Goal: Information Seeking & Learning: Learn about a topic

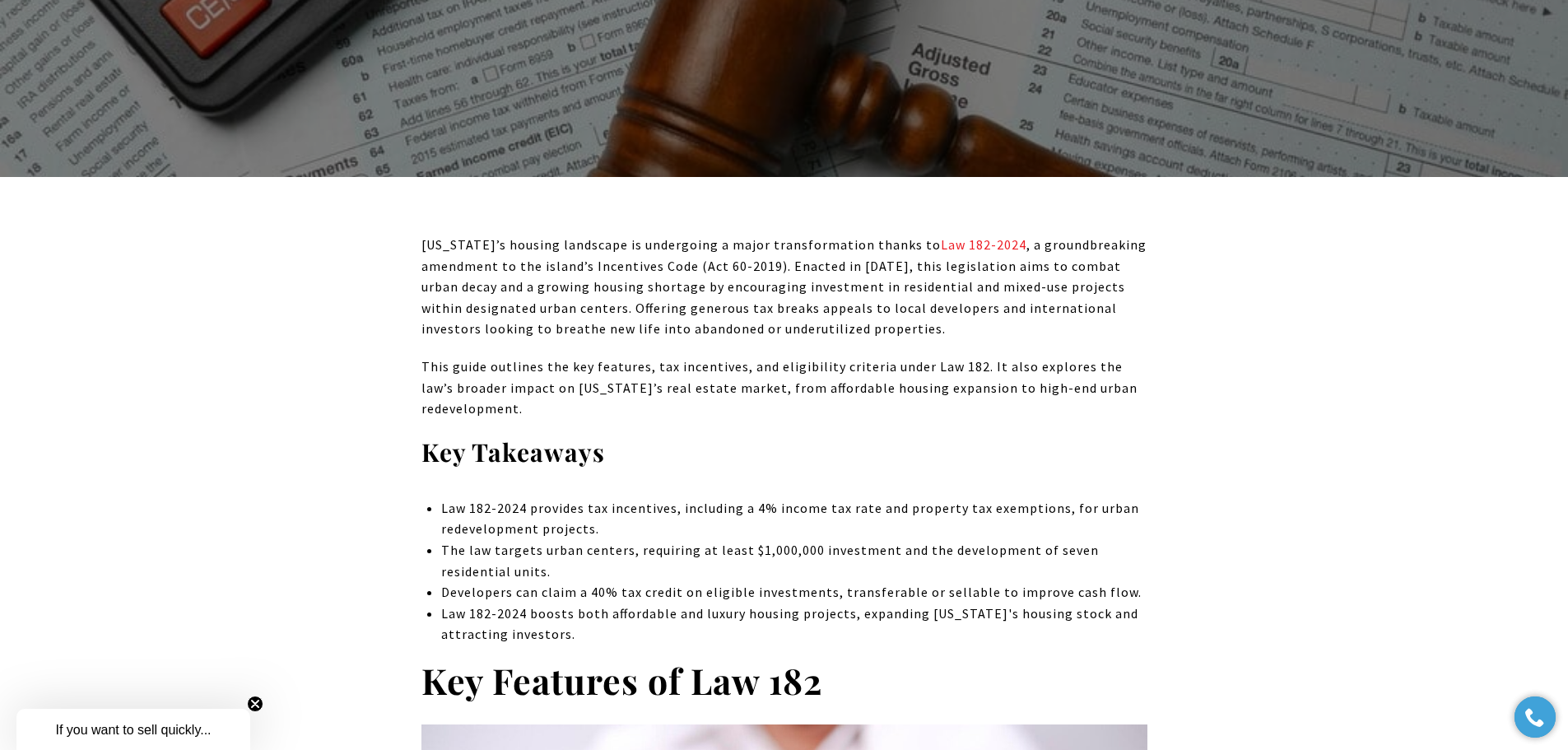
scroll to position [741, 0]
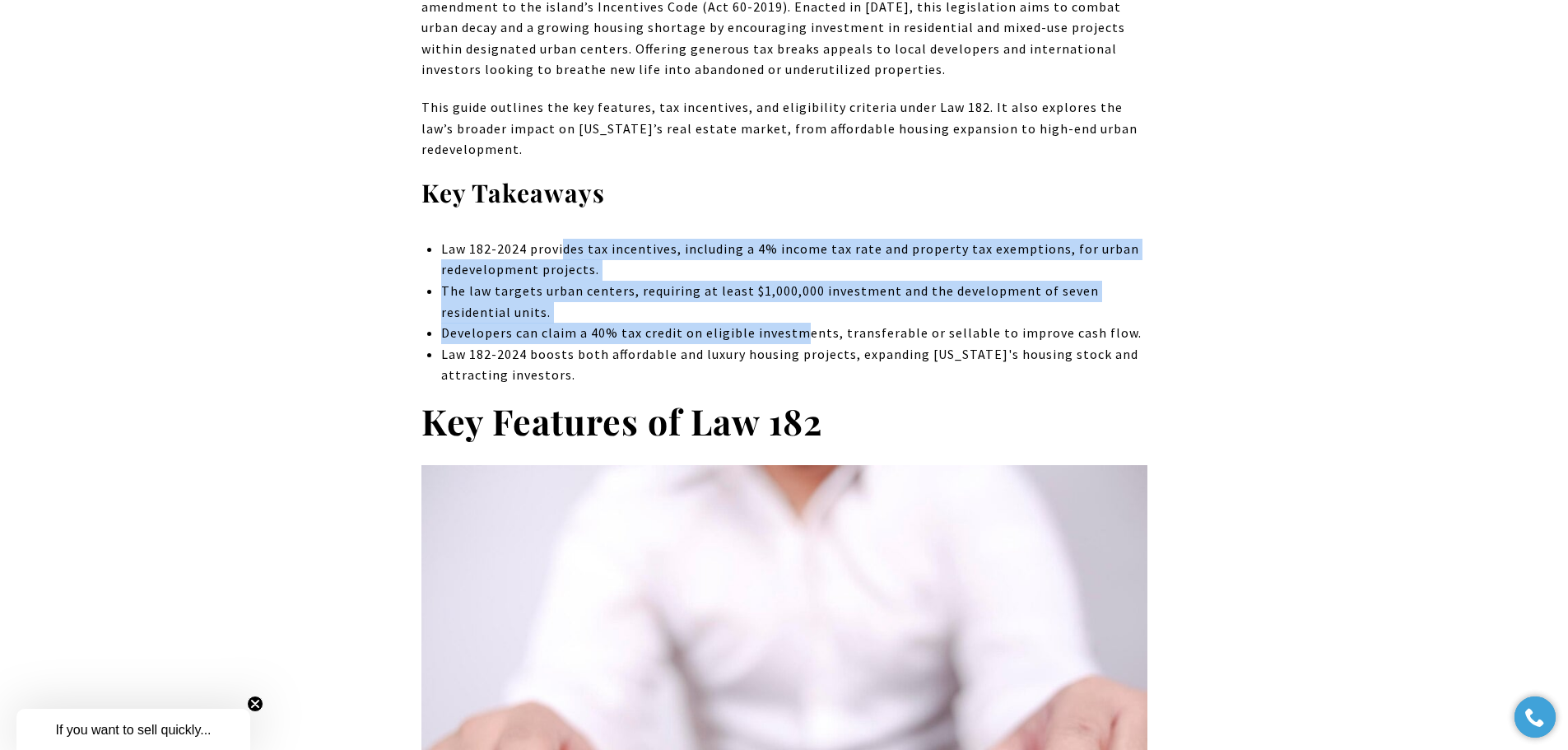
drag, startPoint x: 560, startPoint y: 253, endPoint x: 797, endPoint y: 330, distance: 249.2
click at [797, 330] on ul "Law 182-2024 provides tax incentives, including a 4% income tax rate and proper…" at bounding box center [793, 313] width 705 height 148
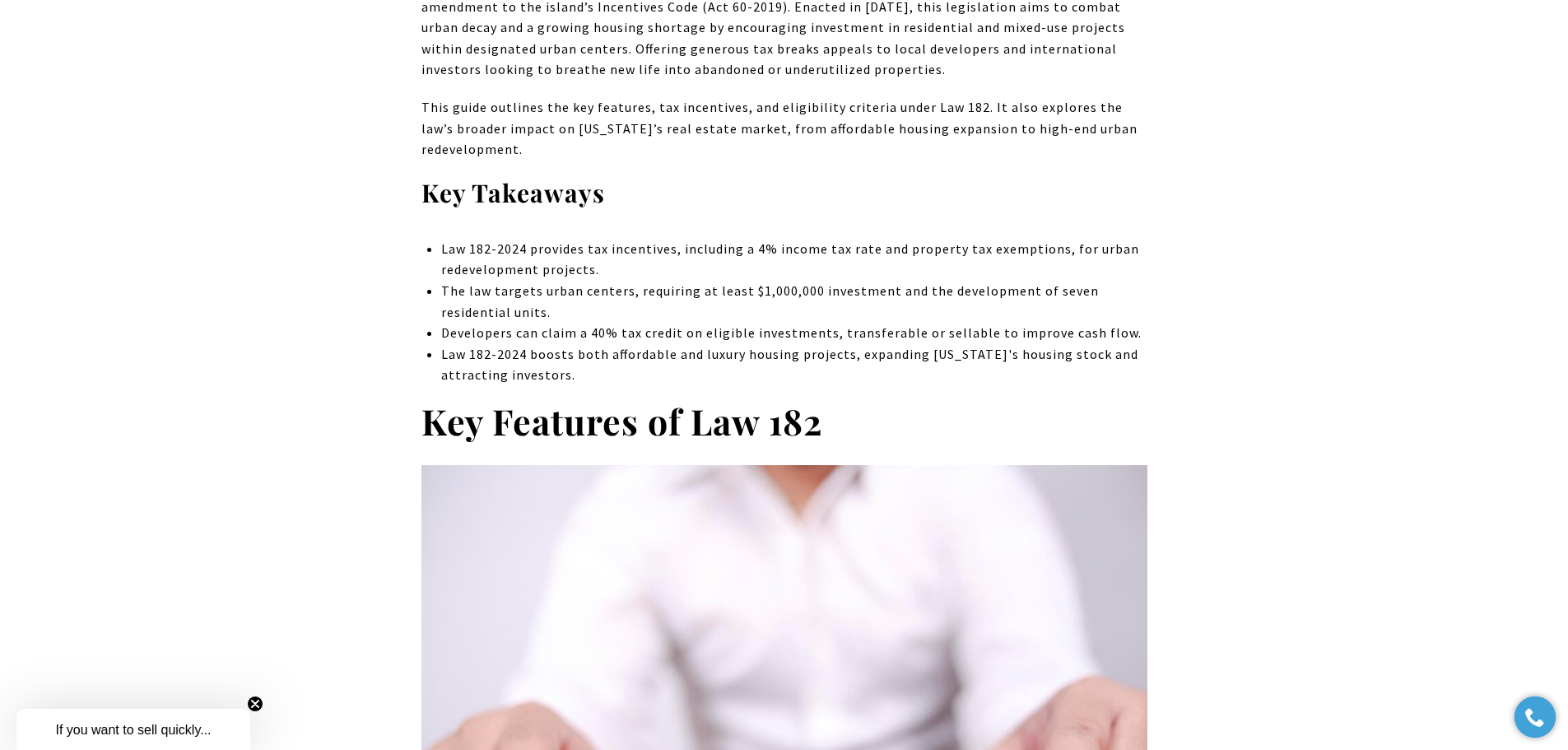
click at [855, 335] on p "Developers can claim a 40% tax credit on eligible investments, transferable or …" at bounding box center [793, 333] width 705 height 21
drag, startPoint x: 588, startPoint y: 331, endPoint x: 601, endPoint y: 331, distance: 13.0
click at [601, 331] on p "Developers can claim a 40% tax credit on eligible investments, transferable or …" at bounding box center [793, 333] width 705 height 21
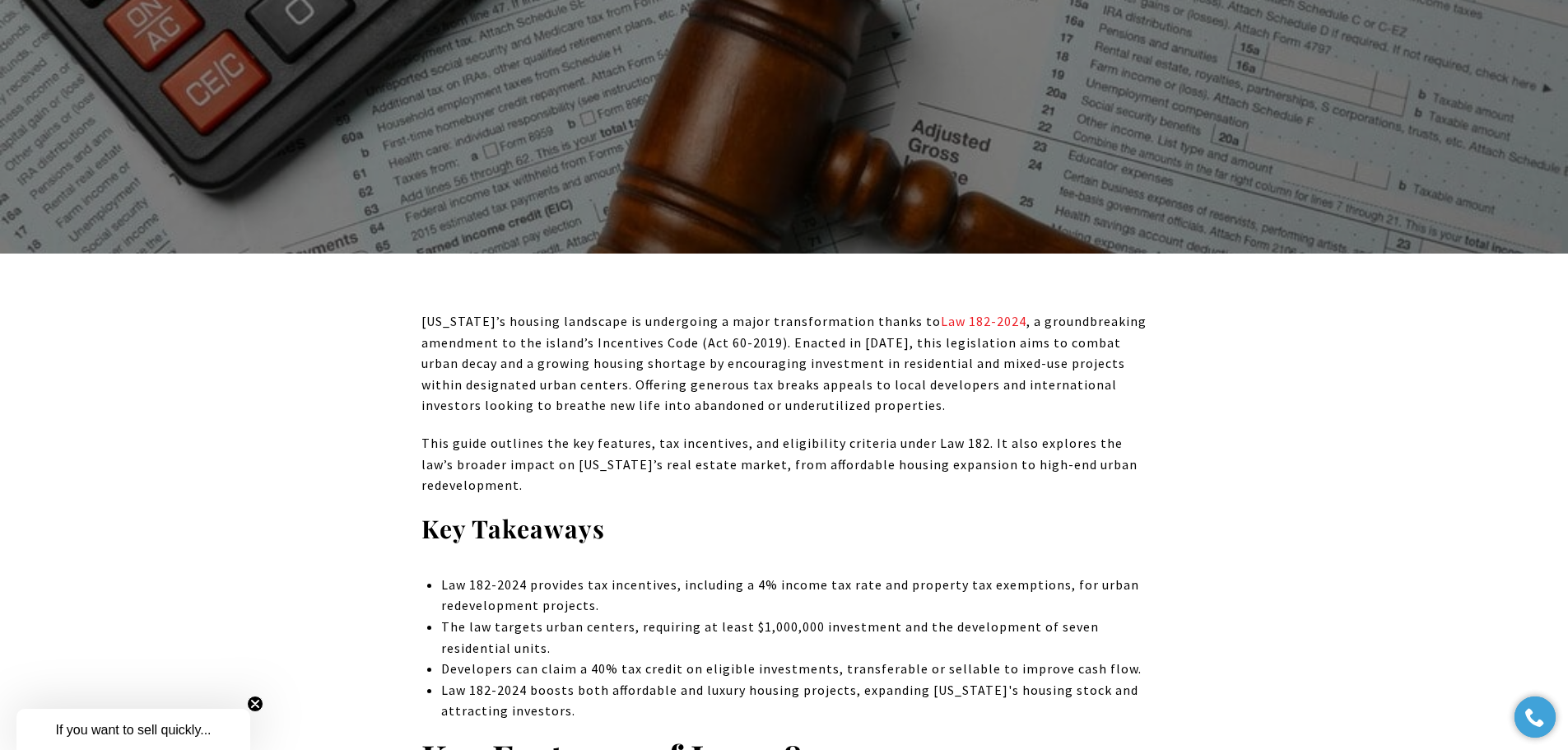
scroll to position [412, 0]
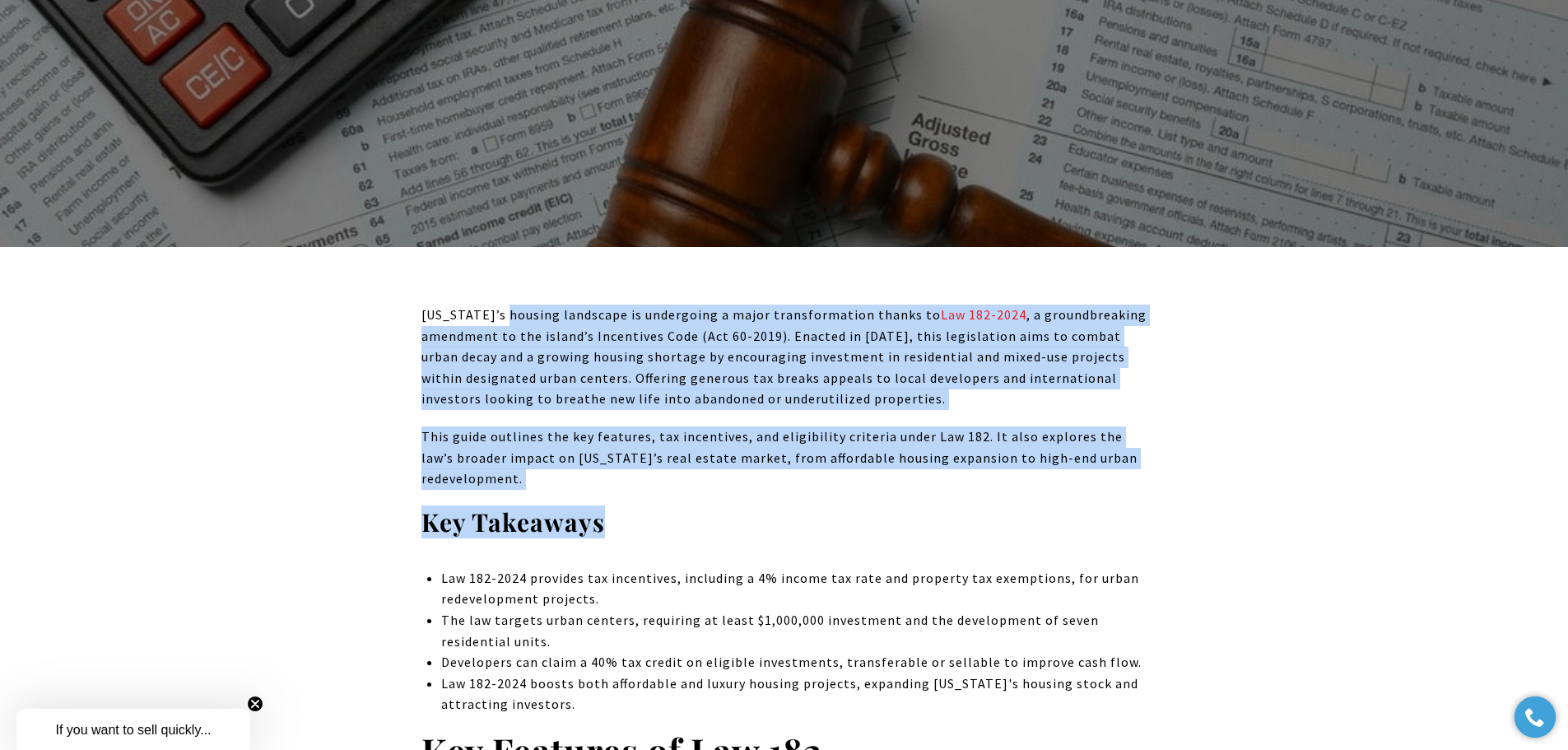
drag, startPoint x: 509, startPoint y: 308, endPoint x: 1279, endPoint y: 507, distance: 795.3
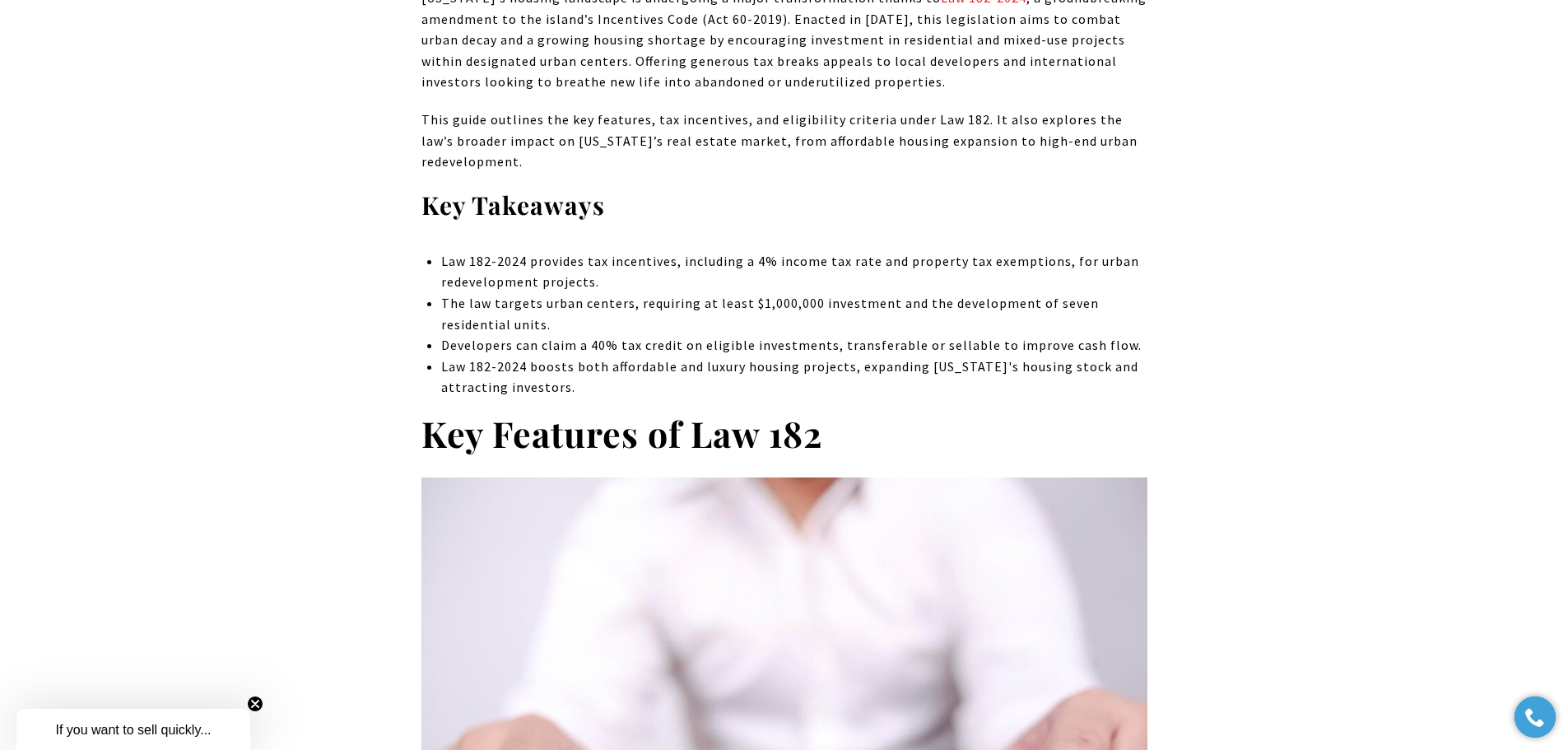
scroll to position [741, 0]
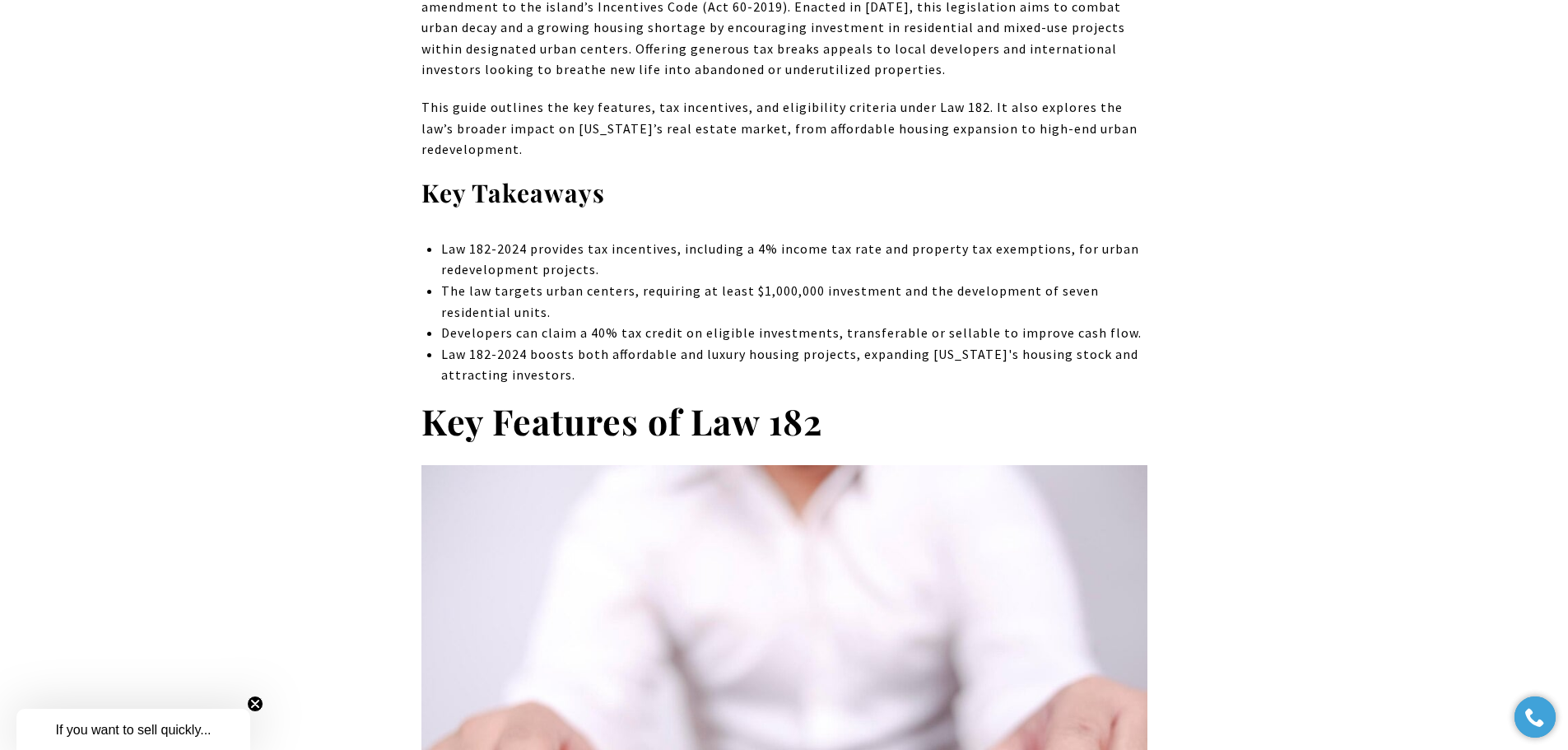
drag, startPoint x: 476, startPoint y: 357, endPoint x: 394, endPoint y: 186, distance: 189.6
copy div "Key Takeaways Law 182-2024 provides tax incentives, including a 4% income tax r…"
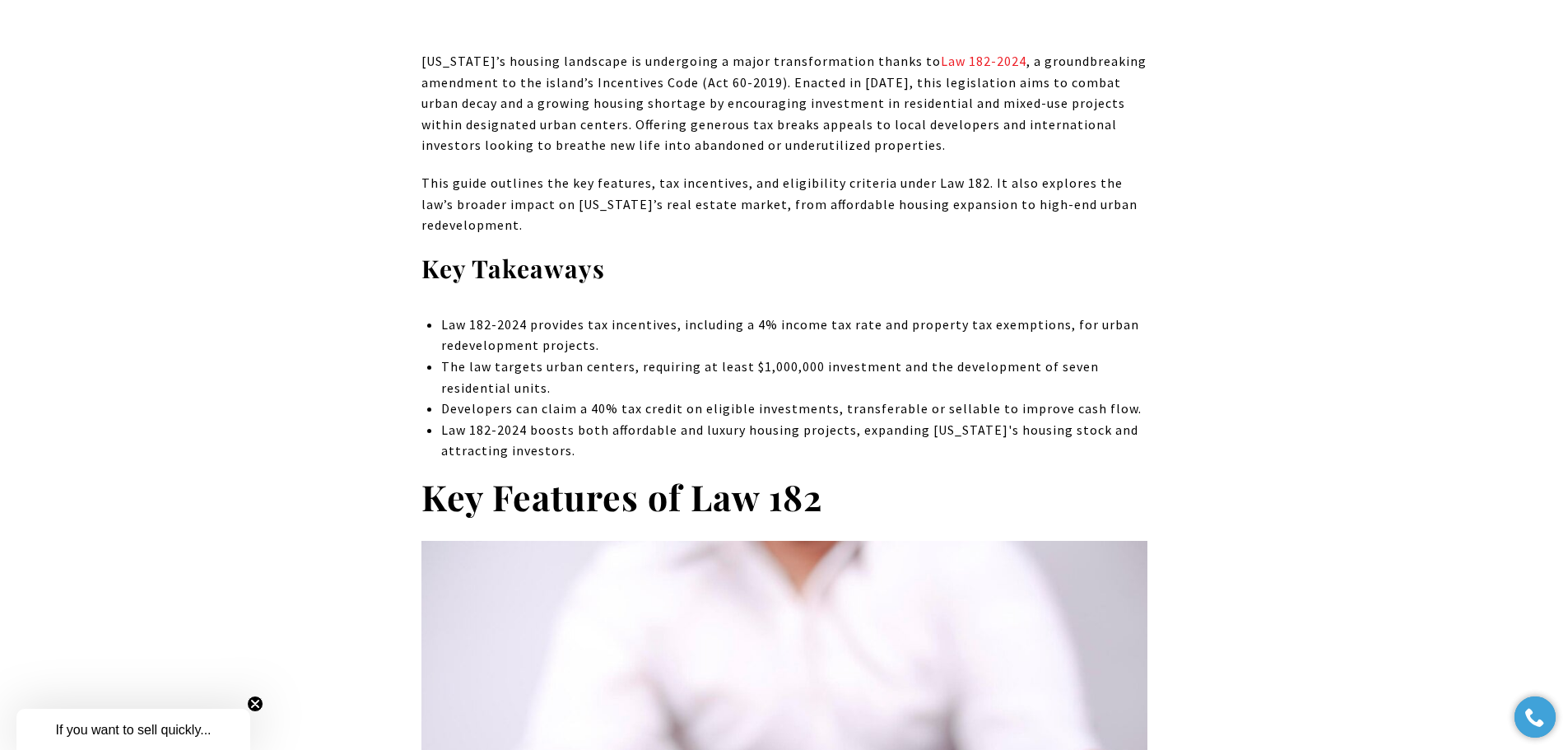
scroll to position [494, 0]
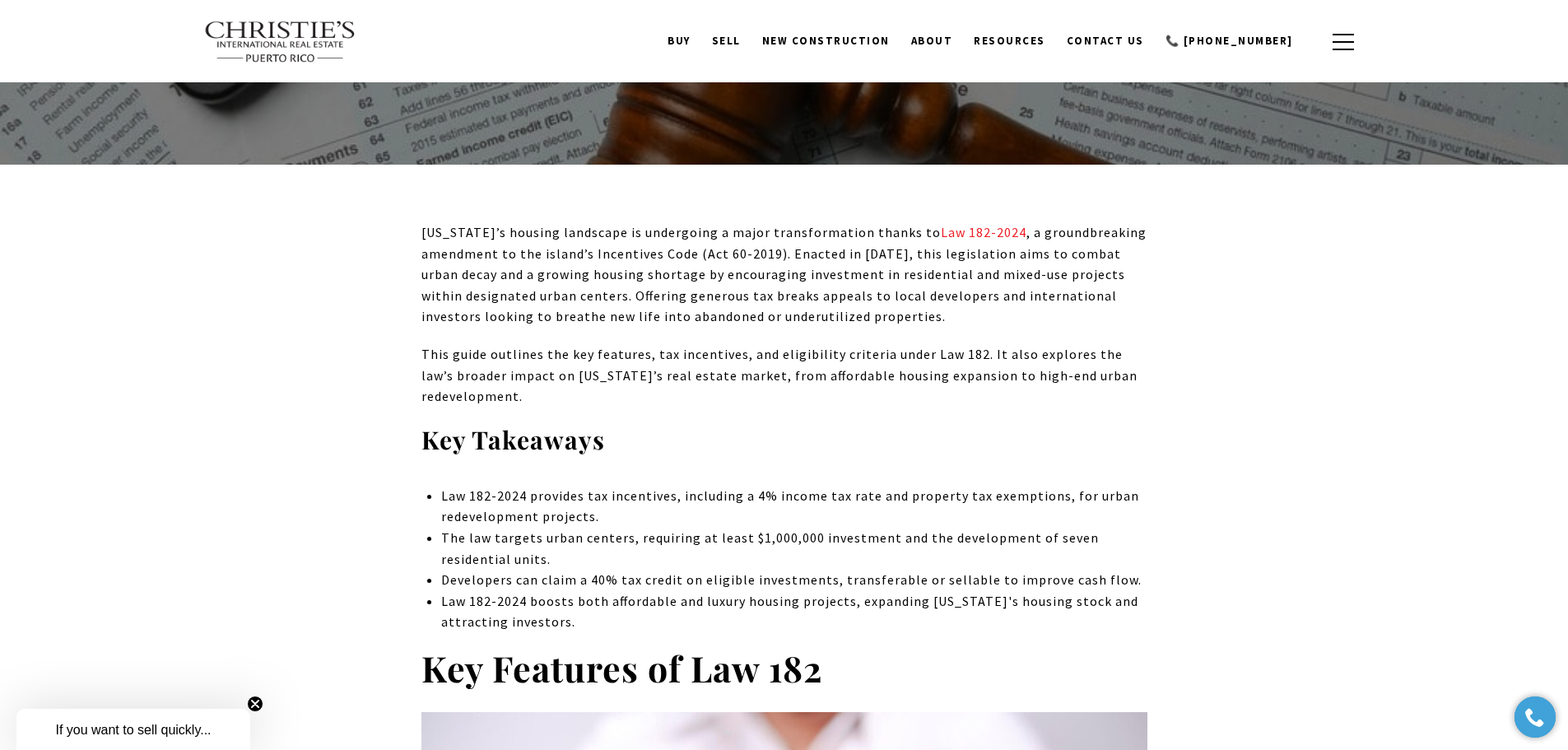
drag, startPoint x: 414, startPoint y: 233, endPoint x: 560, endPoint y: 397, distance: 219.6
copy div "[US_STATE]’s housing landscape is undergoing a major transformation thanks to L…"
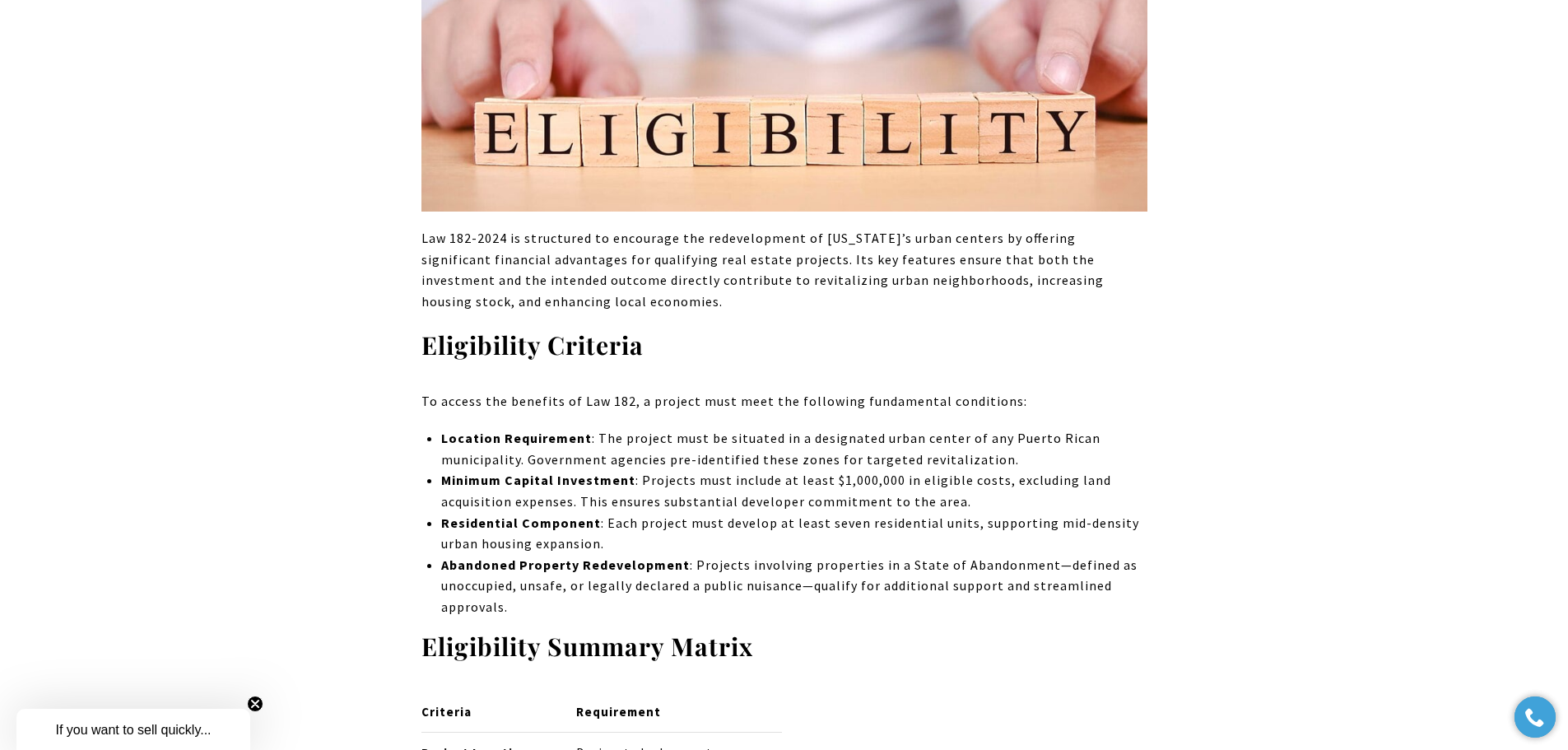
scroll to position [1482, 0]
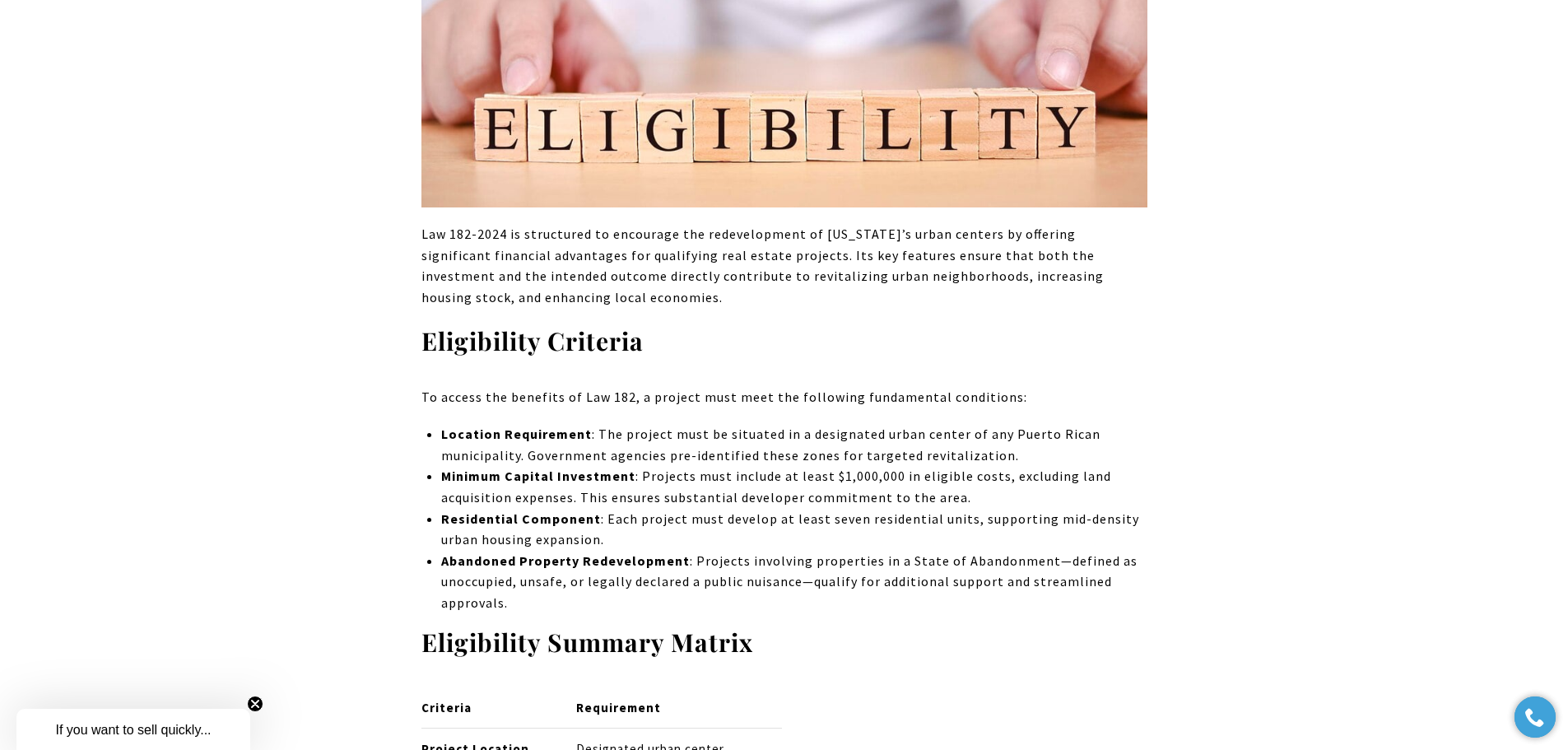
drag, startPoint x: 615, startPoint y: 303, endPoint x: 417, endPoint y: 234, distance: 209.7
copy p "Law 182-2024 is structured to encourage the redevelopment of [US_STATE]’s urban…"
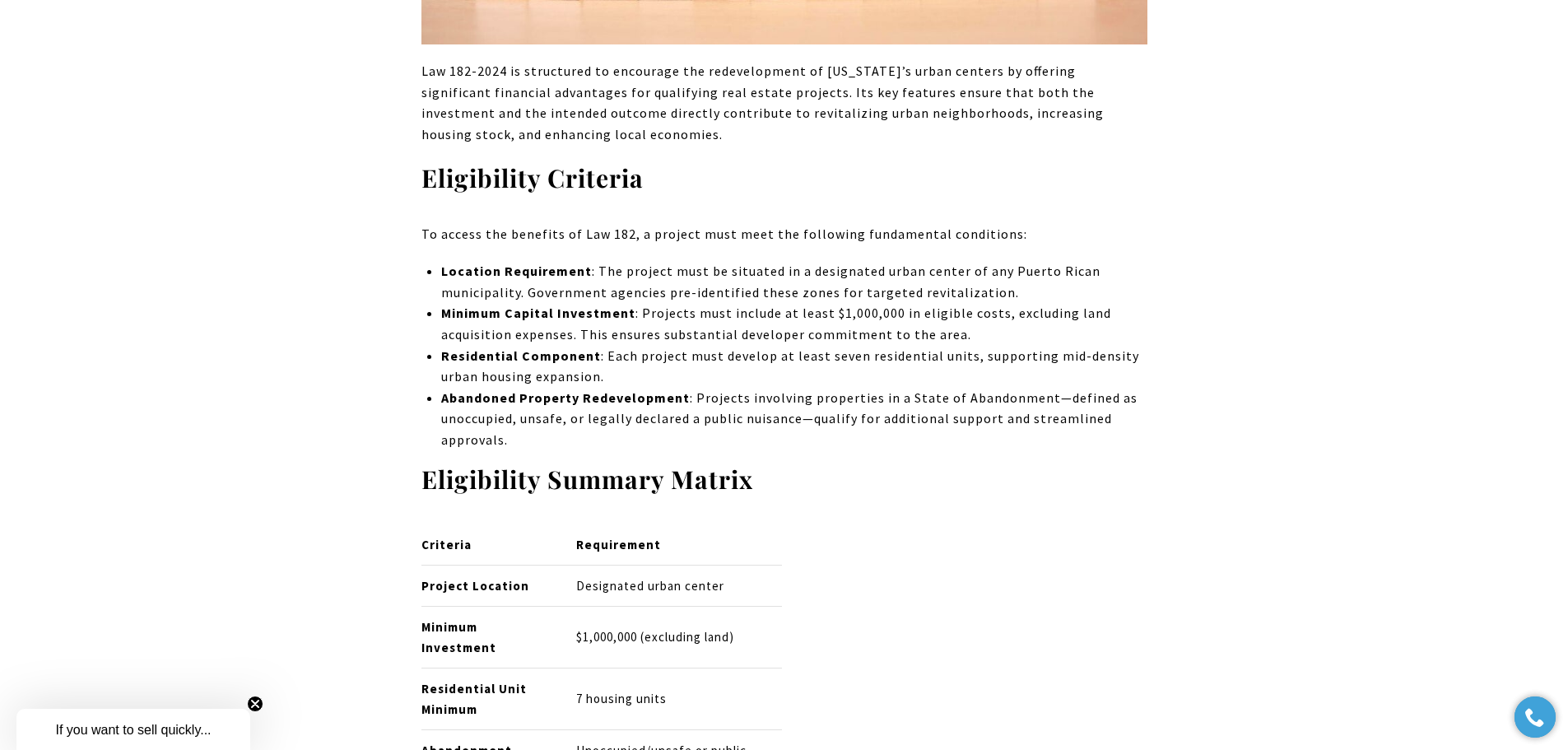
scroll to position [1647, 0]
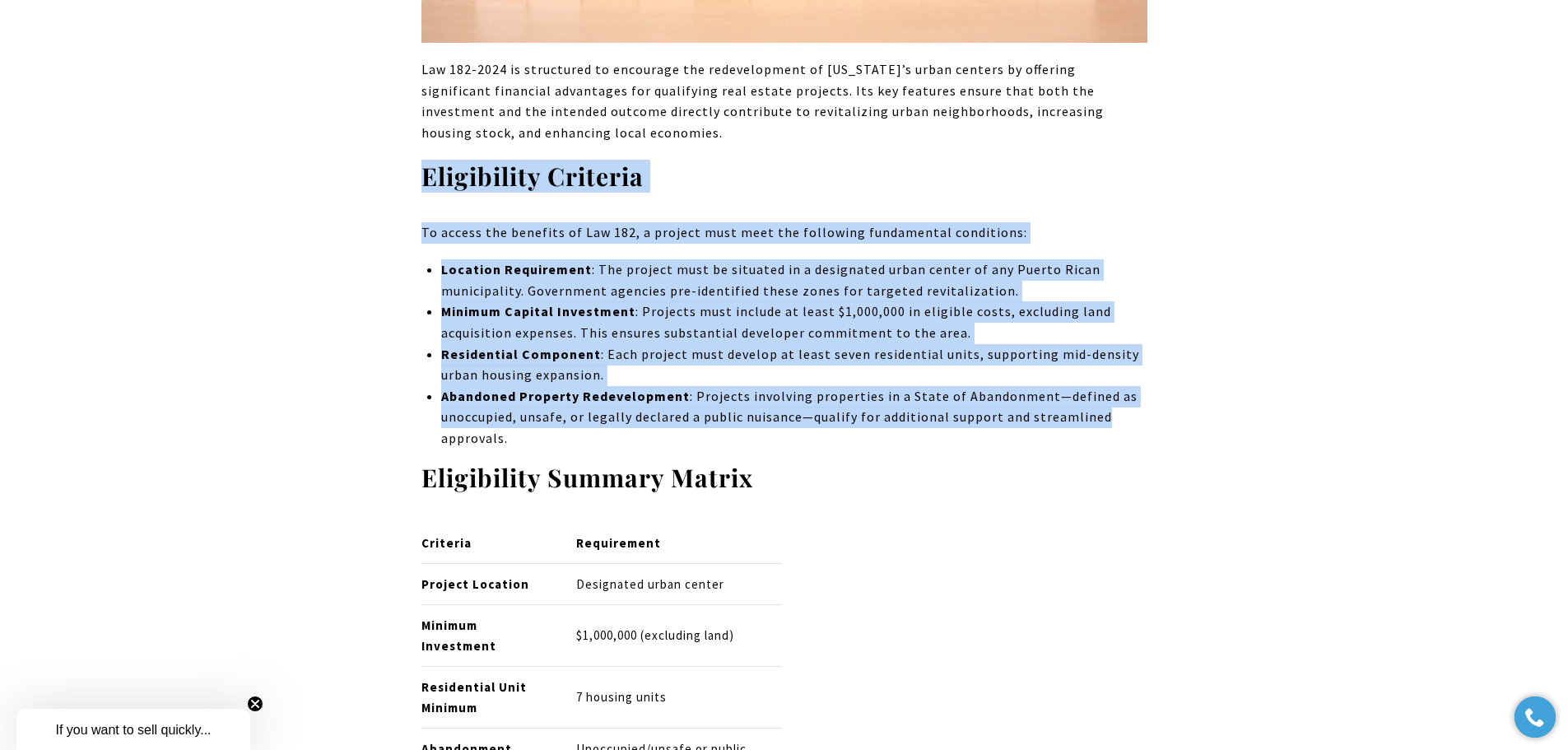
drag, startPoint x: 419, startPoint y: 179, endPoint x: 1108, endPoint y: 424, distance: 731.3
drag, startPoint x: 541, startPoint y: 445, endPoint x: 427, endPoint y: 178, distance: 290.3
copy div "Eligibility Criteria To access the benefits of Law 182, a project must meet the…"
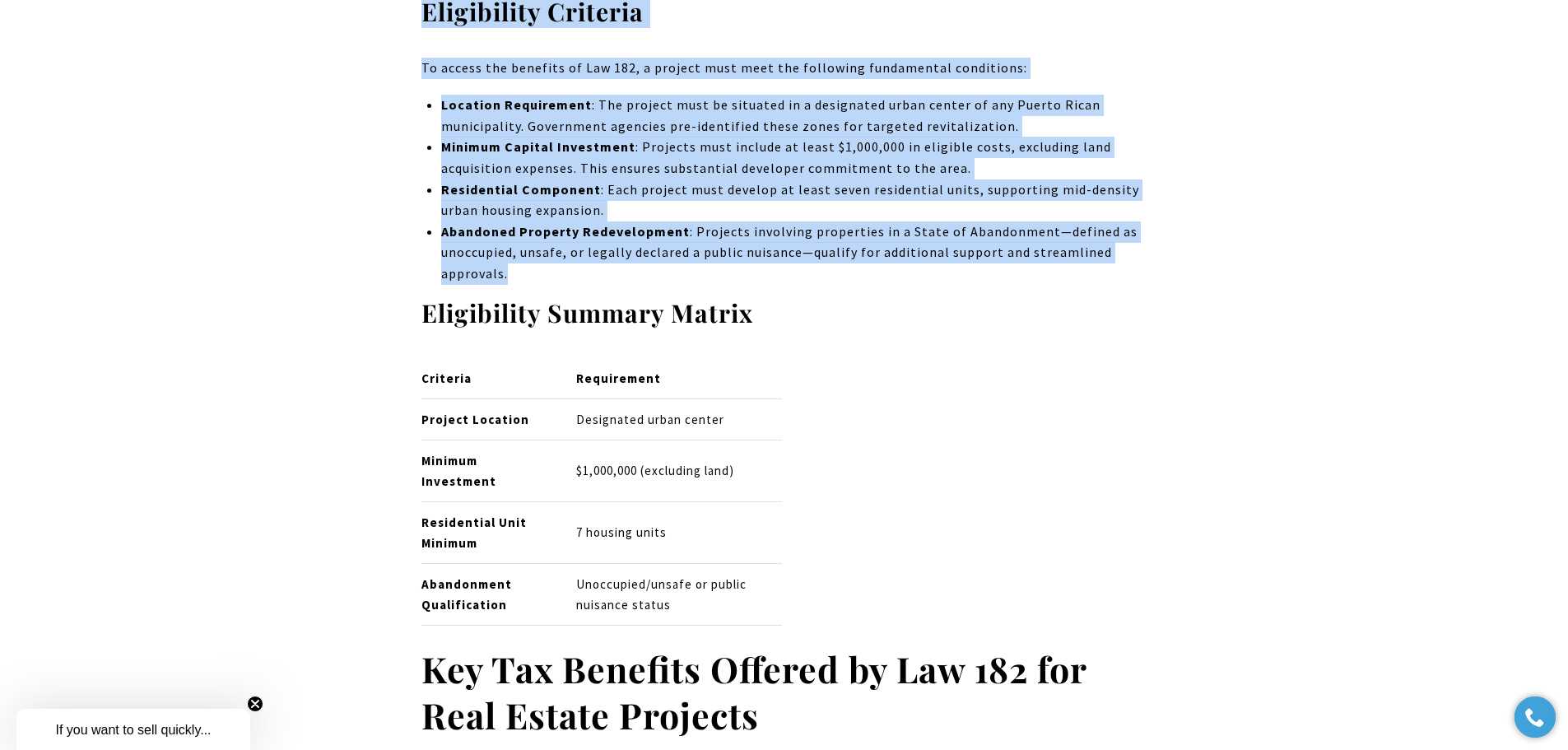
scroll to position [1893, 0]
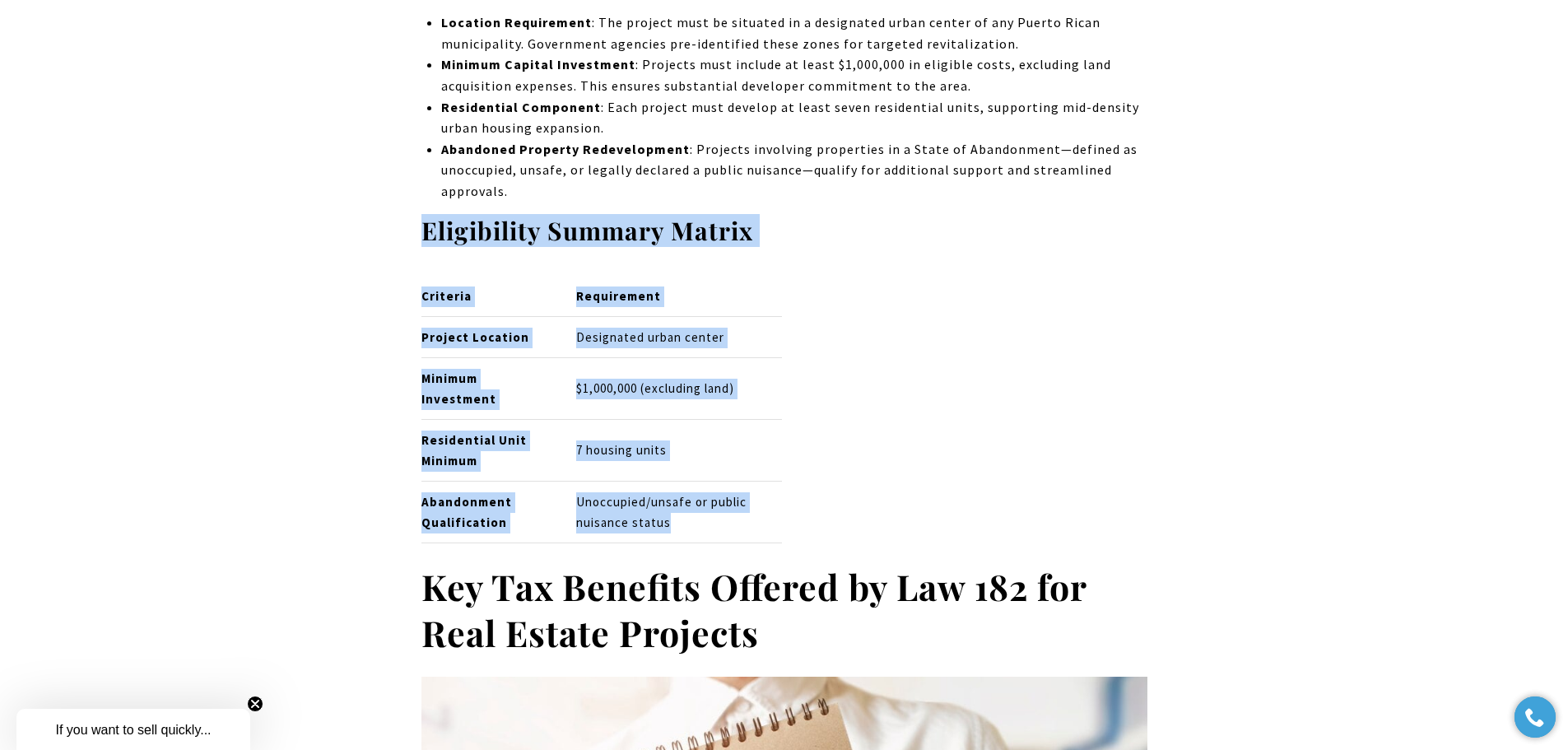
drag, startPoint x: 726, startPoint y: 535, endPoint x: 418, endPoint y: 236, distance: 429.3
copy div "Eligibility Summary Matrix Criteria Requirement Project Location Designated urb…"
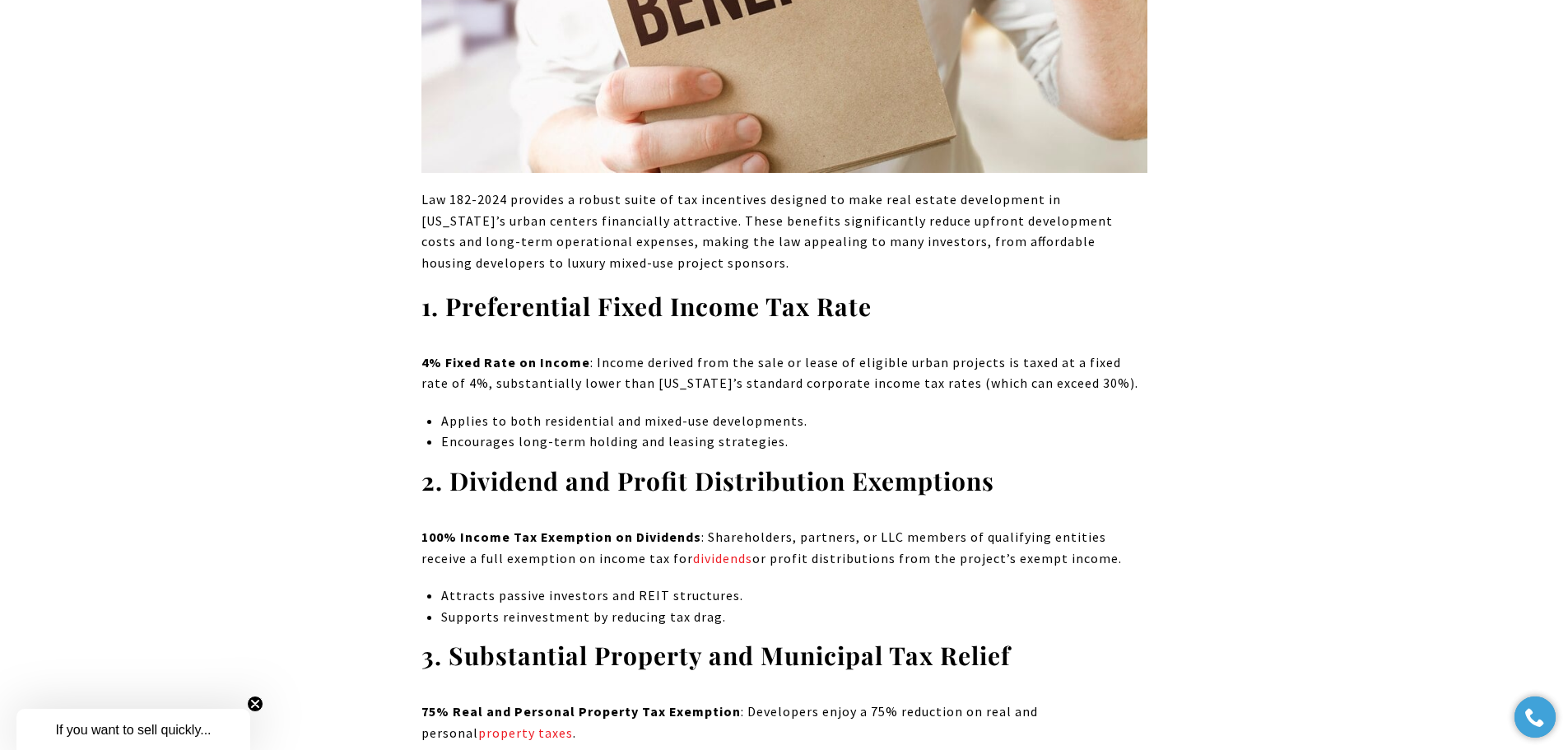
scroll to position [2881, 0]
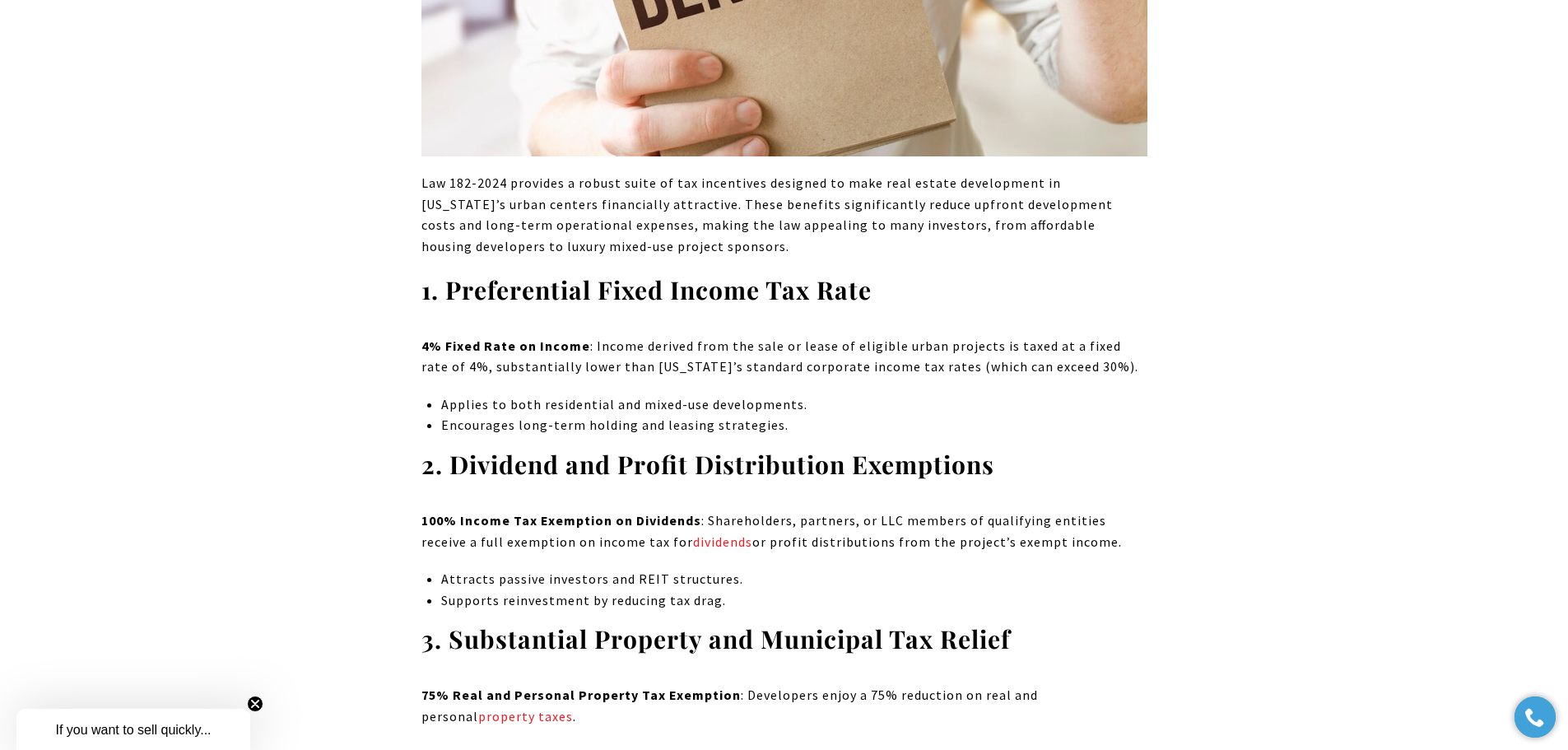
drag, startPoint x: 417, startPoint y: 191, endPoint x: 753, endPoint y: 255, distance: 342.0
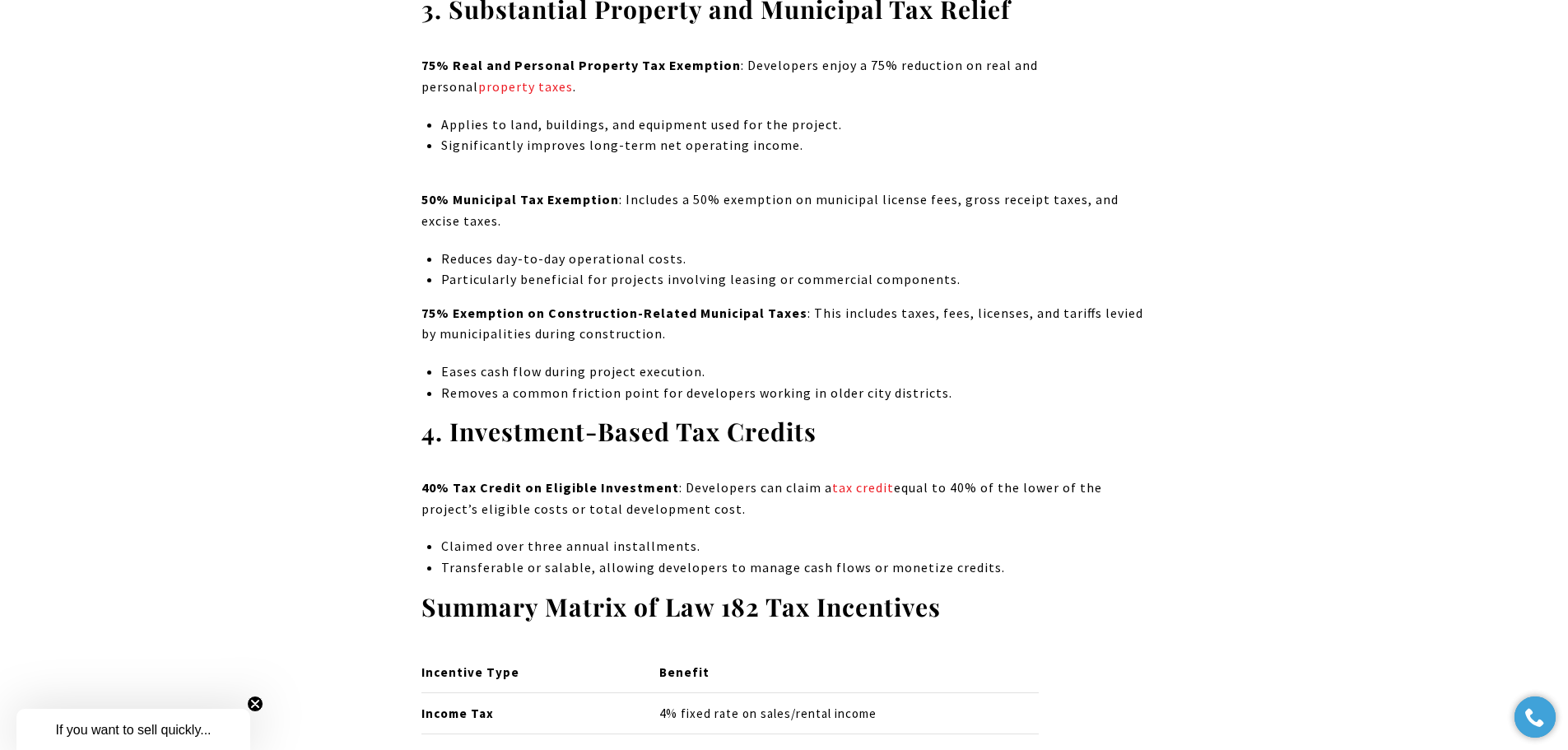
scroll to position [3540, 0]
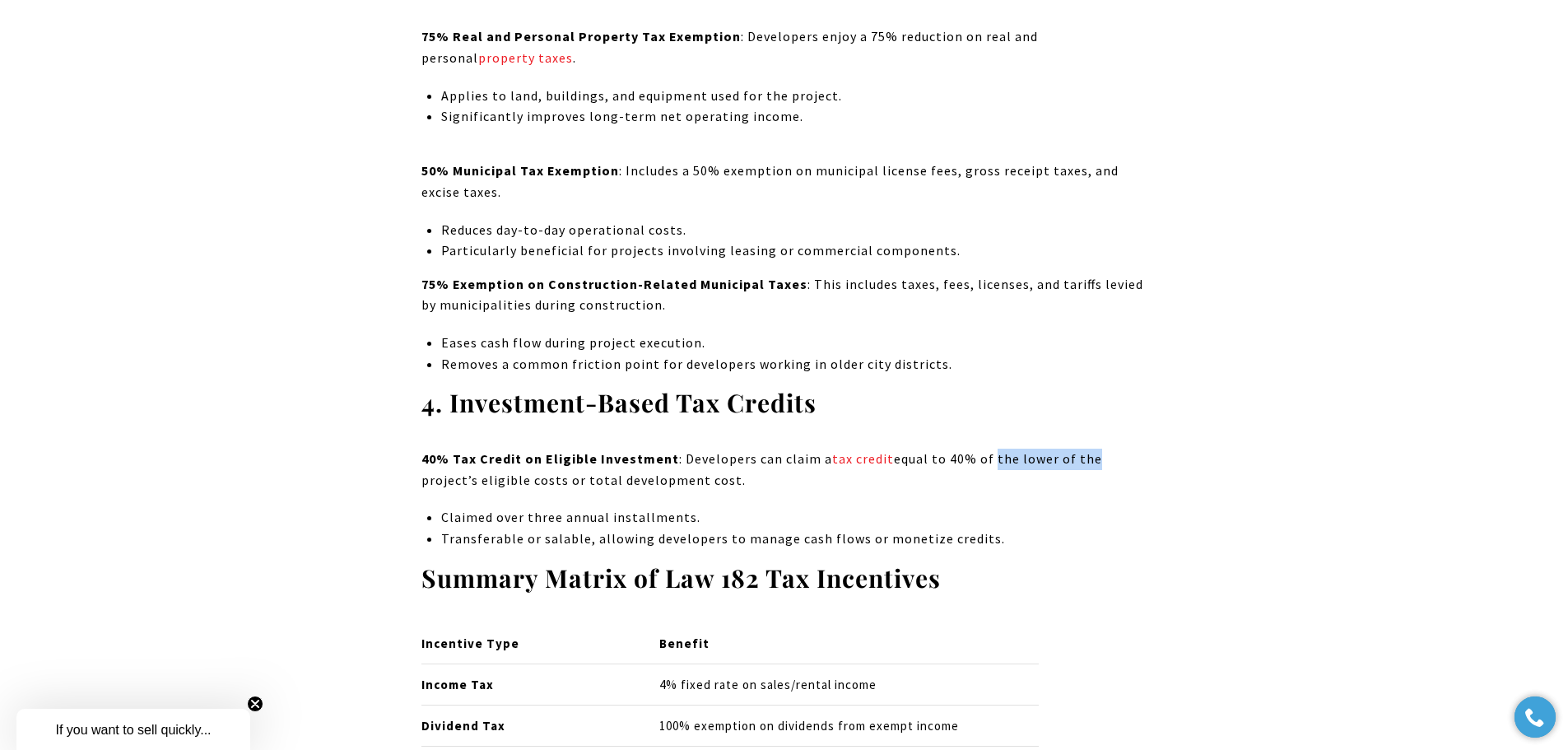
drag, startPoint x: 985, startPoint y: 455, endPoint x: 1084, endPoint y: 460, distance: 99.1
click at [1084, 460] on p "40% Tax Credit on Eligible Investment : Developers can claim a tax credit equal…" at bounding box center [784, 469] width 726 height 42
drag, startPoint x: 501, startPoint y: 483, endPoint x: 752, endPoint y: 490, distance: 251.1
click at [752, 490] on p "40% Tax Credit on Eligible Investment : Developers can claim a tax credit equal…" at bounding box center [784, 469] width 726 height 42
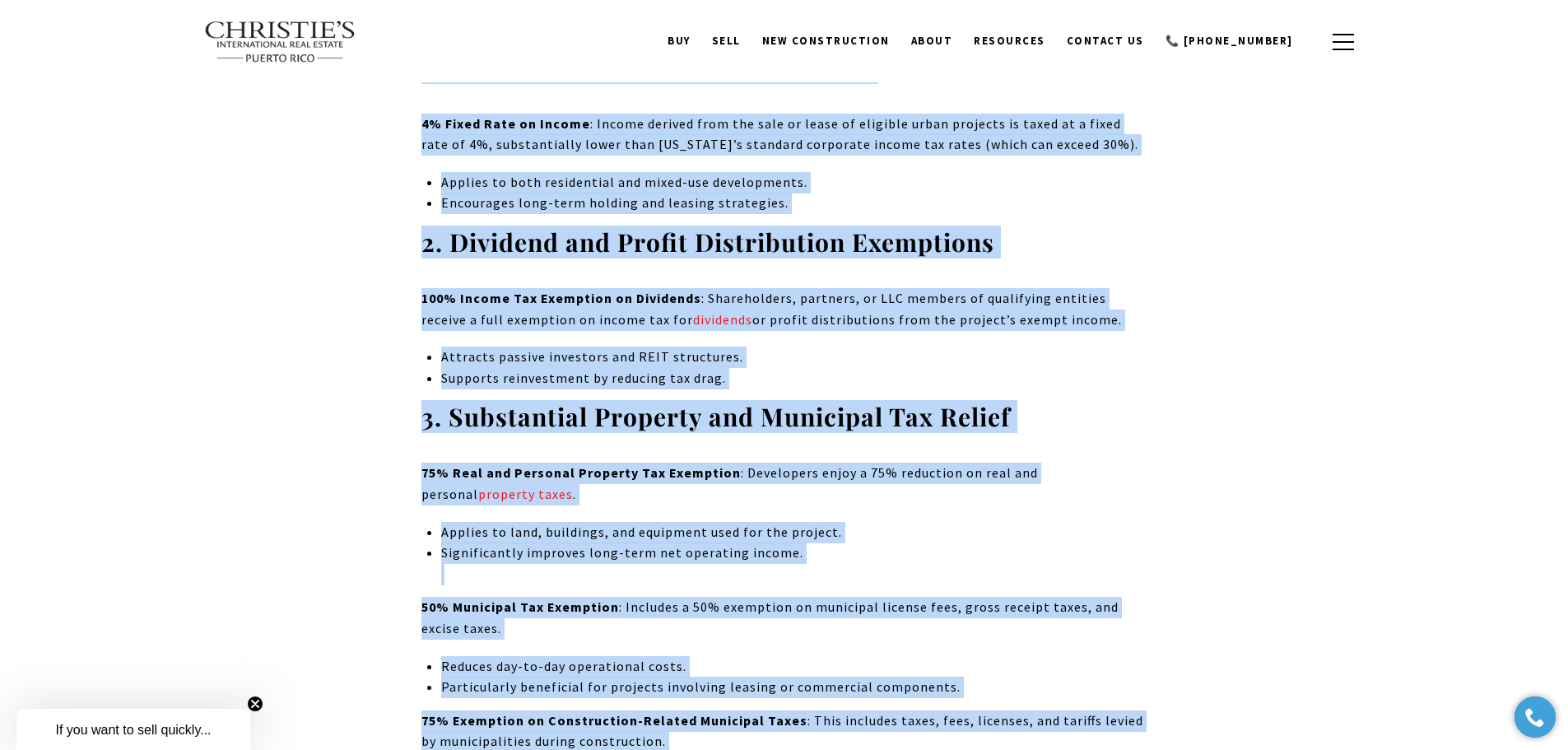
scroll to position [2834, 0]
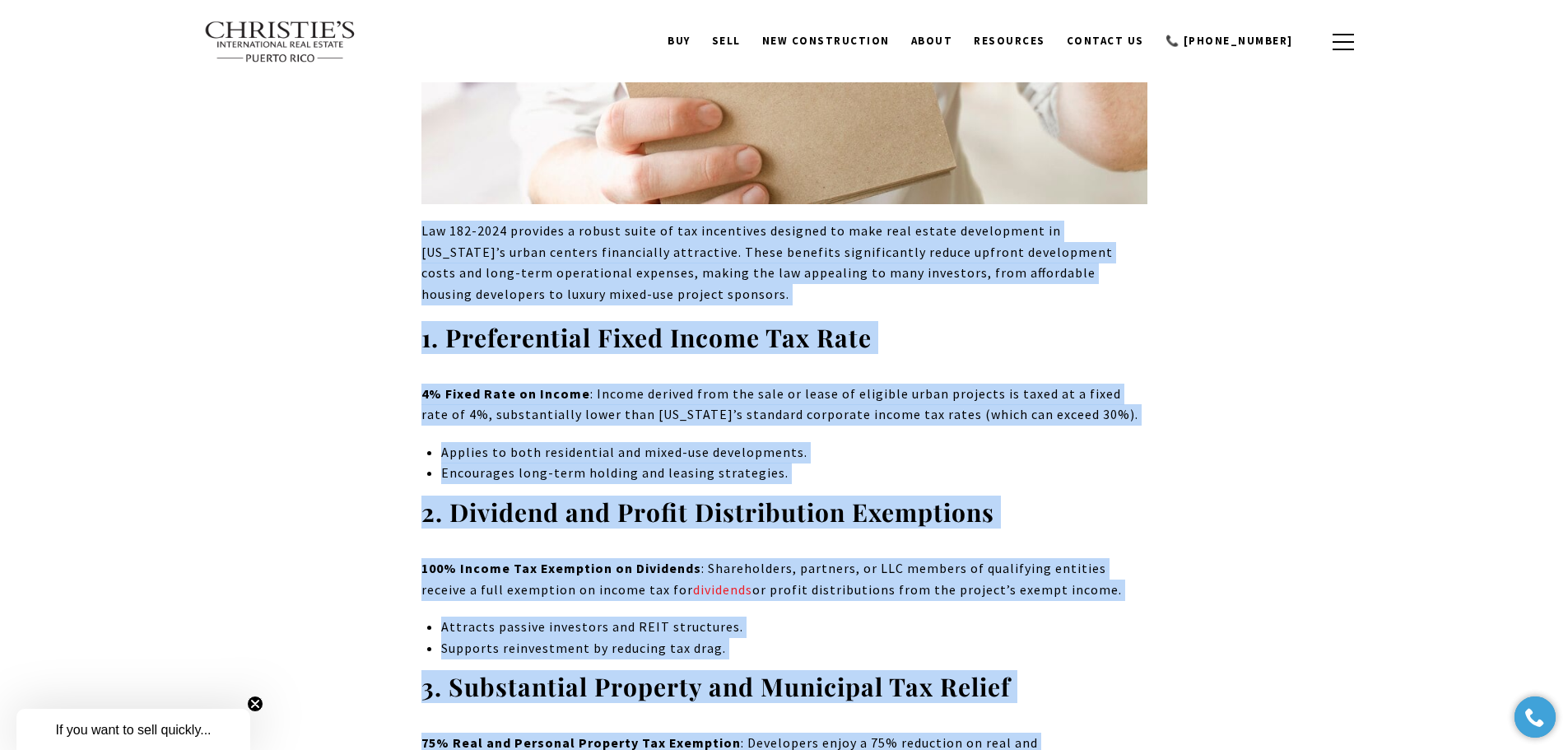
drag, startPoint x: 990, startPoint y: 460, endPoint x: 401, endPoint y: 226, distance: 633.8
copy div "Lor 367-6116 ipsumdol s ametco adipi el sed doeiusmodt incididu ut labo etdo ma…"
click at [643, 304] on p "Law 182-2024 provides a robust suite of tax incentives designed to make real es…" at bounding box center [784, 262] width 726 height 84
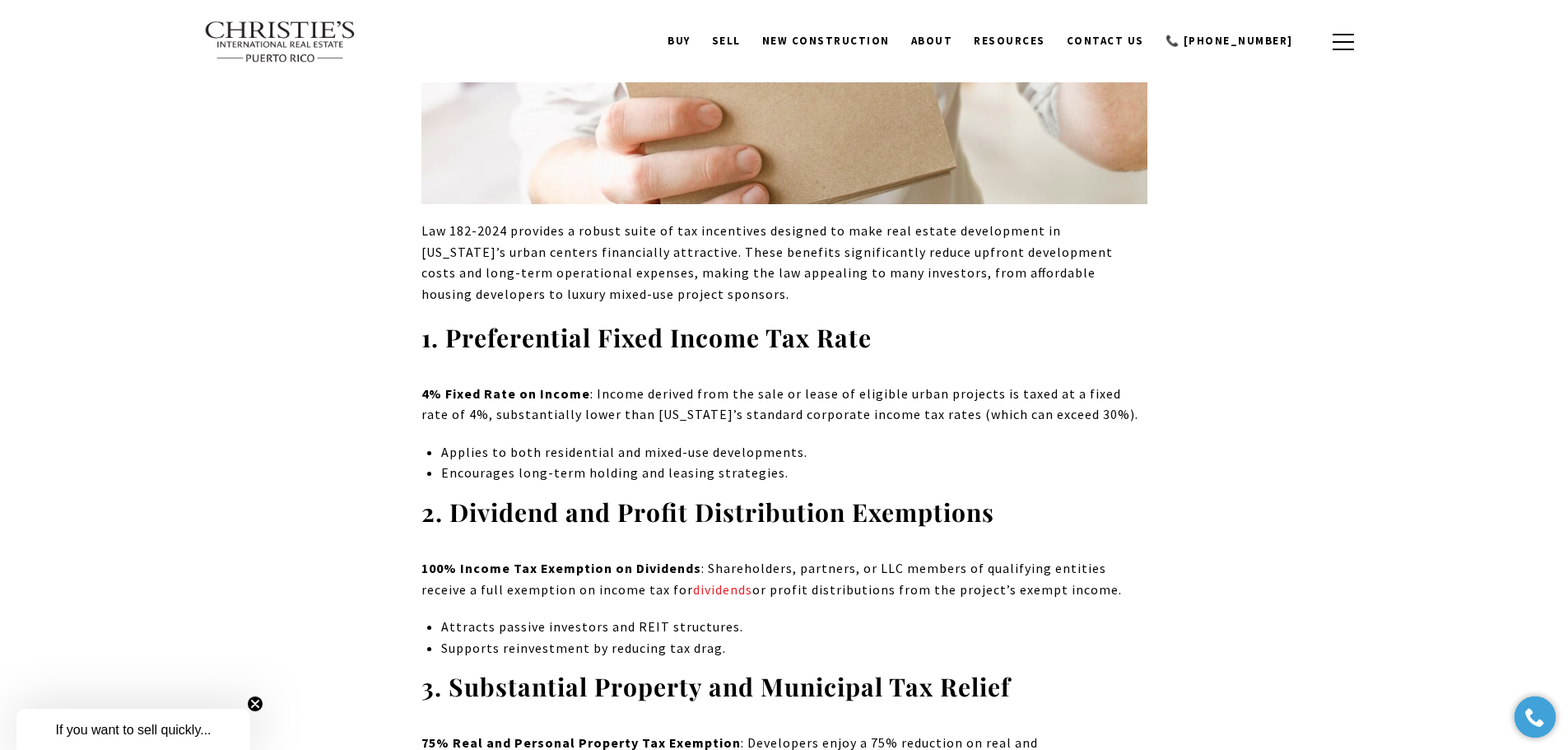
drag, startPoint x: 615, startPoint y: 297, endPoint x: 412, endPoint y: 227, distance: 214.7
copy p "Law 182-2024 provides a robust suite of tax incentives designed to make real es…"
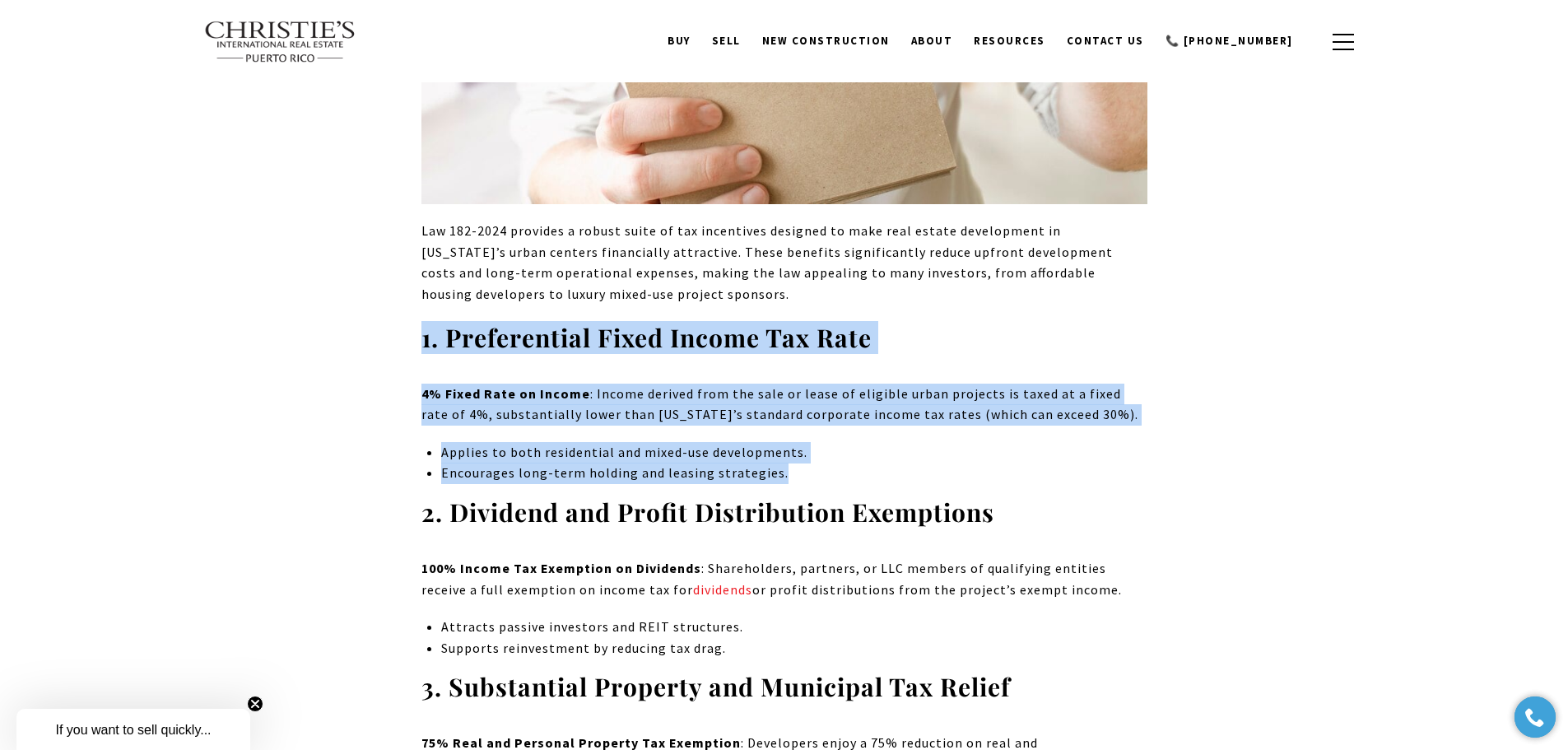
drag, startPoint x: 781, startPoint y: 474, endPoint x: 424, endPoint y: 338, distance: 382.0
copy div "1. Preferential Fixed Income Tax Rate 4% Fixed Rate on Income : Income derived …"
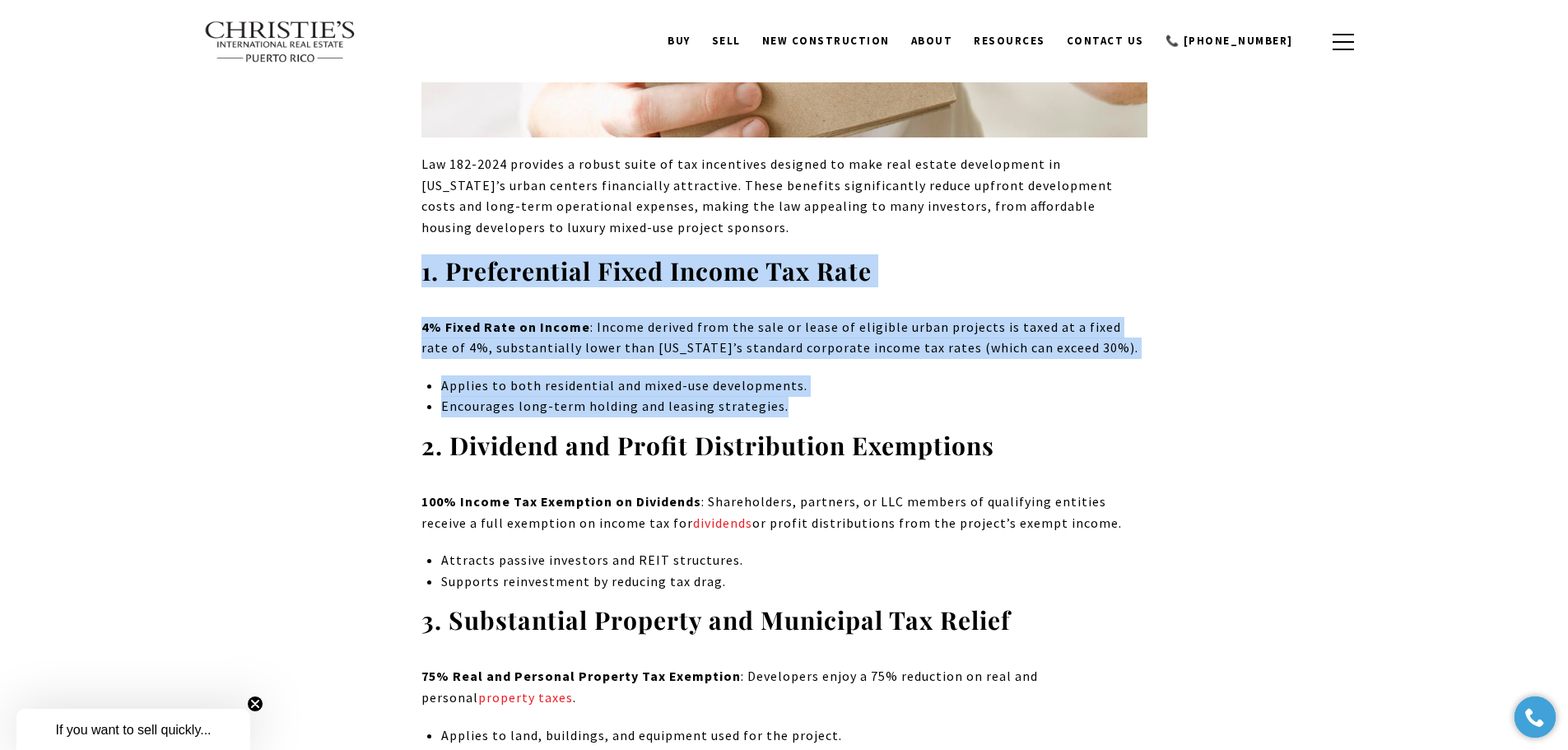
scroll to position [3163, 0]
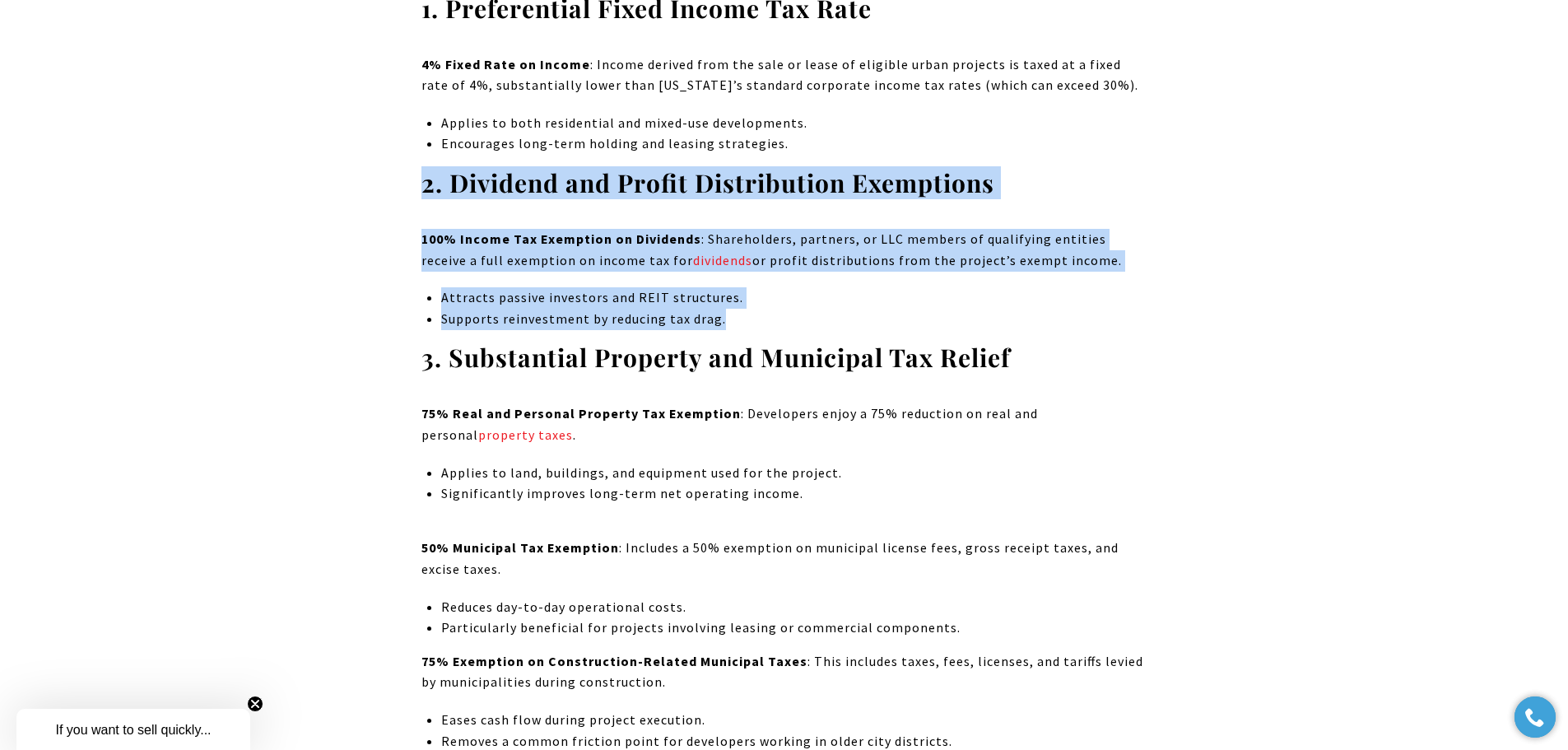
drag, startPoint x: 727, startPoint y: 321, endPoint x: 489, endPoint y: 186, distance: 273.6
copy div "2. Dividend and Profit Distribution Exemptions 100% Income Tax Exemption on Div…"
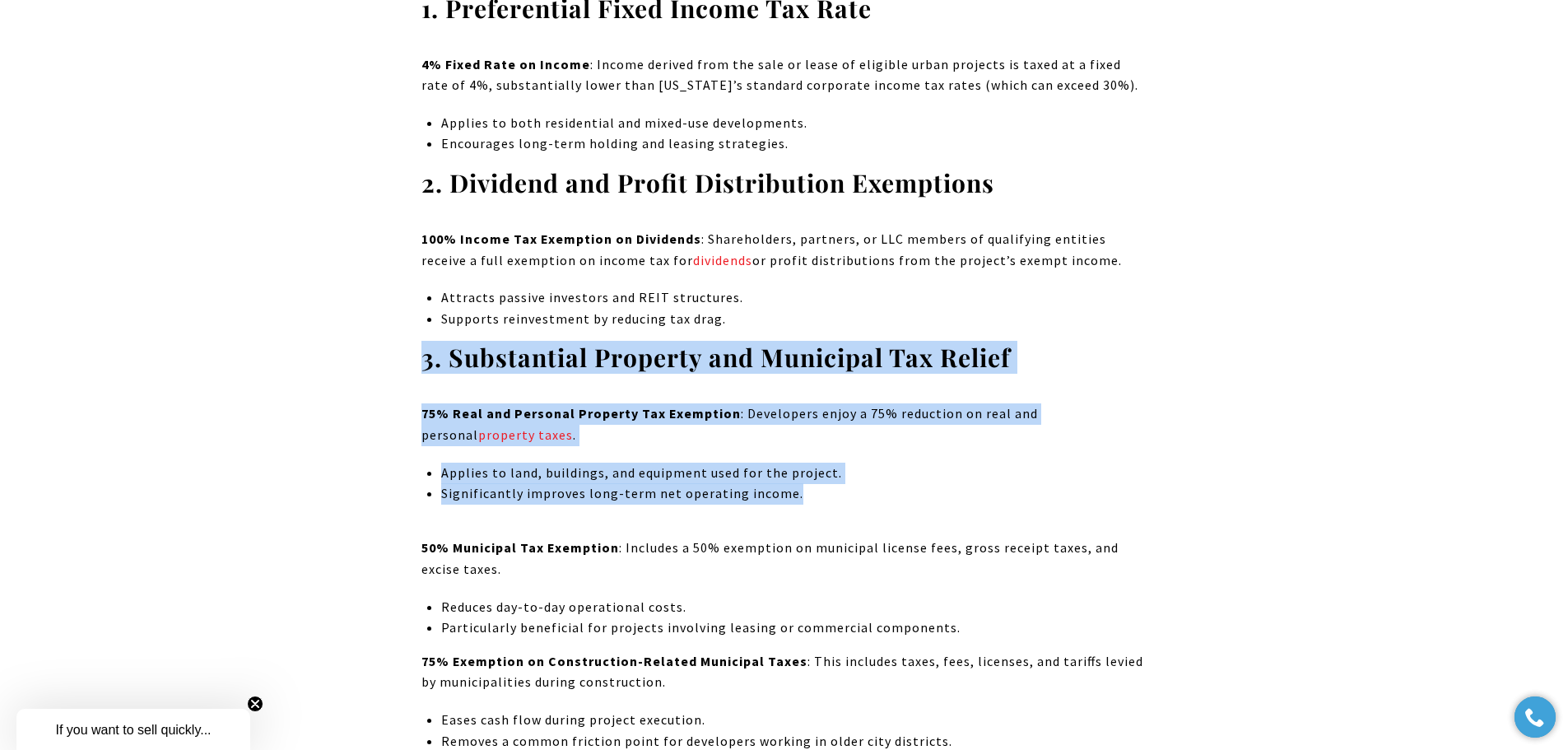
drag, startPoint x: 805, startPoint y: 497, endPoint x: 427, endPoint y: 361, distance: 401.7
copy div "3. Substantial Property and Municipal Tax Relief 75% Real and Personal Property…"
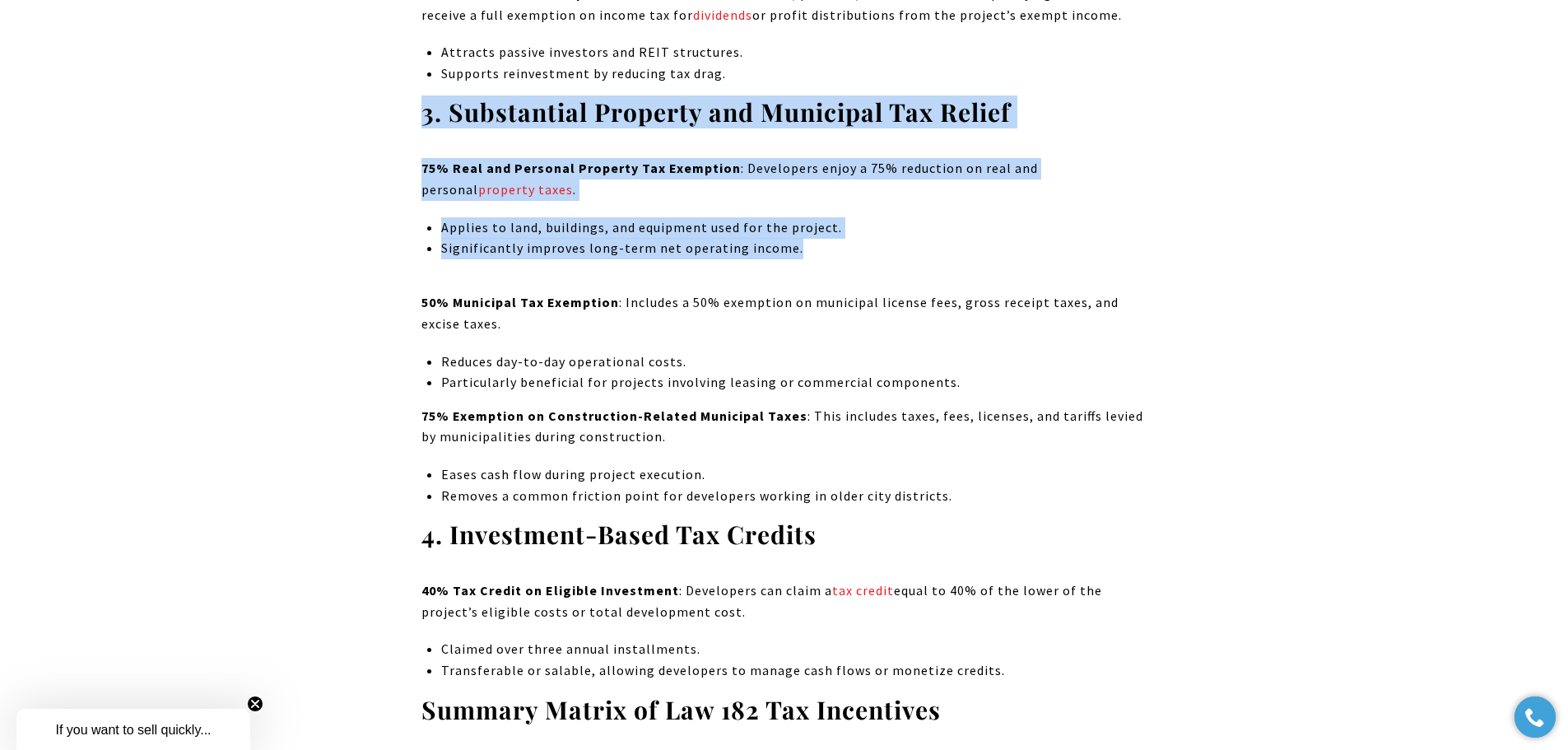
scroll to position [3410, 0]
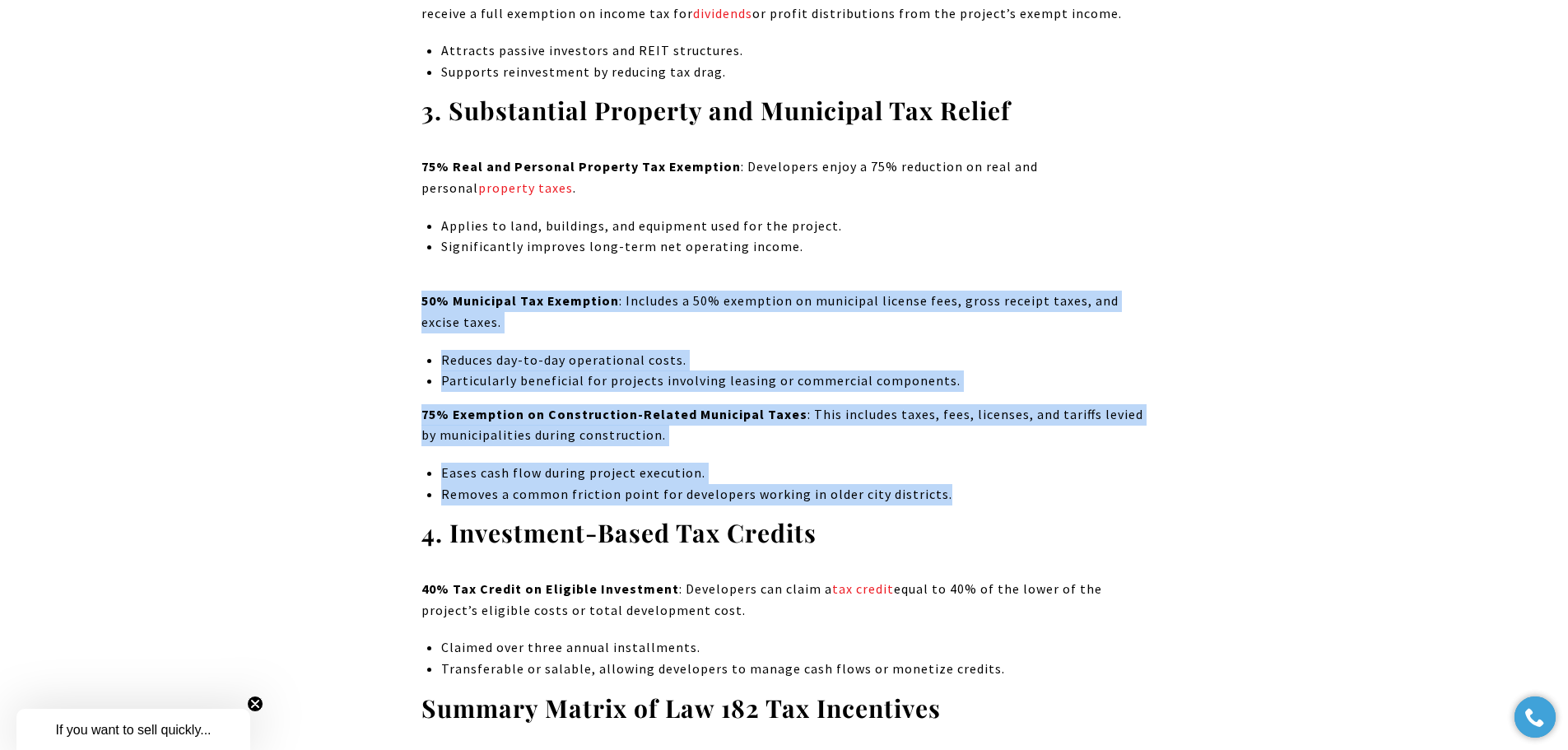
drag, startPoint x: 950, startPoint y: 496, endPoint x: 406, endPoint y: 305, distance: 576.6
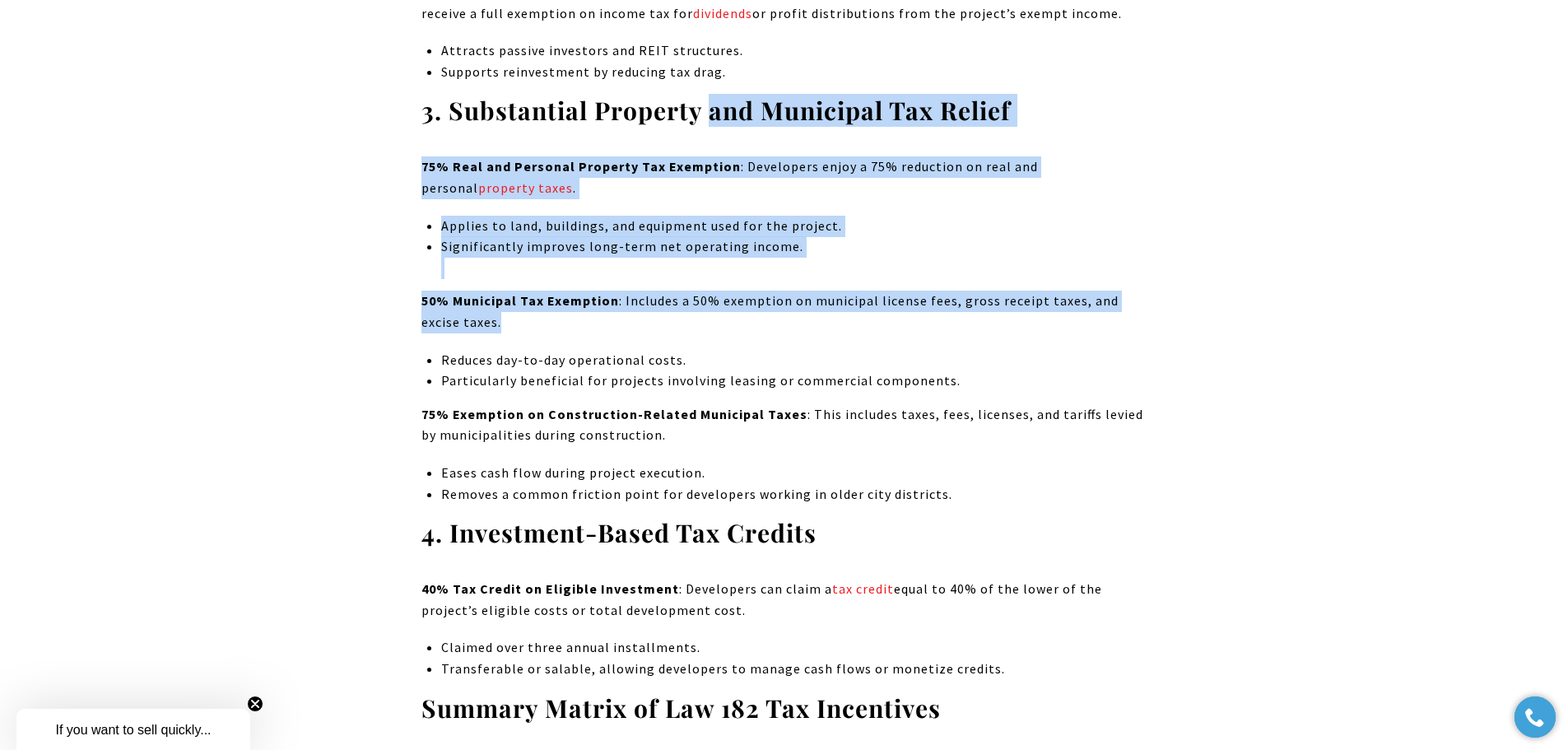
drag, startPoint x: 726, startPoint y: 117, endPoint x: 1024, endPoint y: 332, distance: 367.5
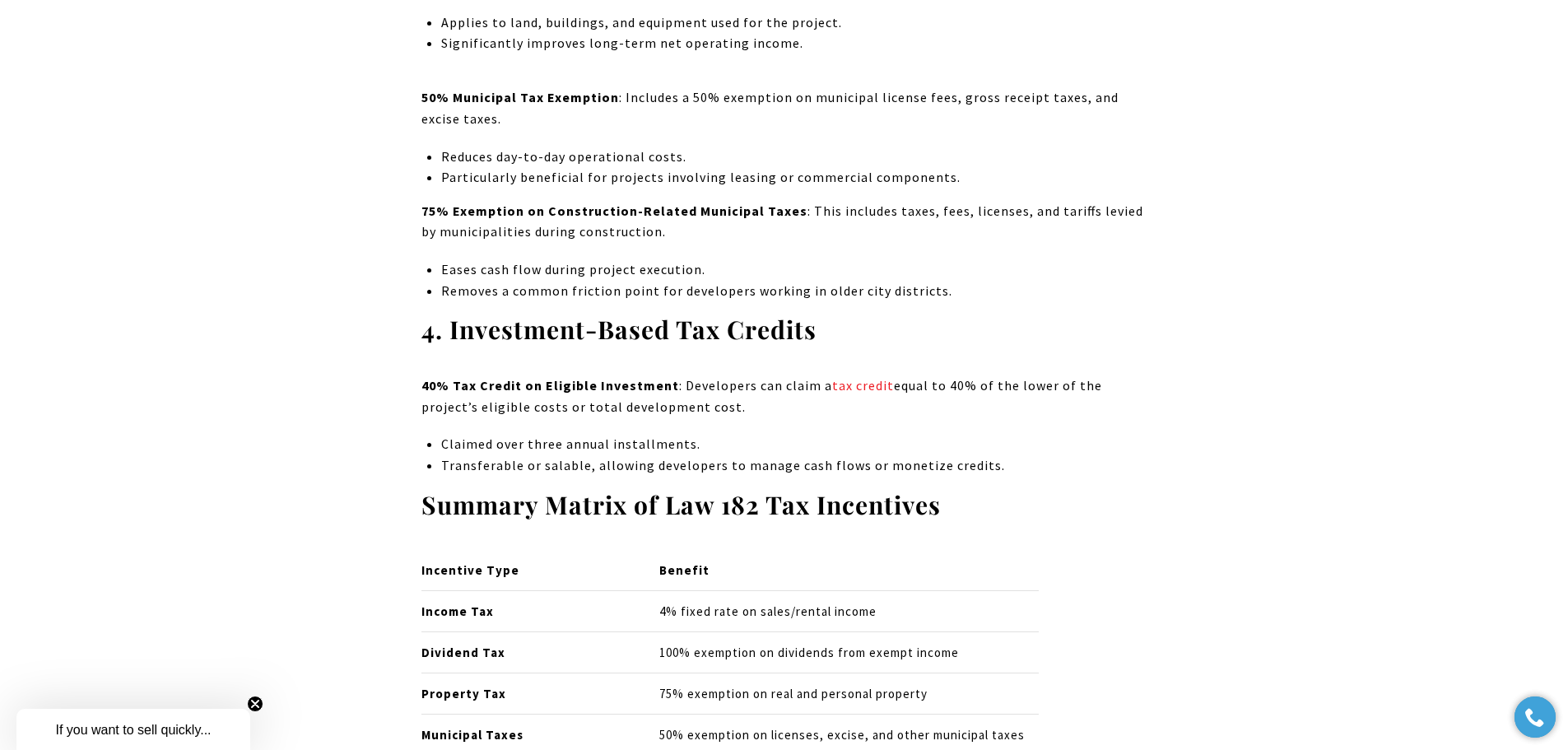
scroll to position [3740, 0]
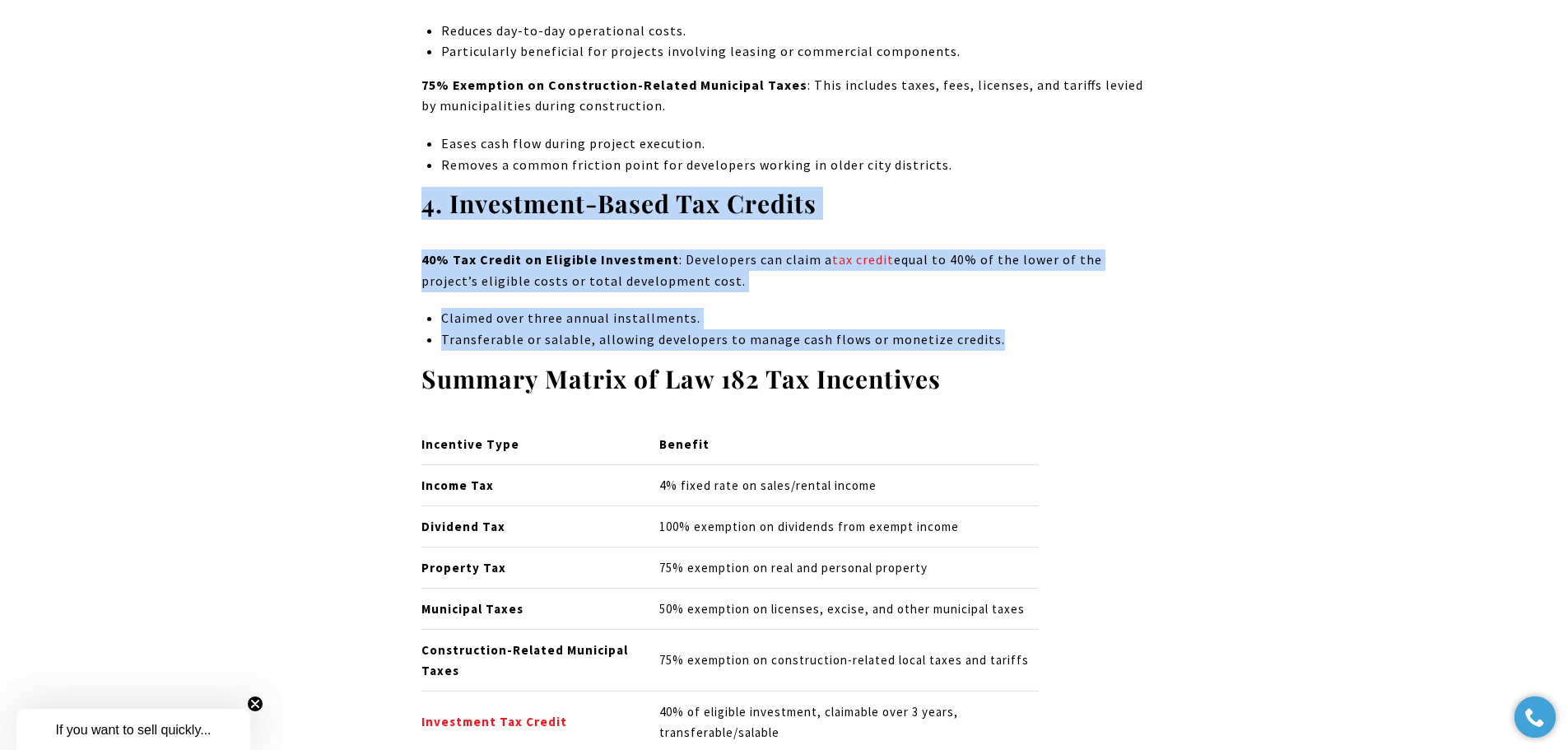
drag, startPoint x: 417, startPoint y: 209, endPoint x: 1004, endPoint y: 339, distance: 601.2
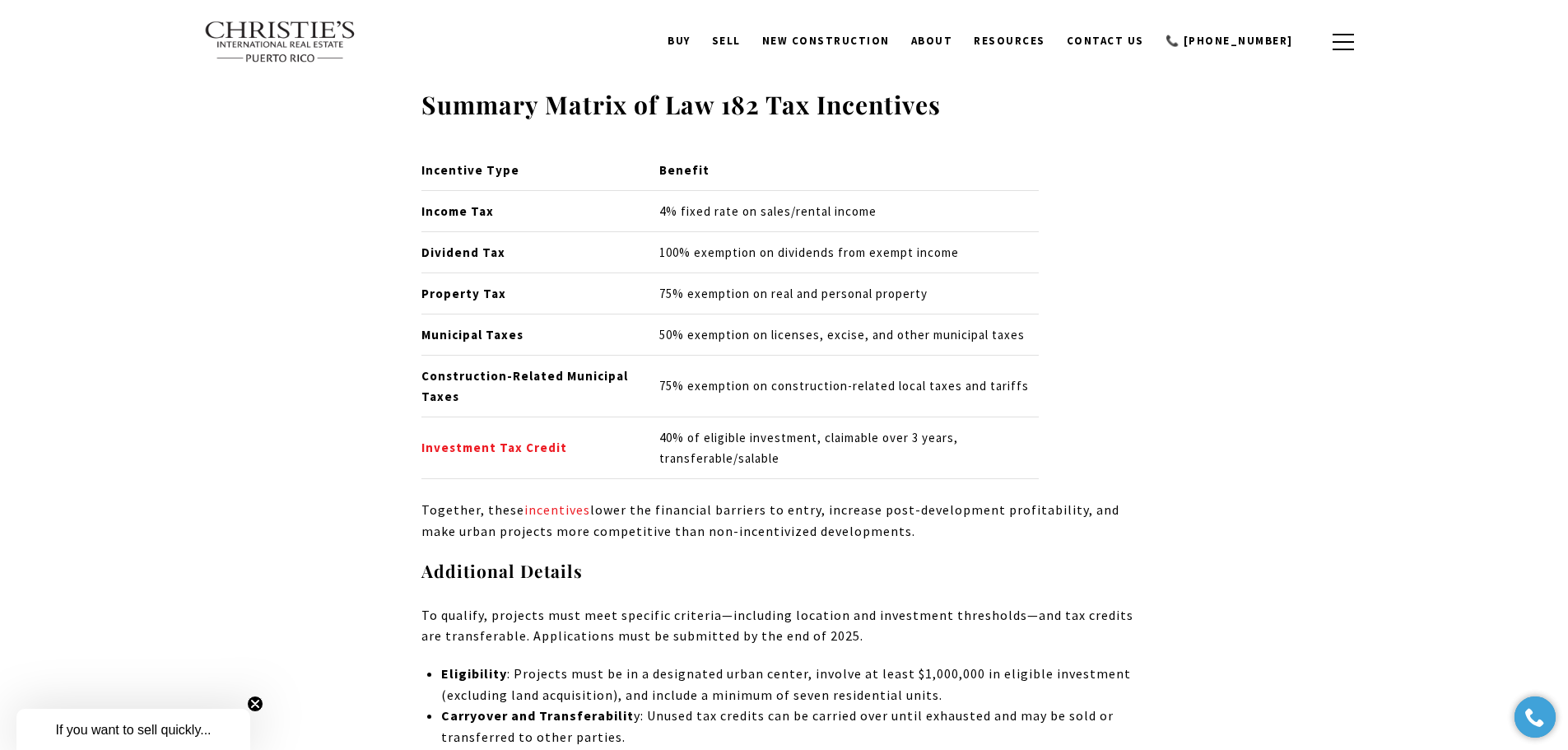
scroll to position [3986, 0]
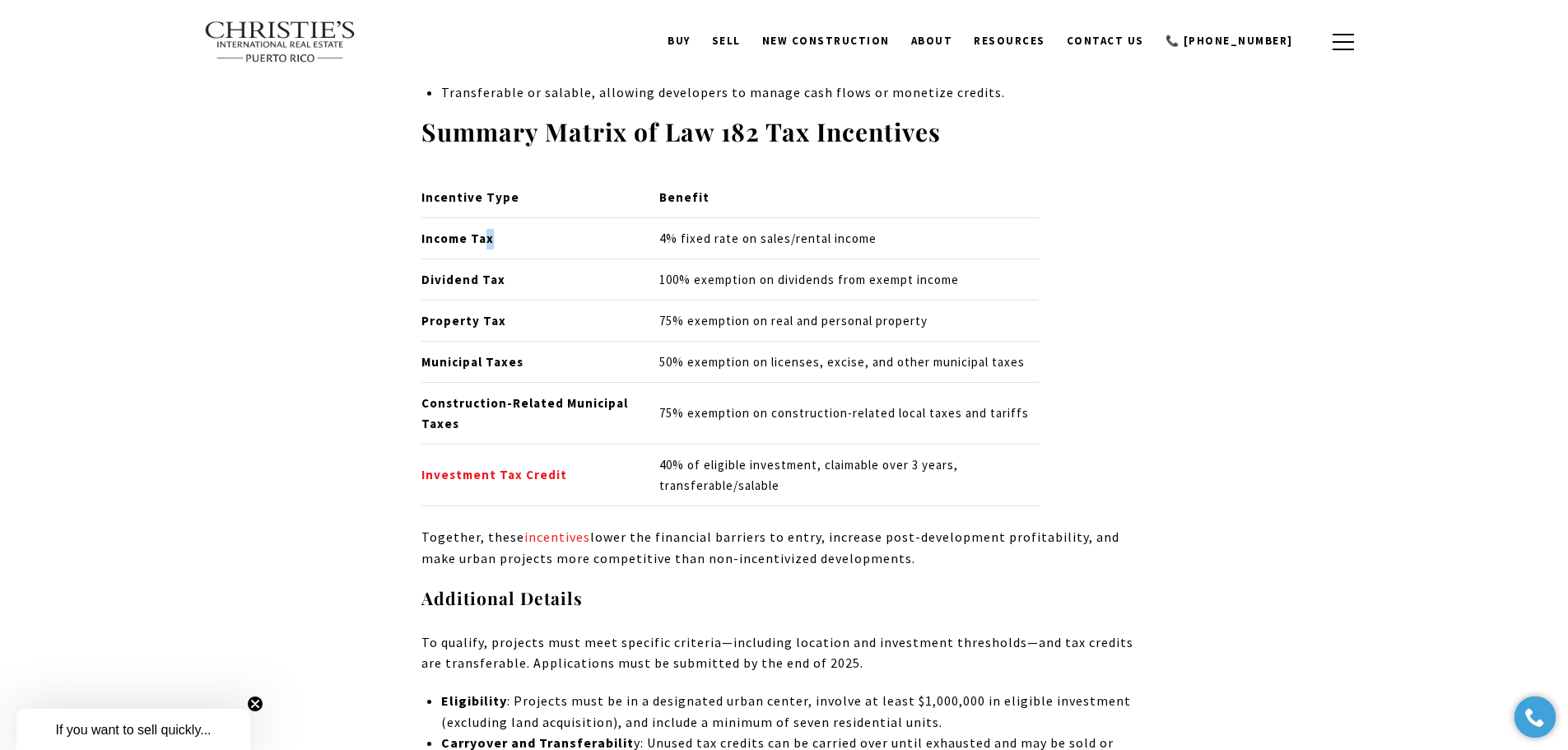
drag, startPoint x: 486, startPoint y: 233, endPoint x: 750, endPoint y: 232, distance: 264.0
click at [643, 233] on td "Income Tax" at bounding box center [533, 239] width 225 height 41
drag, startPoint x: 796, startPoint y: 232, endPoint x: 857, endPoint y: 232, distance: 61.0
click at [857, 232] on p "4% fixed rate on sales/rental income" at bounding box center [848, 239] width 378 height 21
drag, startPoint x: 445, startPoint y: 276, endPoint x: 911, endPoint y: 280, distance: 466.0
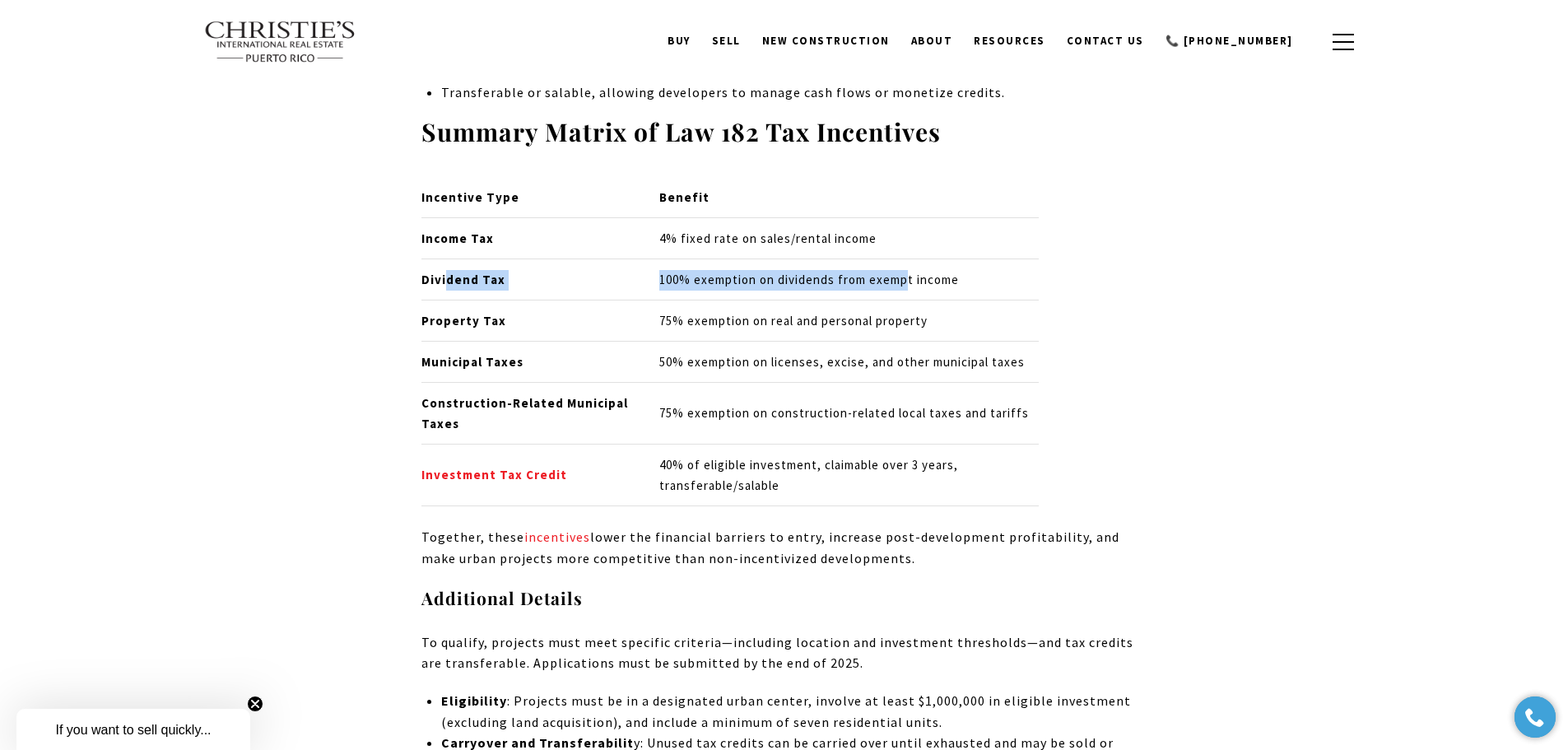
click at [911, 280] on tr "Dividend Tax 100% exemption on dividends from exempt income" at bounding box center [729, 280] width 617 height 41
click at [911, 280] on p "100% exemption on dividends from exempt income" at bounding box center [848, 280] width 378 height 21
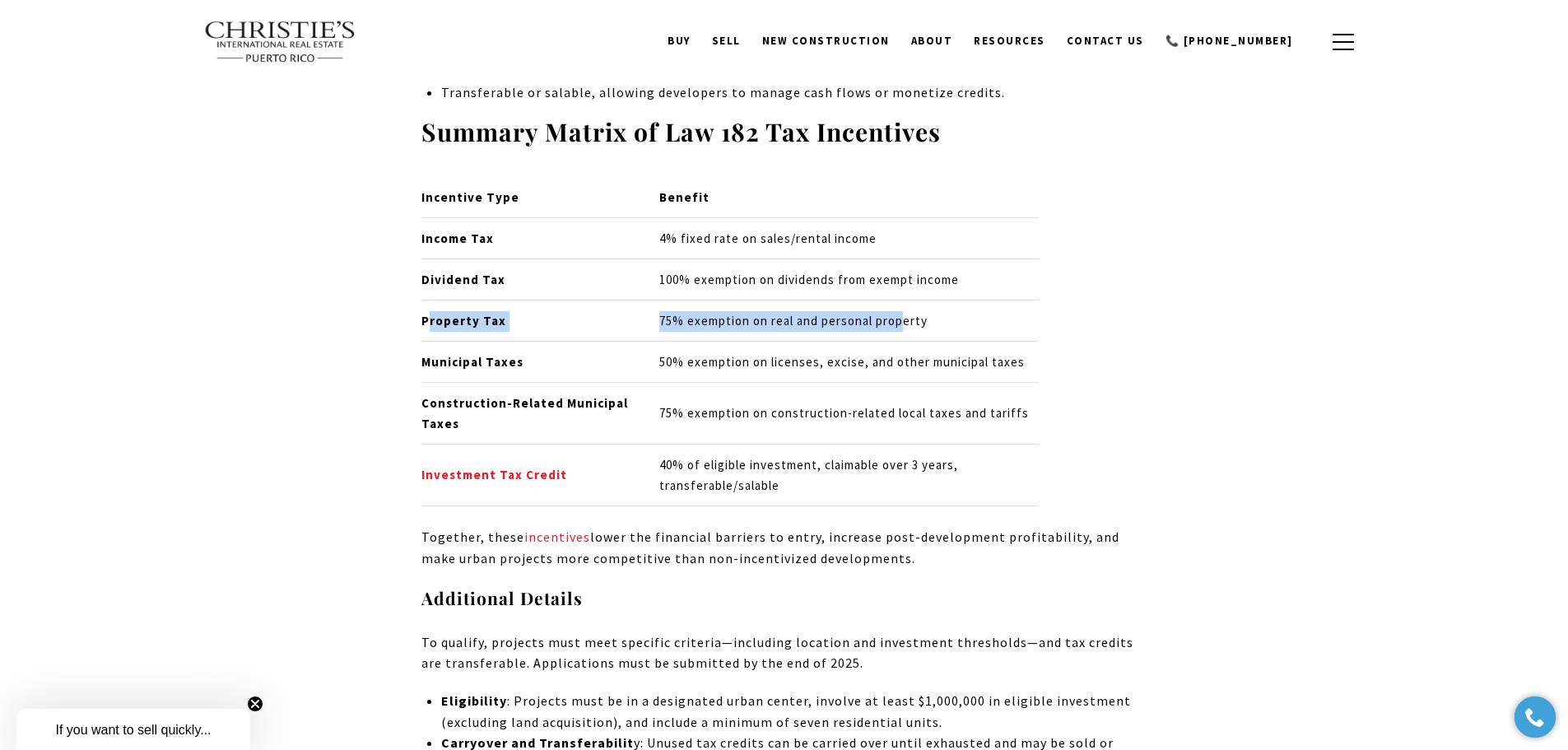
drag, startPoint x: 431, startPoint y: 323, endPoint x: 906, endPoint y: 331, distance: 475.1
click at [906, 331] on tr "Property Tax 75% exemption on real and personal property" at bounding box center [729, 321] width 617 height 41
drag, startPoint x: 463, startPoint y: 365, endPoint x: 692, endPoint y: 353, distance: 229.3
click at [689, 353] on tr "Municipal Taxes 50% exemption on licenses, excise, and other municipal taxes" at bounding box center [729, 362] width 617 height 41
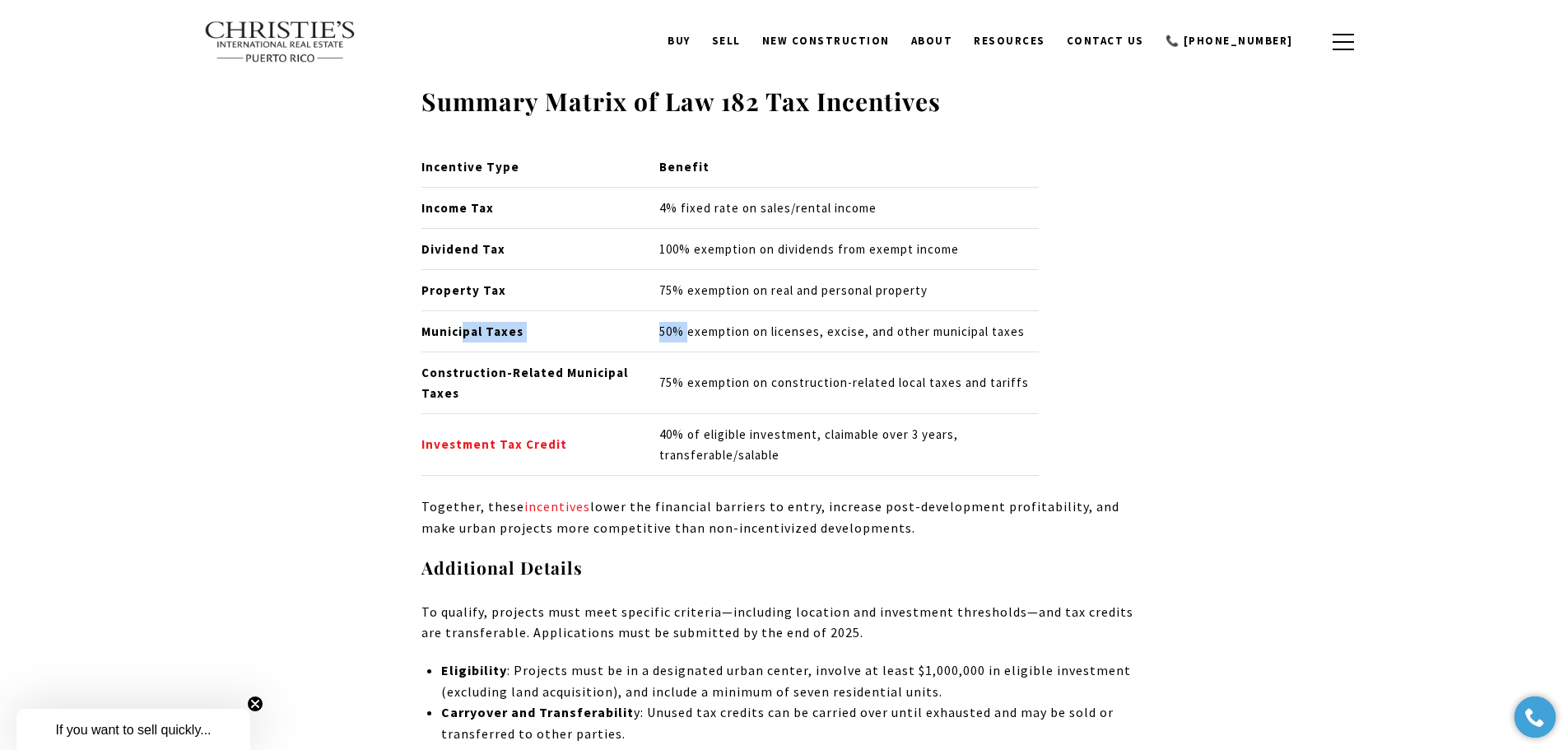
scroll to position [4068, 0]
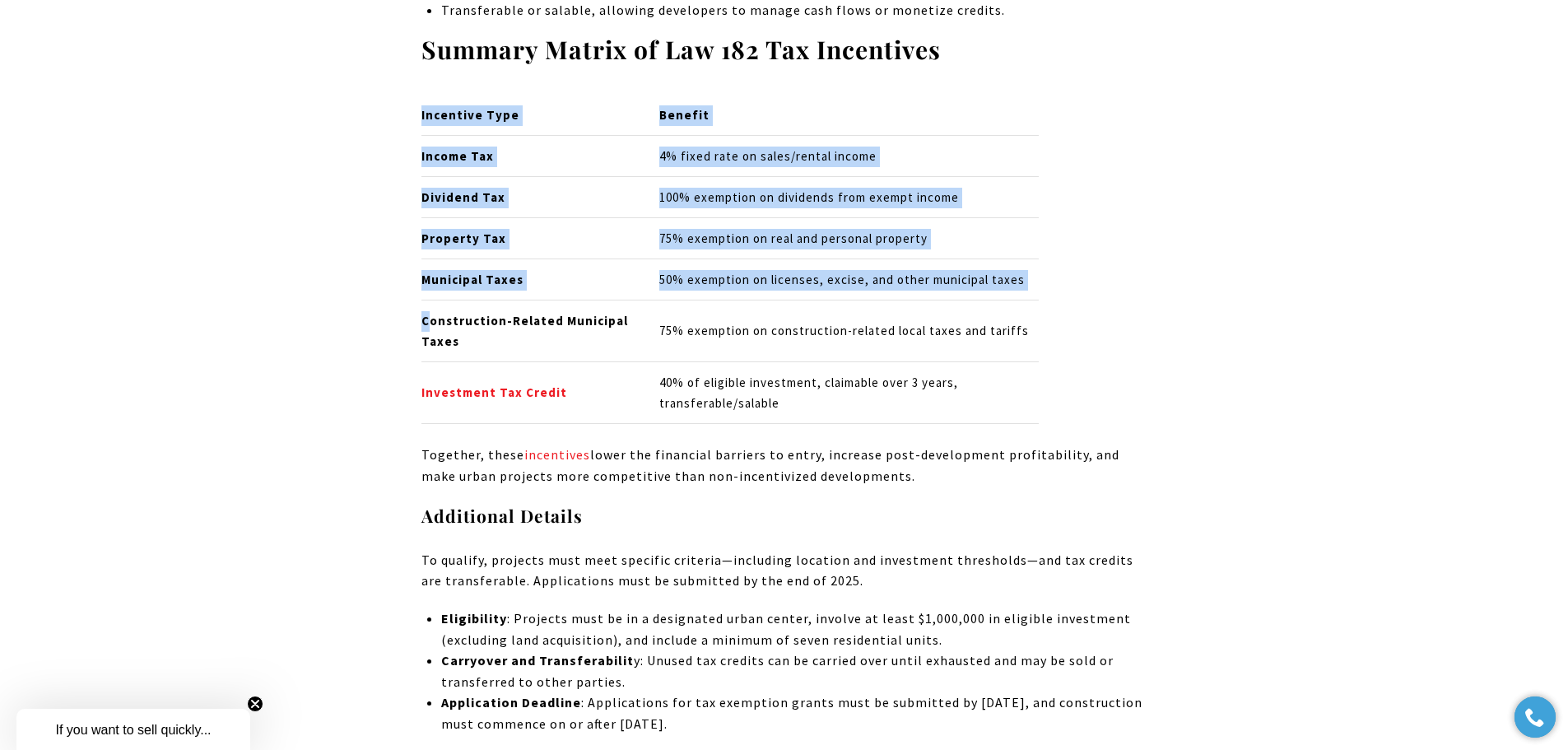
drag, startPoint x: 467, startPoint y: 327, endPoint x: 1059, endPoint y: 342, distance: 592.2
click at [1059, 342] on div "Incentive Type Benefit Income Tax 4% fixed rate on sales/rental income Dividend…" at bounding box center [784, 260] width 726 height 330
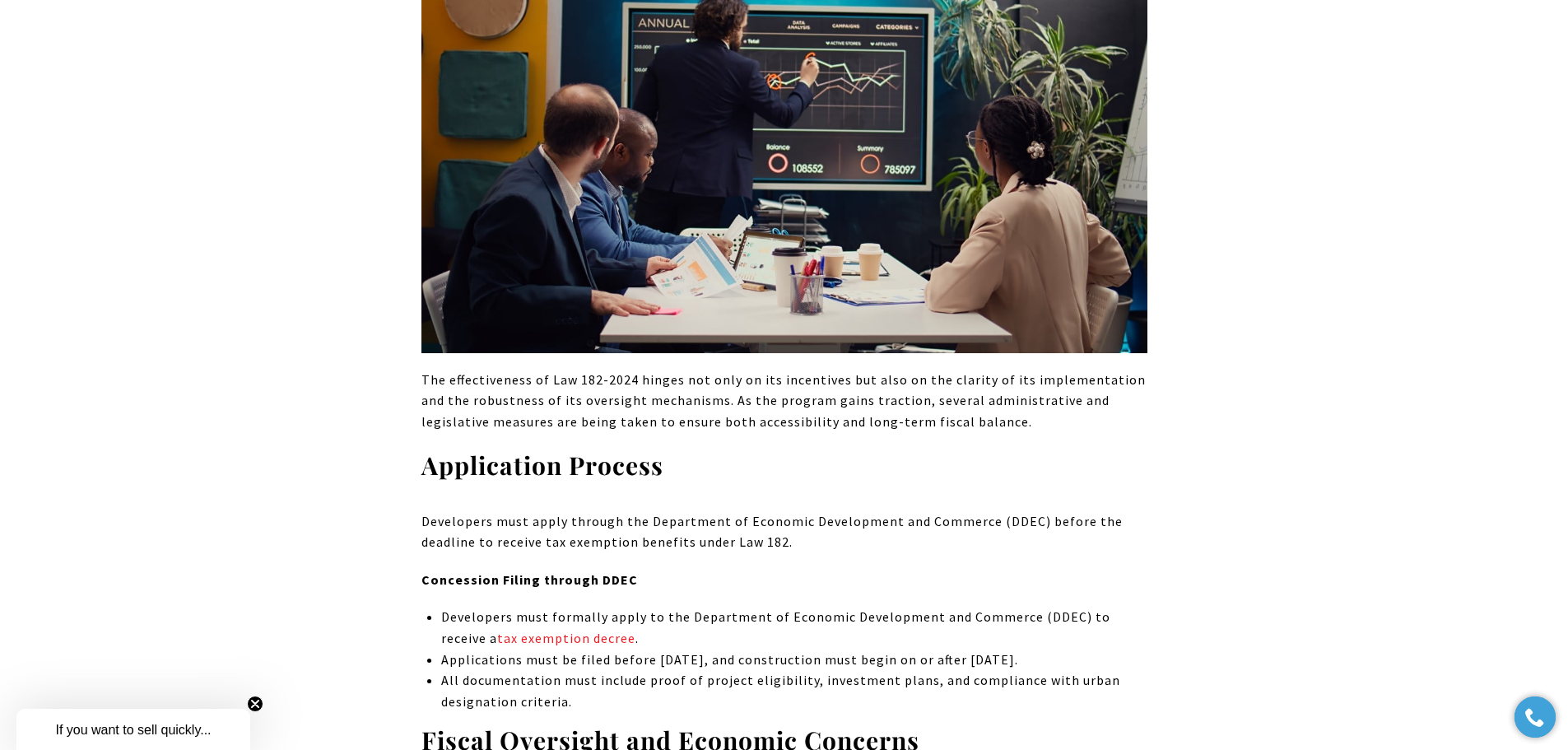
scroll to position [6539, 0]
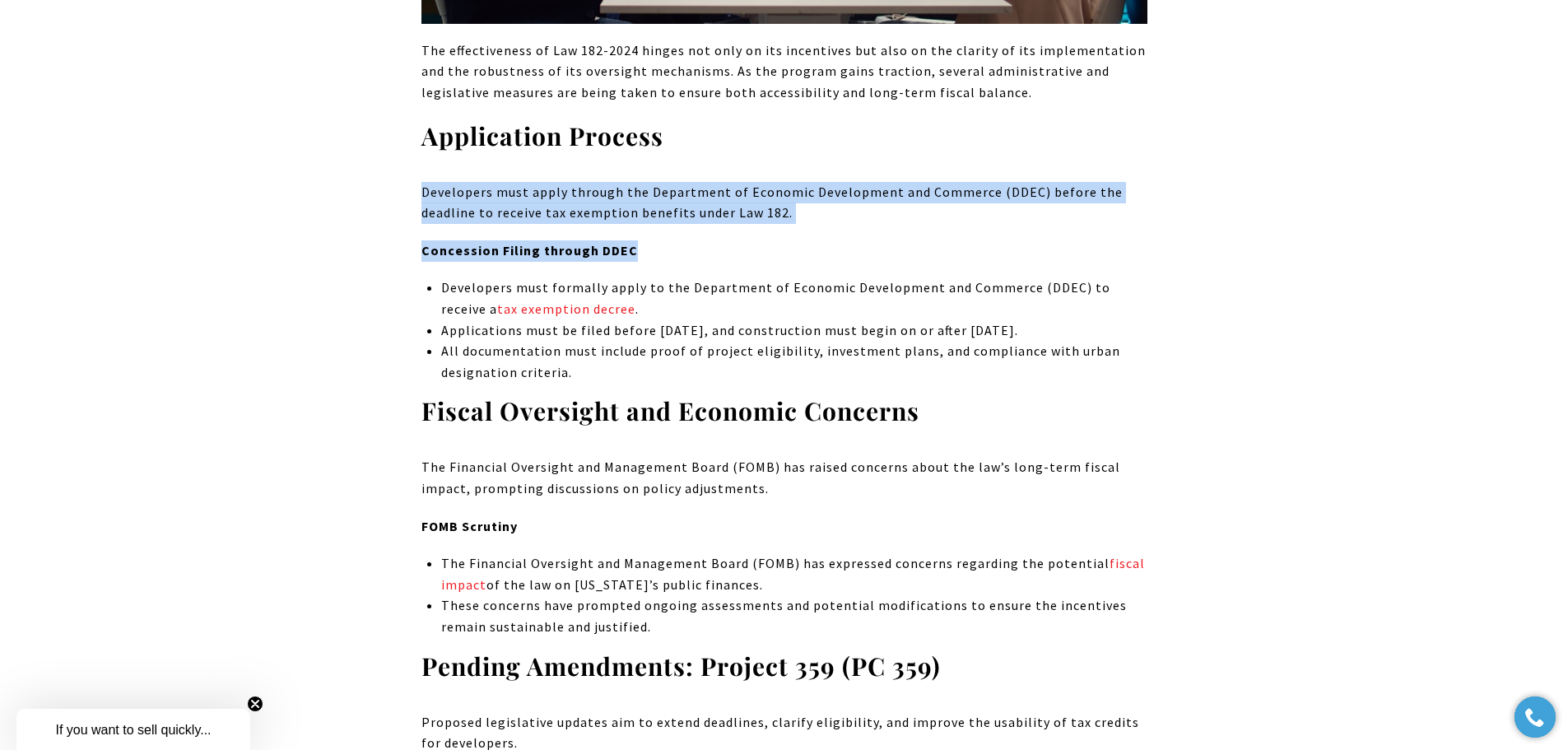
drag, startPoint x: 420, startPoint y: 192, endPoint x: 1084, endPoint y: 225, distance: 664.8
click at [1084, 225] on div "[US_STATE]’s housing landscape is undergoing a major transformation thanks to L…" at bounding box center [784, 439] width 1152 height 12523
click at [517, 228] on div "[US_STATE]’s housing landscape is undergoing a major transformation thanks to L…" at bounding box center [784, 439] width 726 height 12523
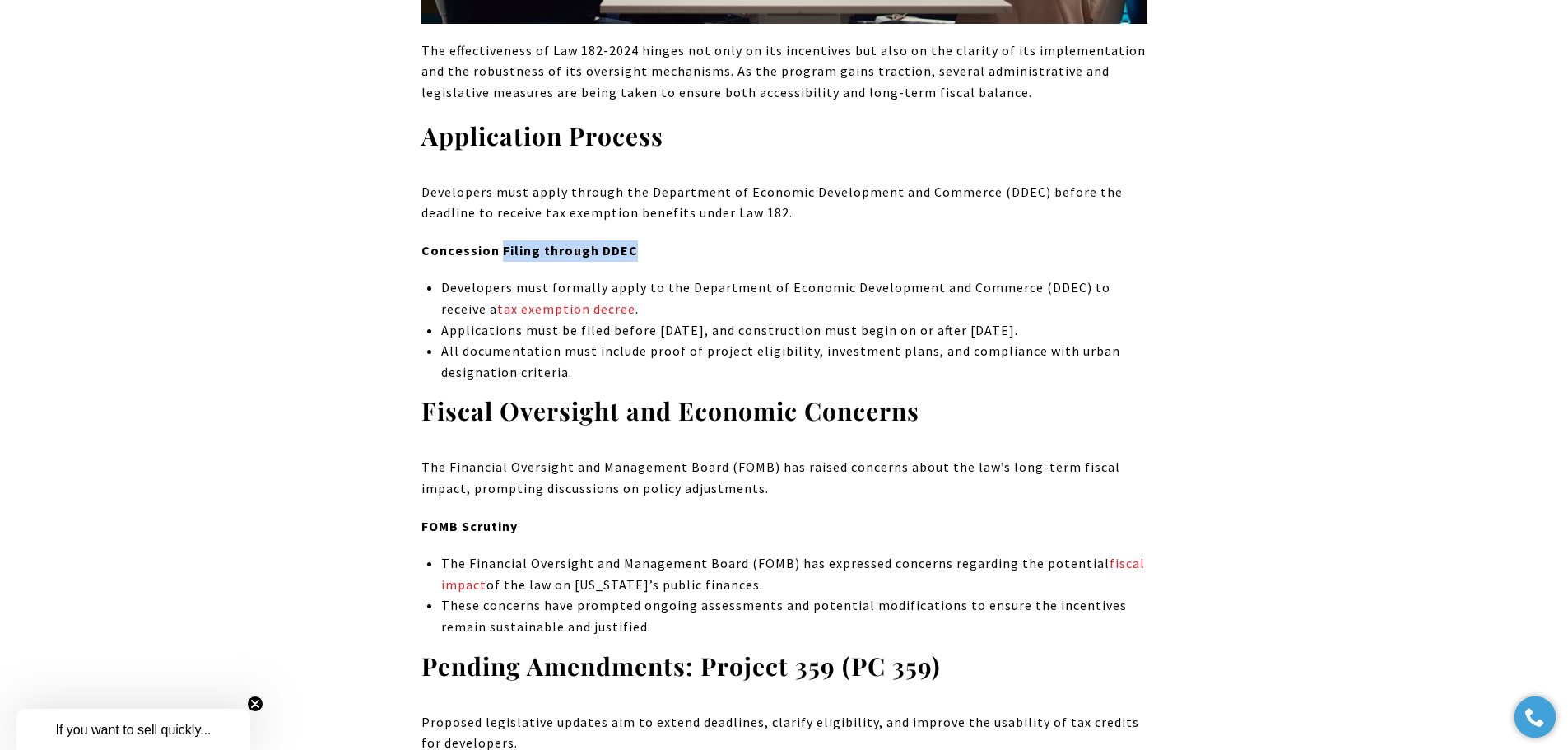
drag, startPoint x: 497, startPoint y: 248, endPoint x: 631, endPoint y: 248, distance: 134.0
click at [631, 248] on p "Concession Filing through DDEC" at bounding box center [784, 250] width 726 height 21
click at [718, 255] on p "Concession Filing through DDEC" at bounding box center [784, 250] width 726 height 21
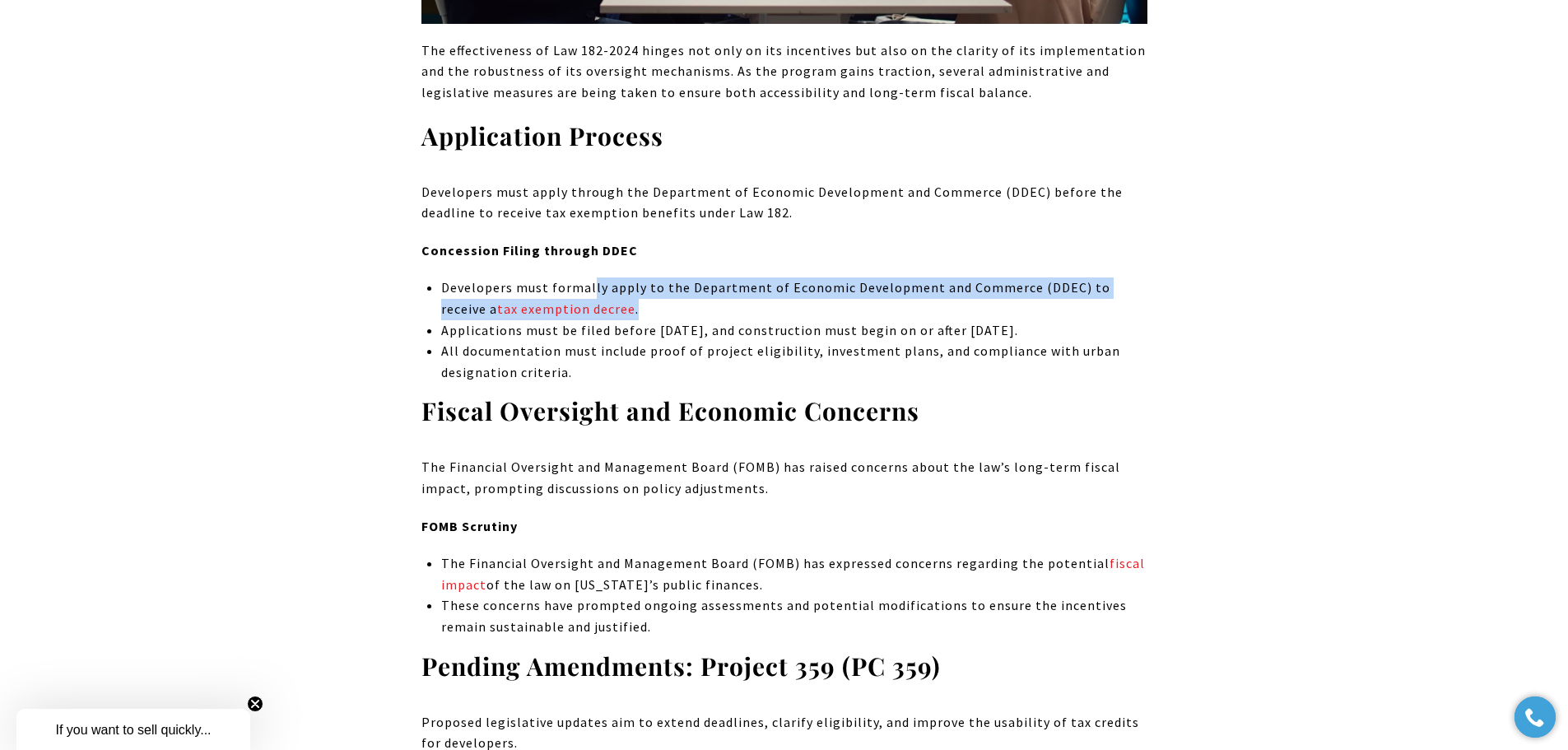
drag, startPoint x: 593, startPoint y: 286, endPoint x: 1004, endPoint y: 309, distance: 411.6
click at [1004, 309] on p "Developers must formally apply to the Department of Economic Development and Co…" at bounding box center [793, 298] width 705 height 42
click at [899, 315] on p "Developers must formally apply to the Department of Economic Development and Co…" at bounding box center [793, 298] width 705 height 42
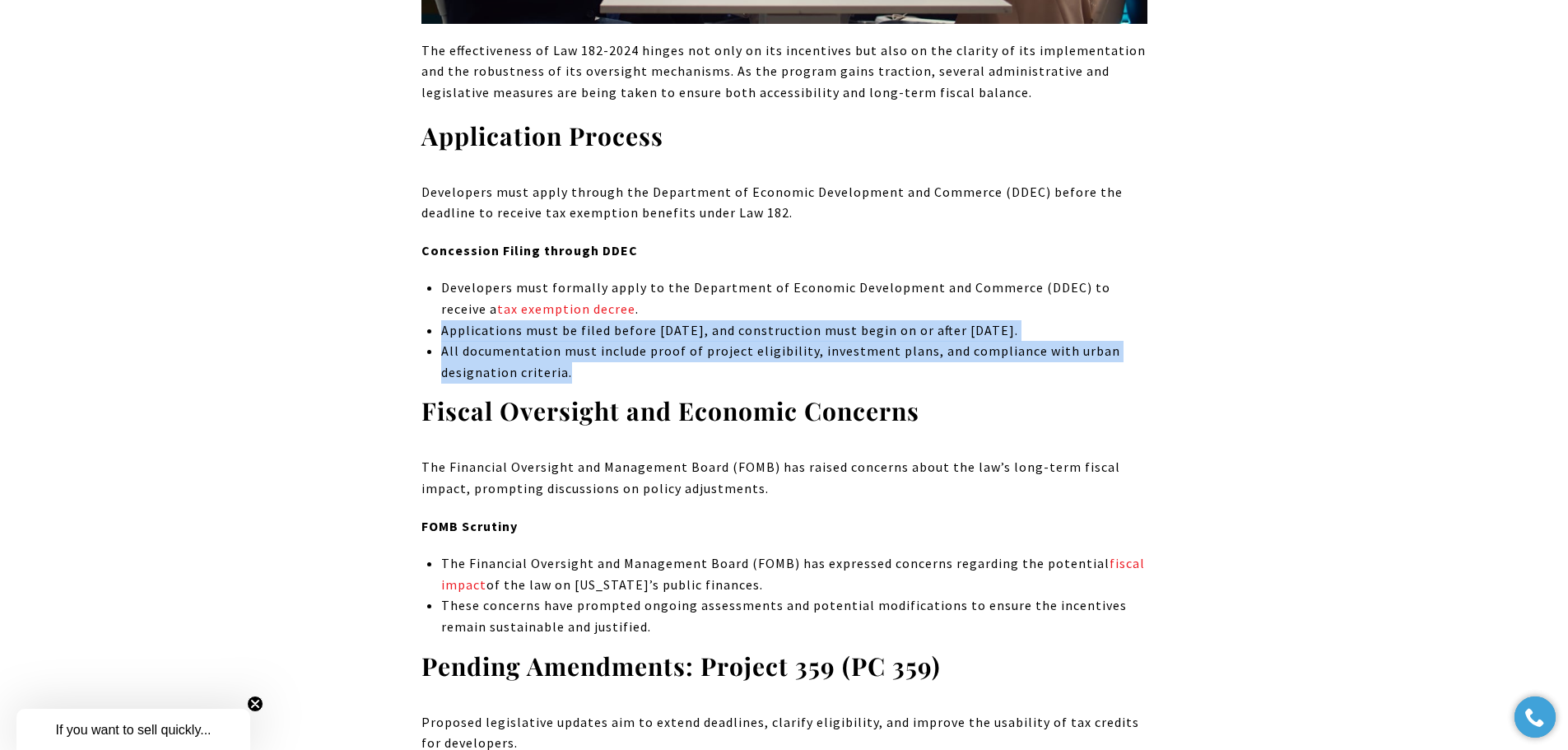
drag, startPoint x: 403, startPoint y: 339, endPoint x: 1115, endPoint y: 374, distance: 712.9
click at [1115, 374] on div "[US_STATE]’s housing landscape is undergoing a major transformation thanks to L…" at bounding box center [784, 439] width 1152 height 12523
click at [538, 369] on p "All documentation must include proof of project eligibility, investment plans, …" at bounding box center [793, 361] width 705 height 42
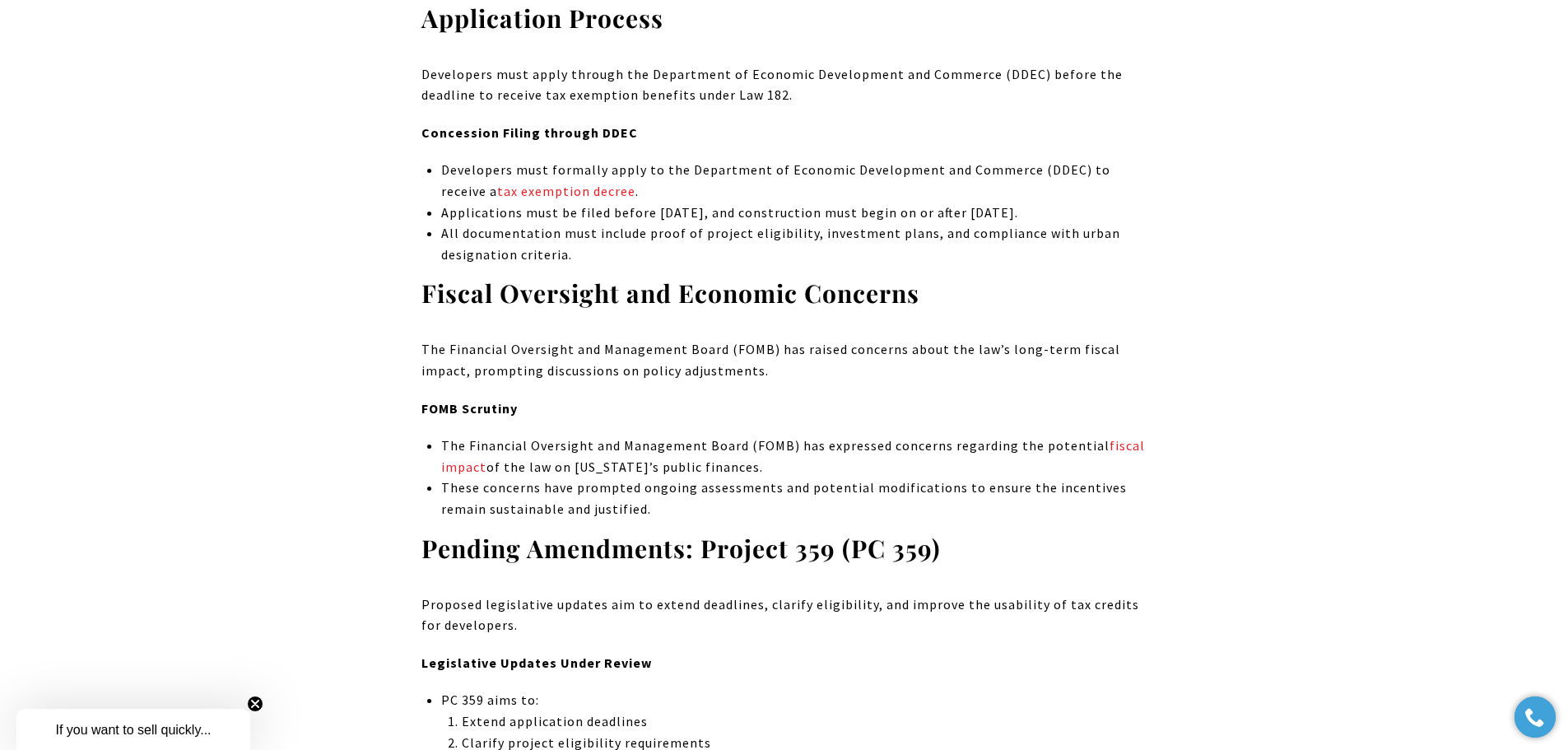
scroll to position [6703, 0]
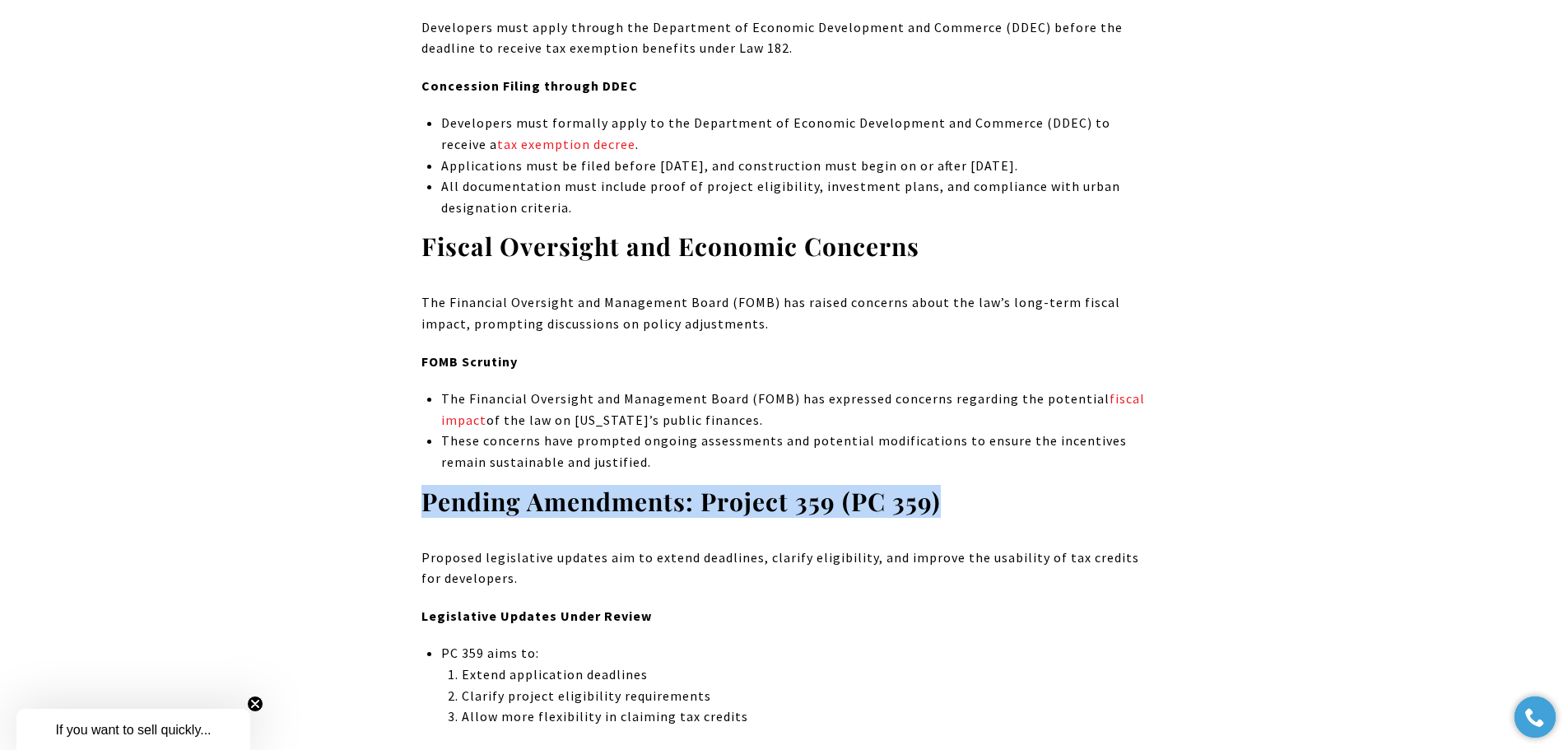
drag, startPoint x: 411, startPoint y: 502, endPoint x: 970, endPoint y: 510, distance: 559.1
click at [970, 510] on div "[US_STATE]’s housing landscape is undergoing a major transformation thanks to L…" at bounding box center [784, 275] width 1152 height 12523
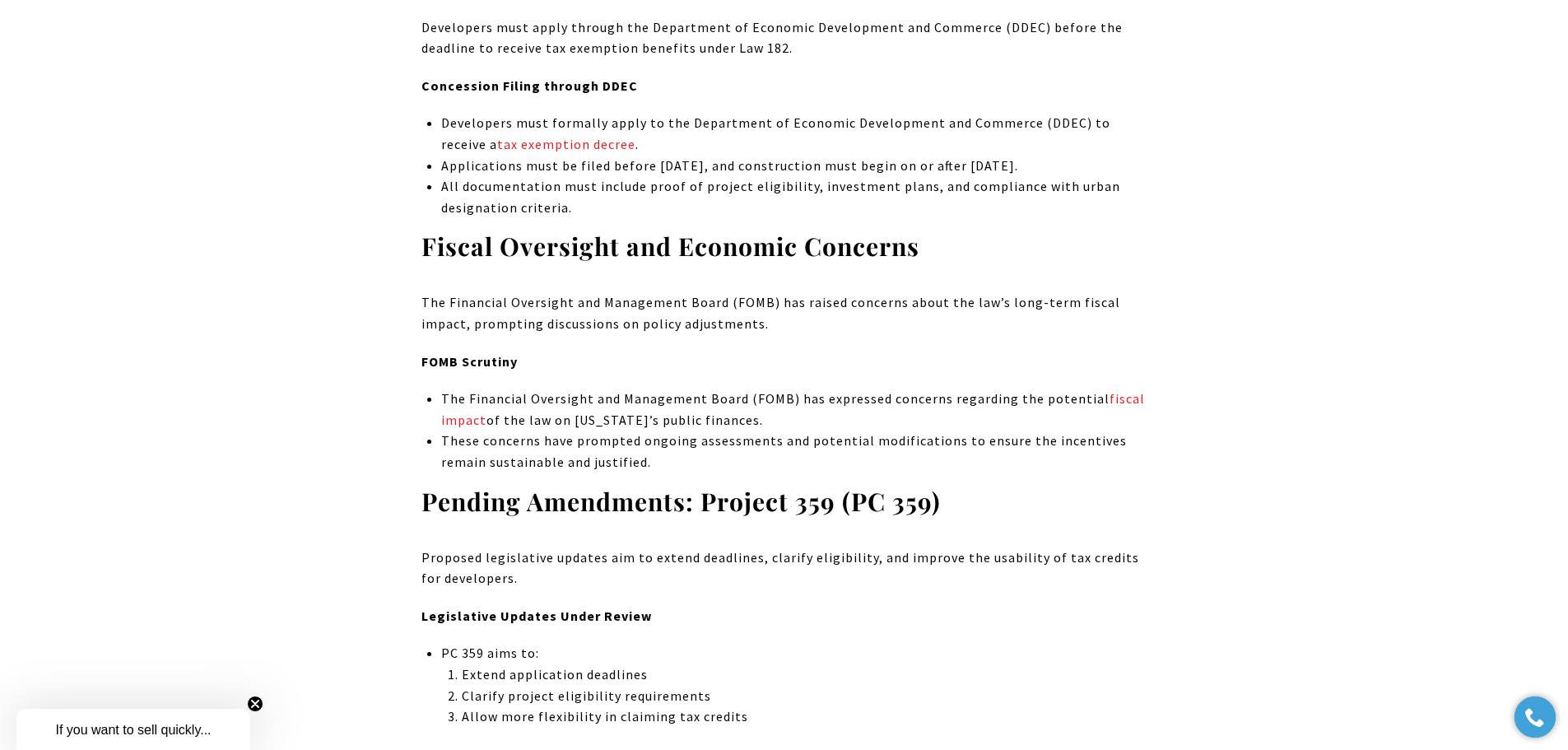
click at [520, 543] on div "[US_STATE]’s housing landscape is undergoing a major transformation thanks to L…" at bounding box center [784, 275] width 726 height 12523
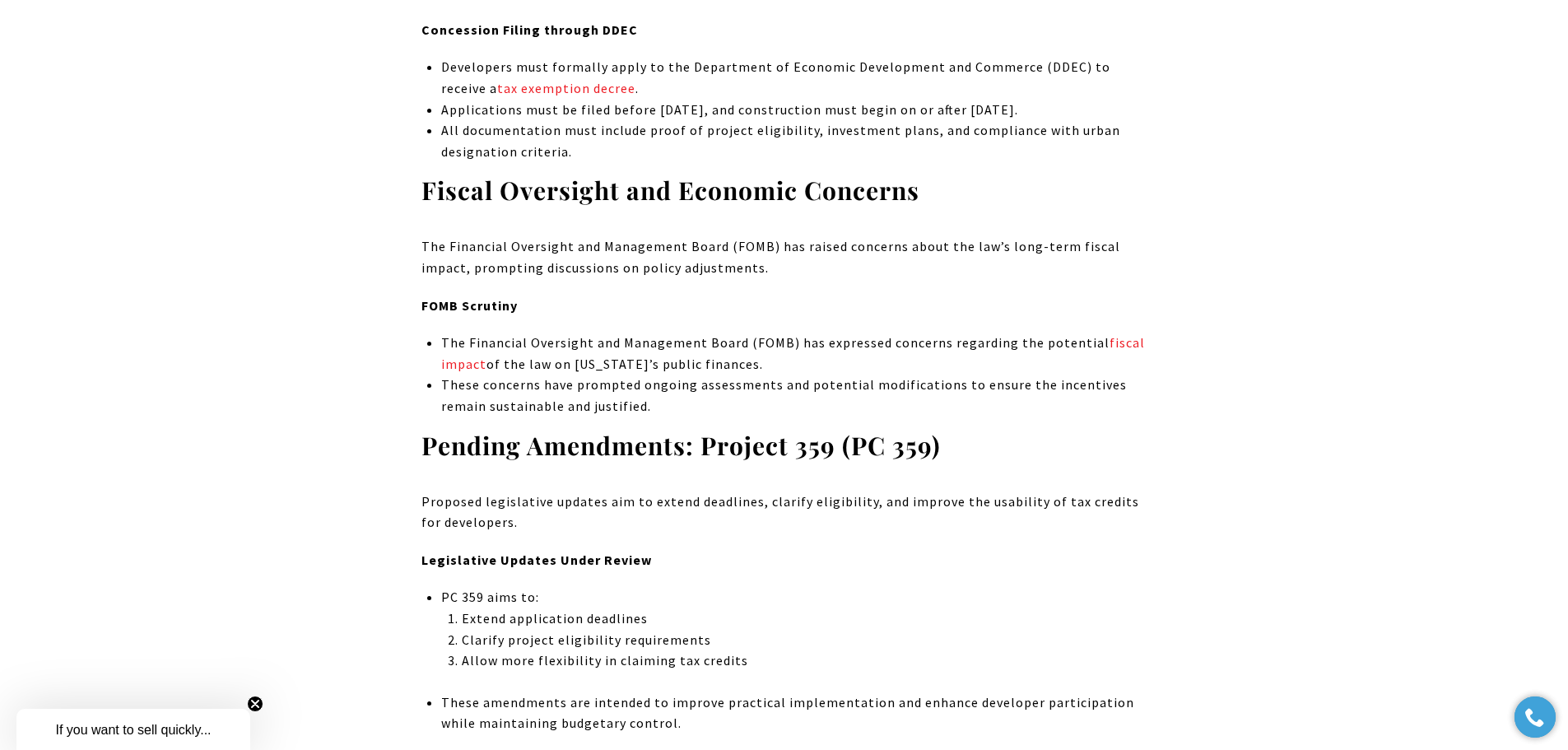
scroll to position [6785, 0]
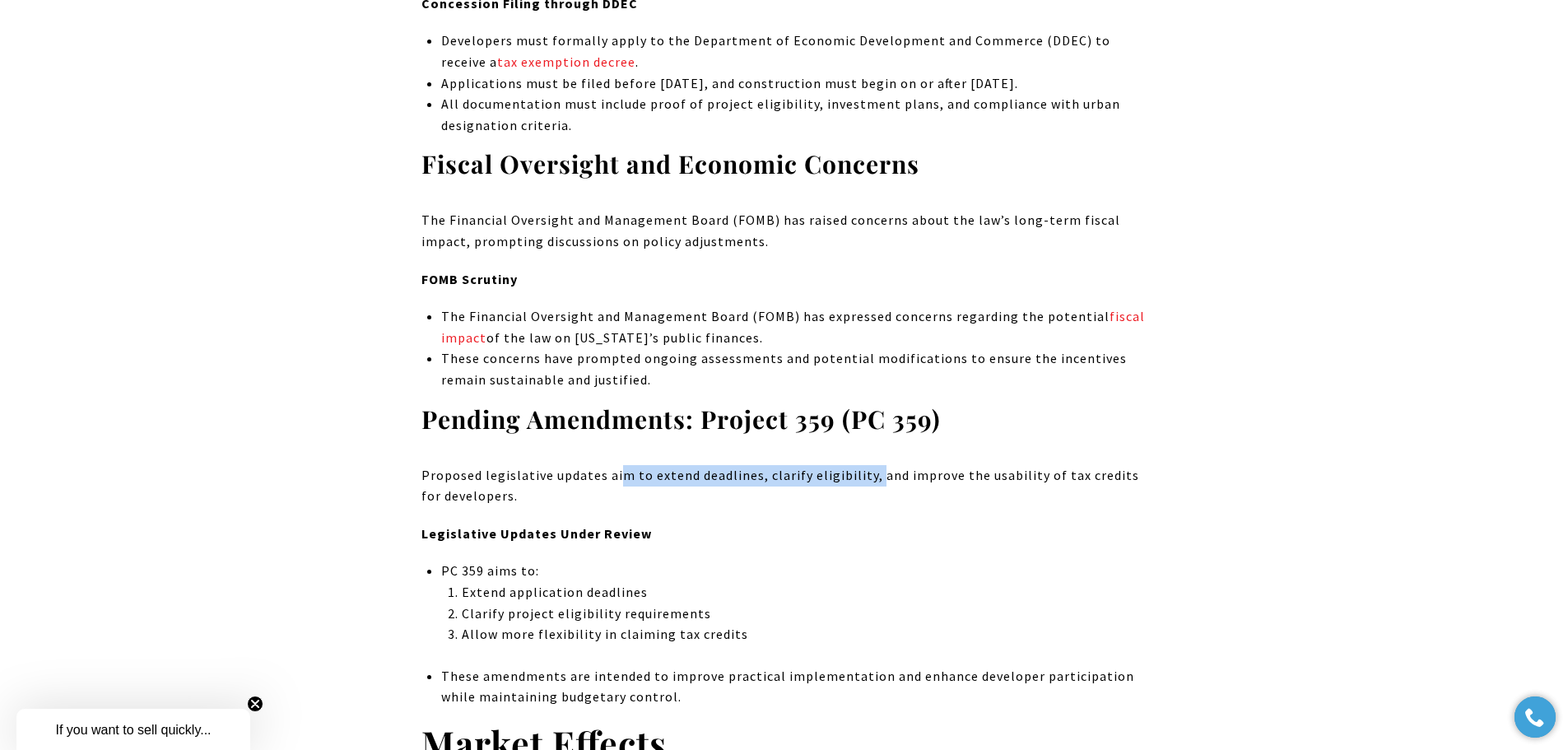
drag, startPoint x: 617, startPoint y: 474, endPoint x: 876, endPoint y: 475, distance: 259.0
click at [876, 475] on p "Proposed legislative updates aim to extend deadlines, clarify eligibility, and …" at bounding box center [784, 486] width 726 height 42
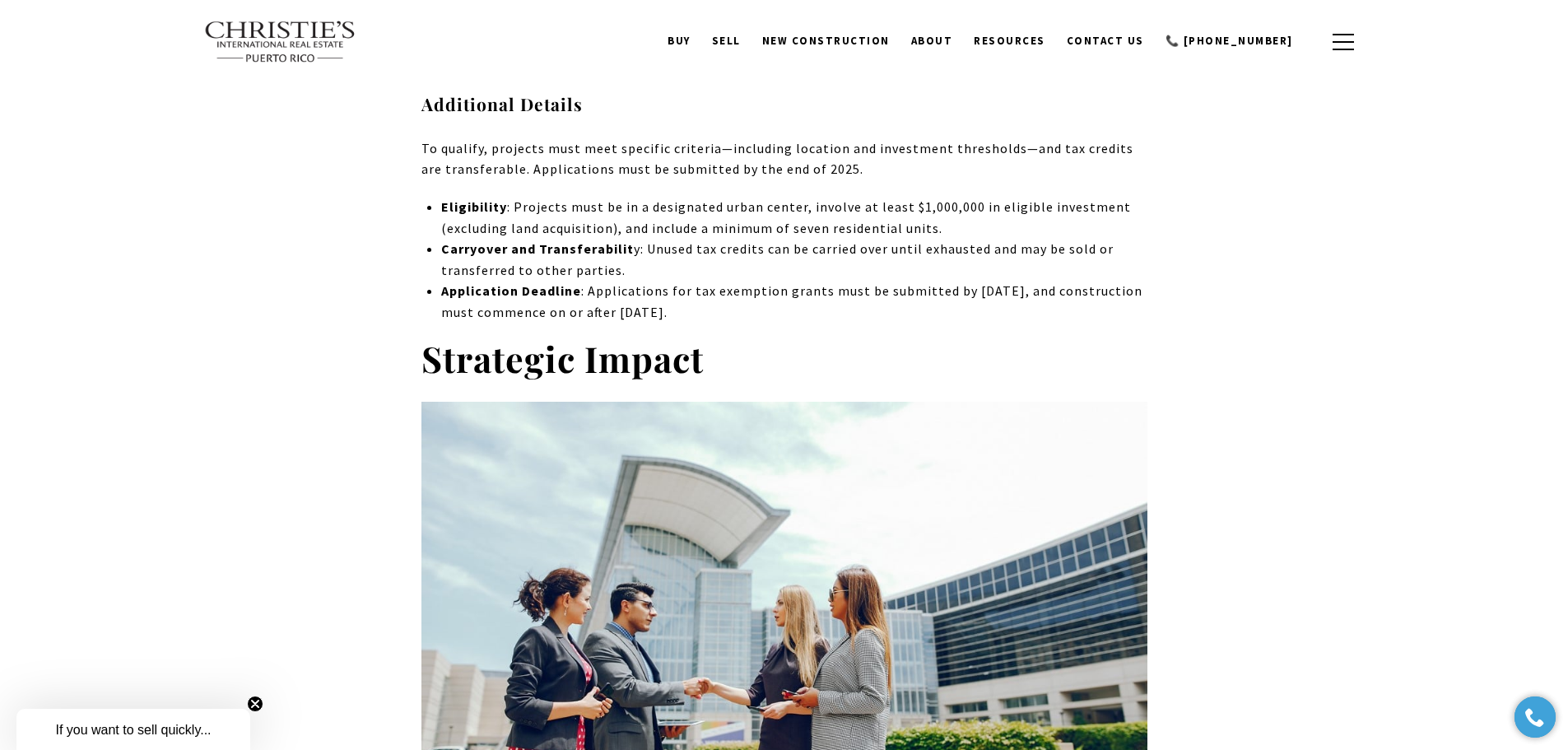
scroll to position [4398, 0]
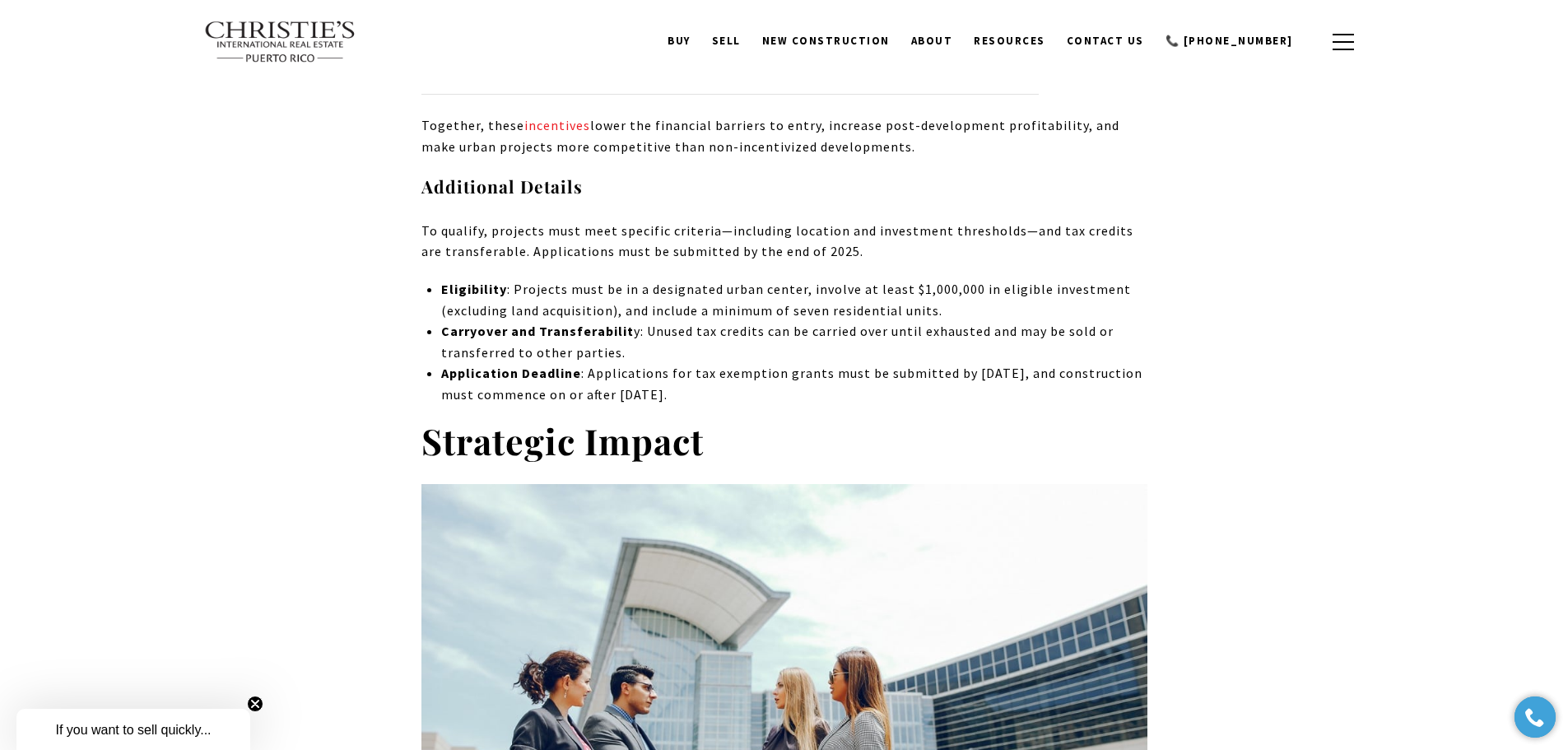
drag, startPoint x: 414, startPoint y: 185, endPoint x: 846, endPoint y: 394, distance: 479.9
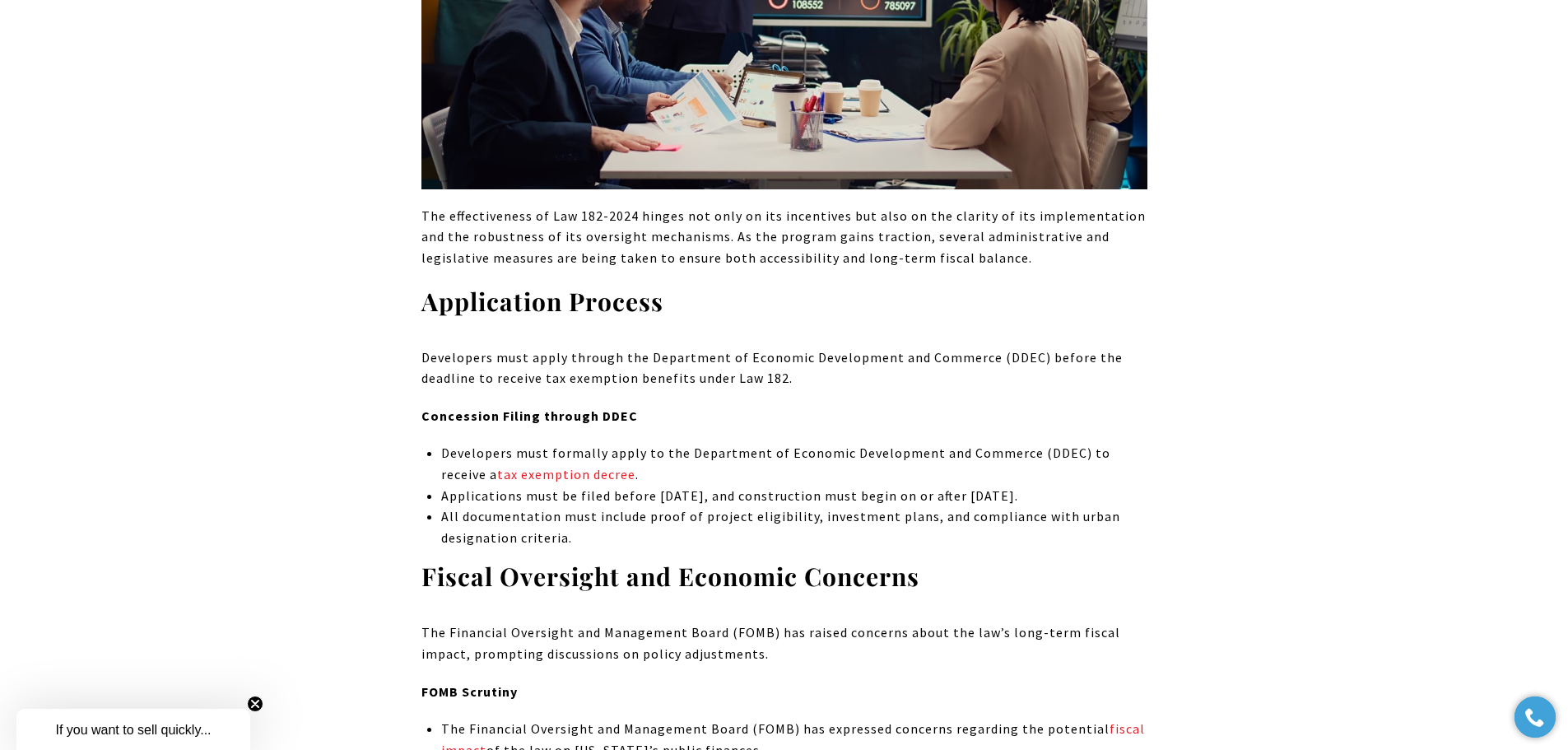
scroll to position [6374, 0]
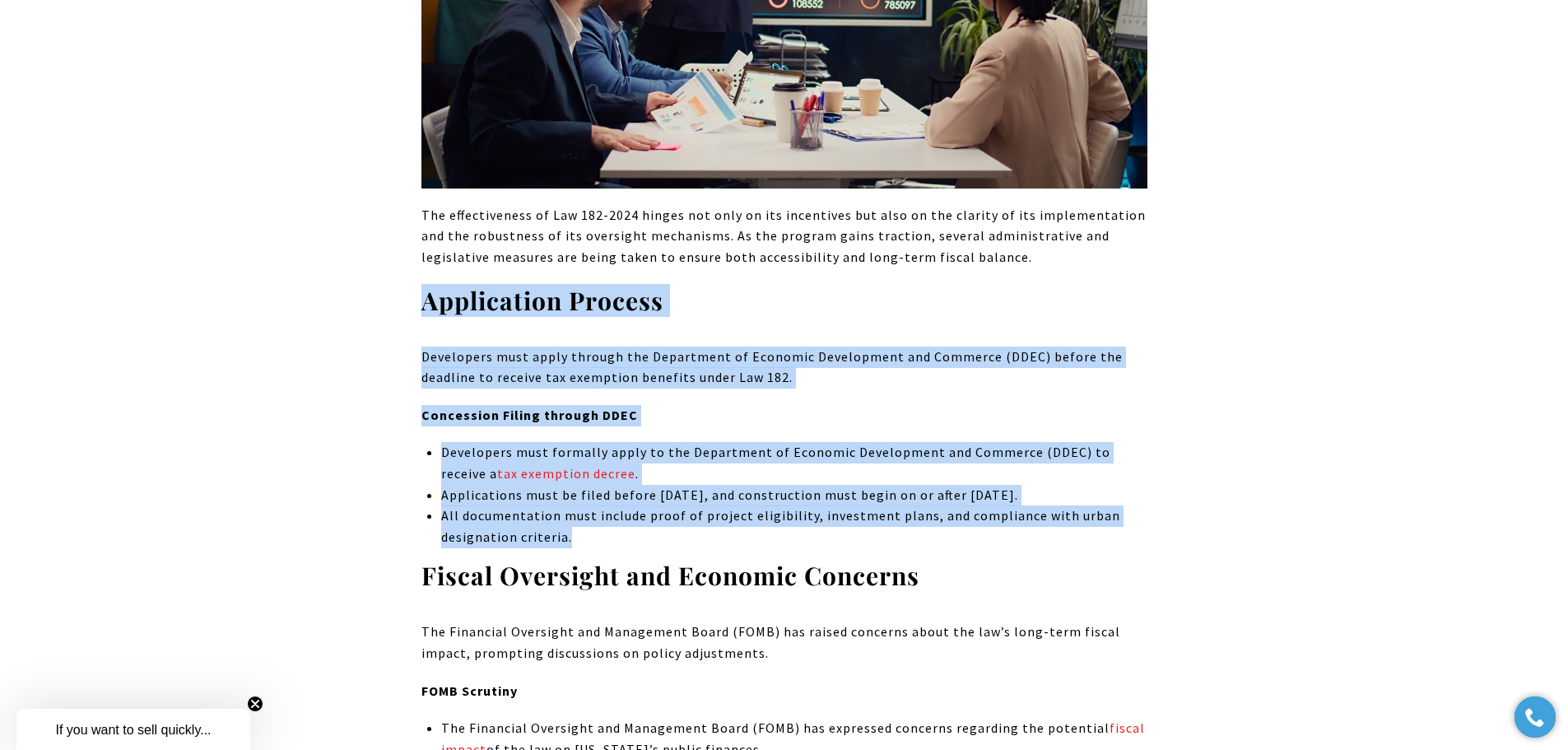
drag, startPoint x: 417, startPoint y: 306, endPoint x: 654, endPoint y: 531, distance: 326.8
click at [654, 531] on div "[US_STATE]’s housing landscape is undergoing a major transformation thanks to L…" at bounding box center [784, 604] width 1152 height 12523
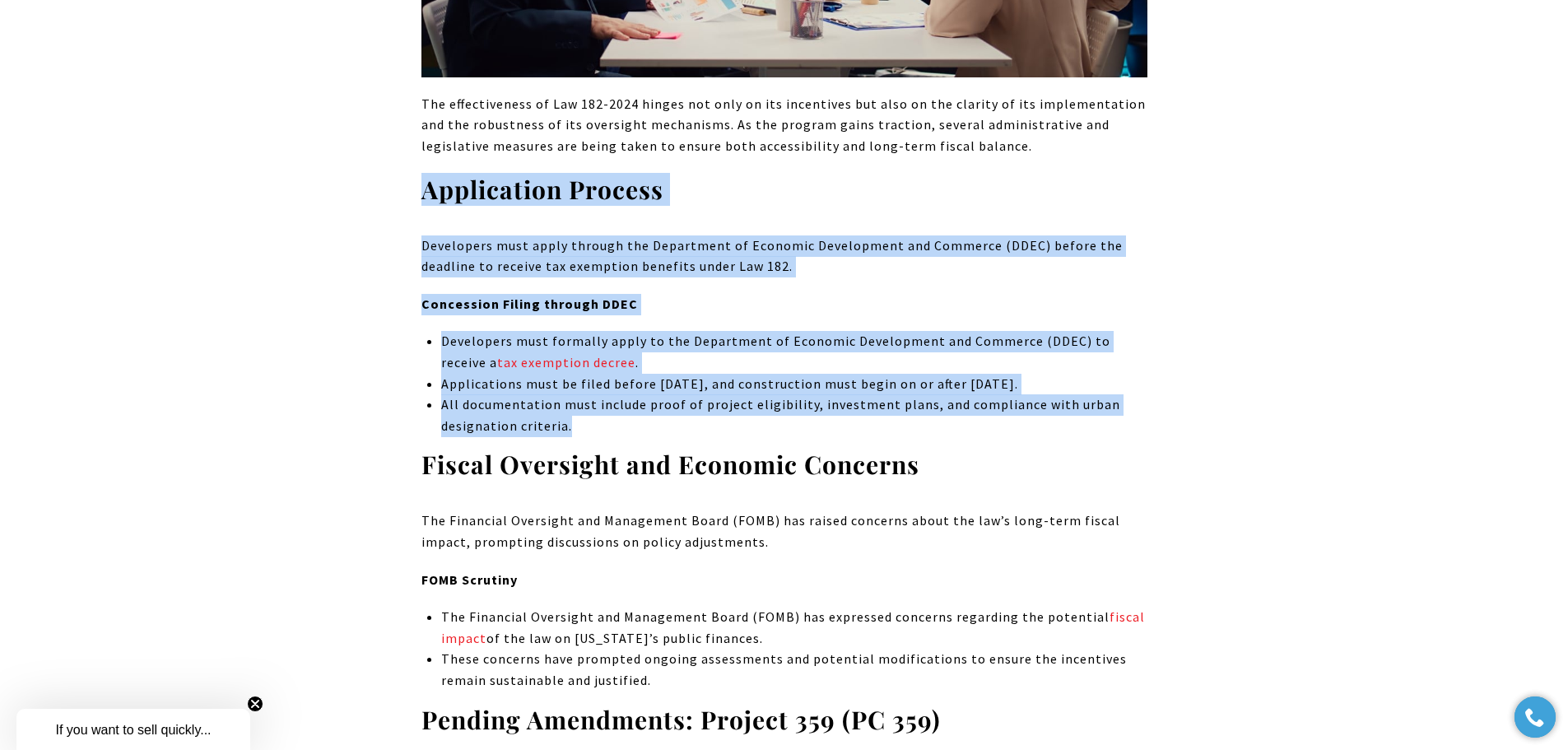
scroll to position [6703, 0]
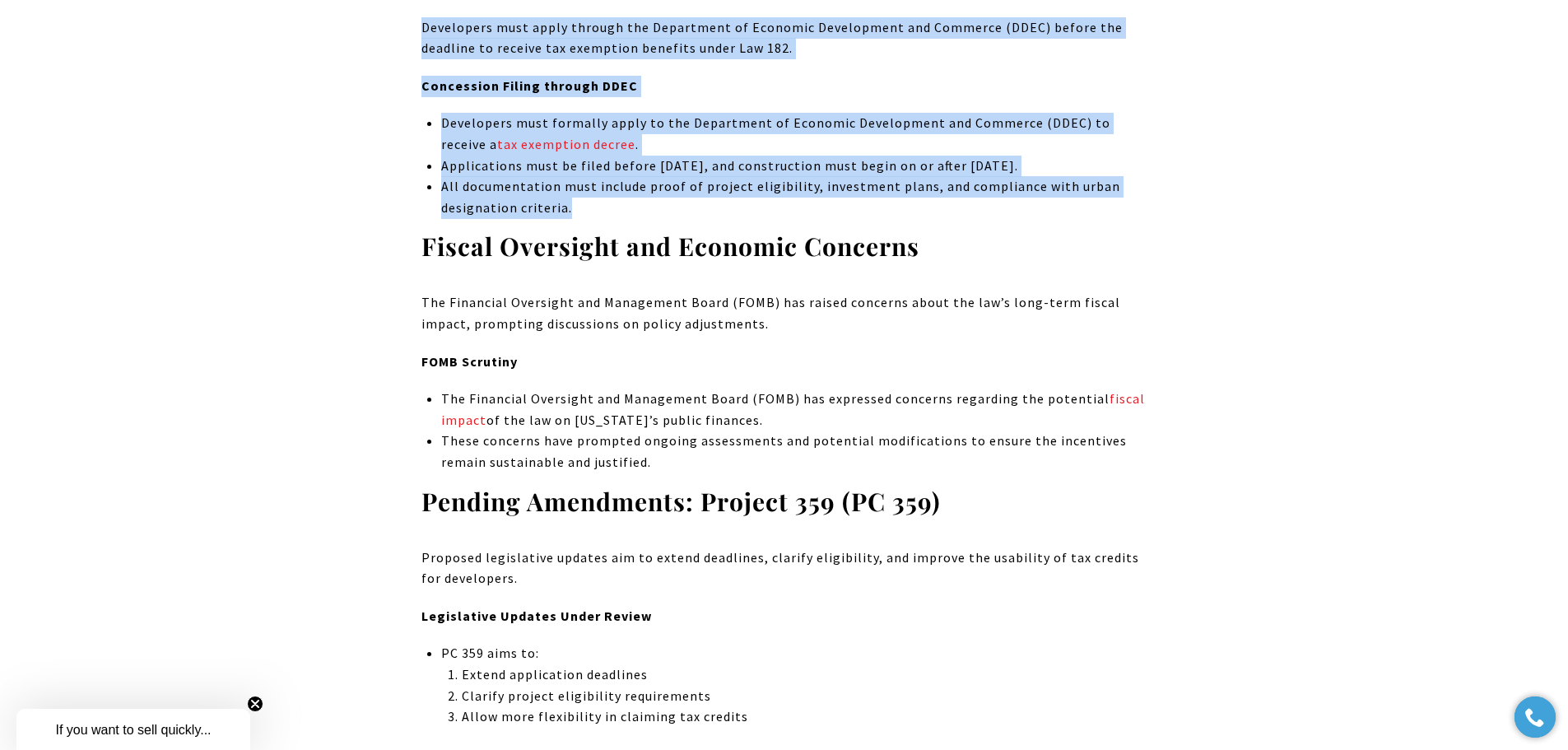
drag, startPoint x: 466, startPoint y: 400, endPoint x: 841, endPoint y: 415, distance: 375.3
click at [841, 415] on p "The Financial Oversight and Management Board (FOMB) has expressed concerns rega…" at bounding box center [793, 409] width 705 height 42
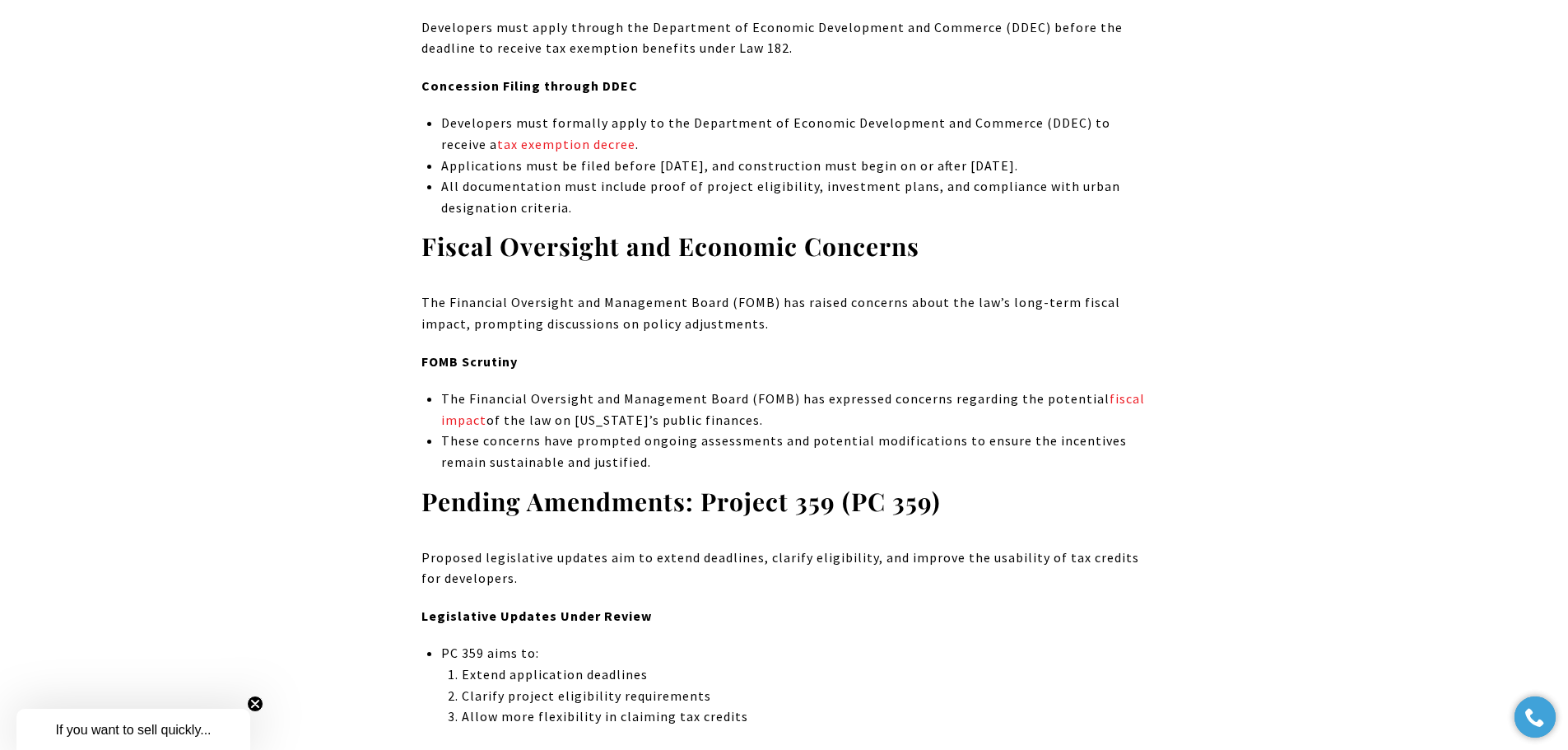
click at [831, 469] on p "These concerns have prompted ongoing assessments and potential modifications to…" at bounding box center [793, 451] width 705 height 42
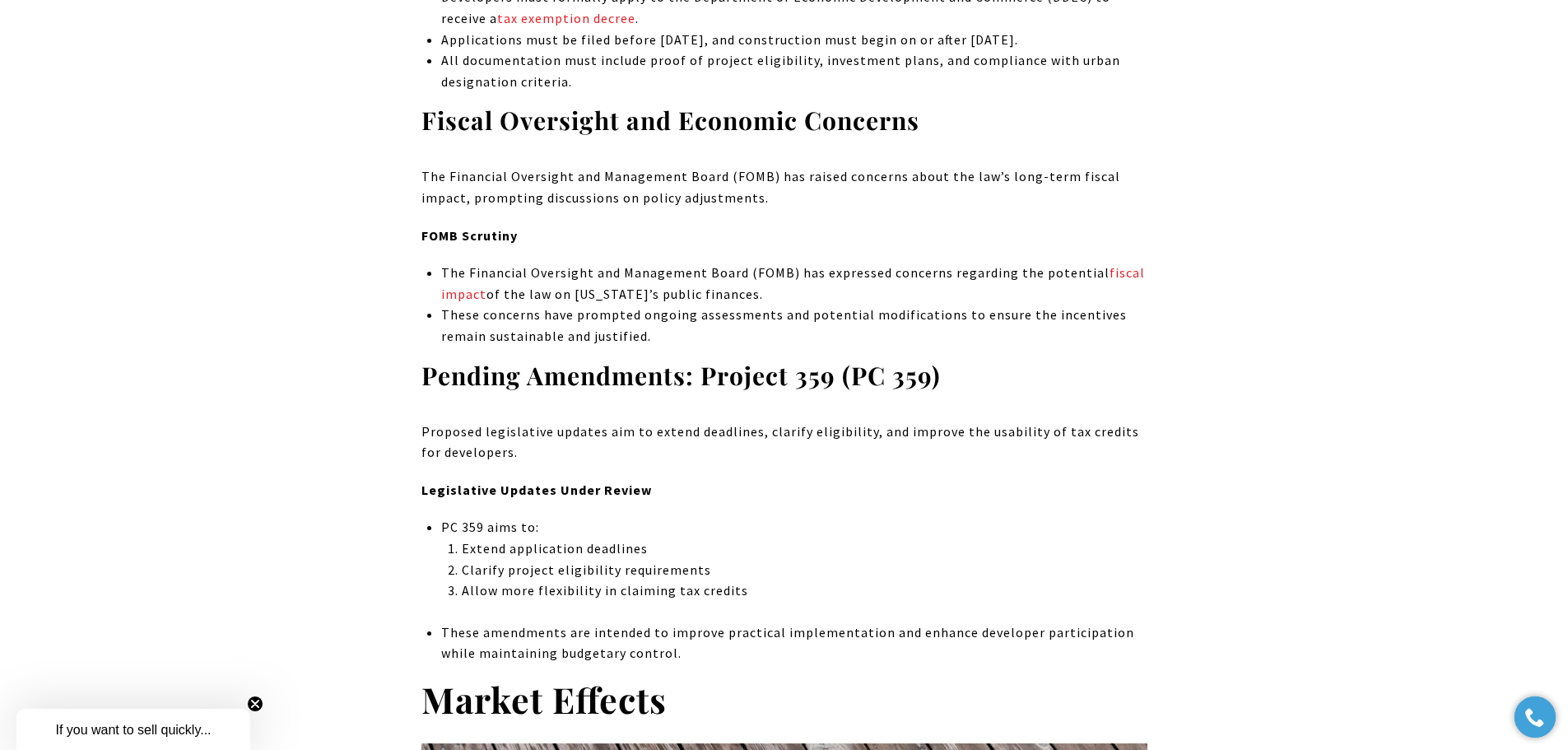
scroll to position [6868, 0]
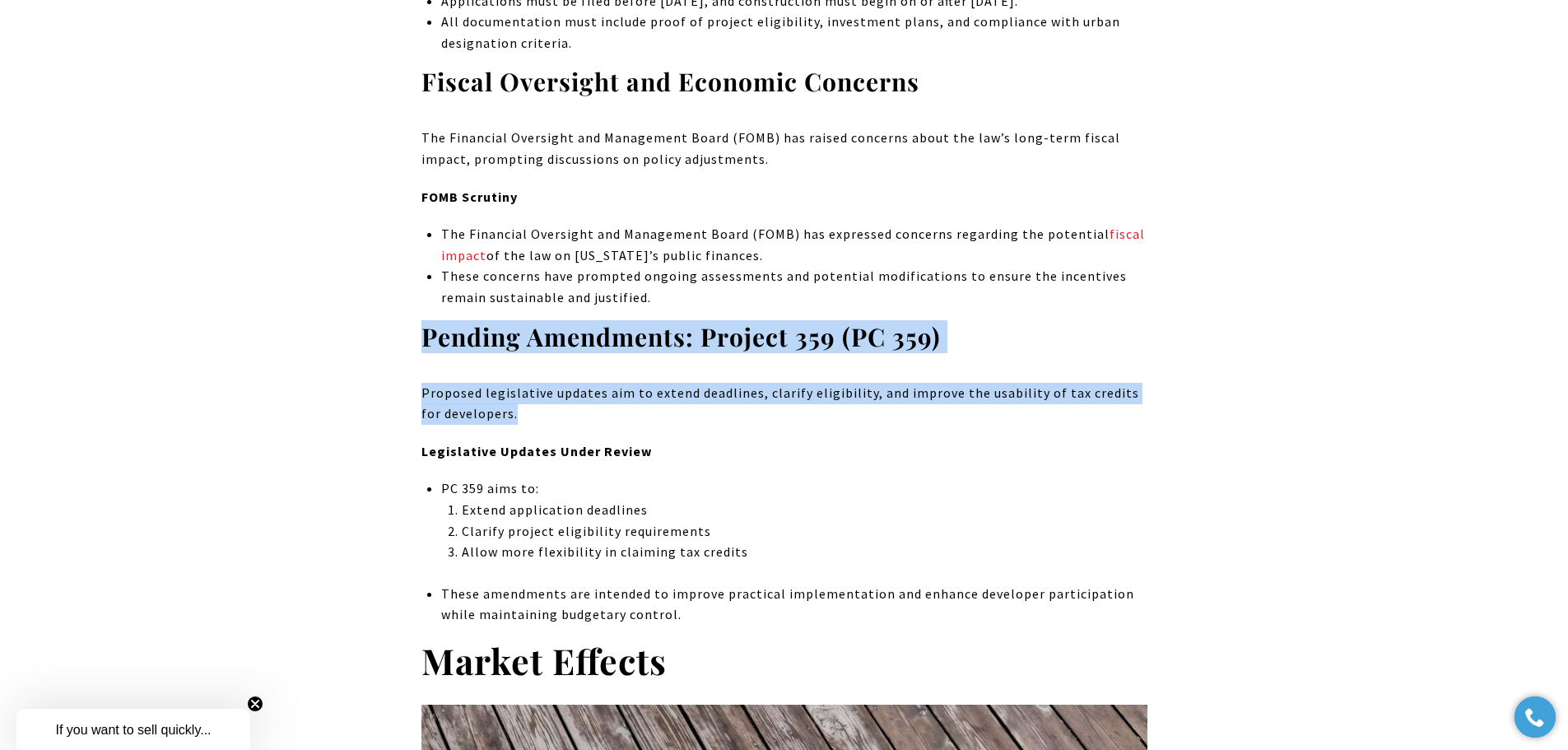
drag, startPoint x: 417, startPoint y: 337, endPoint x: 678, endPoint y: 414, distance: 272.1
click at [678, 414] on div "[US_STATE]’s housing landscape is undergoing a major transformation thanks to L…" at bounding box center [784, 110] width 1152 height 12523
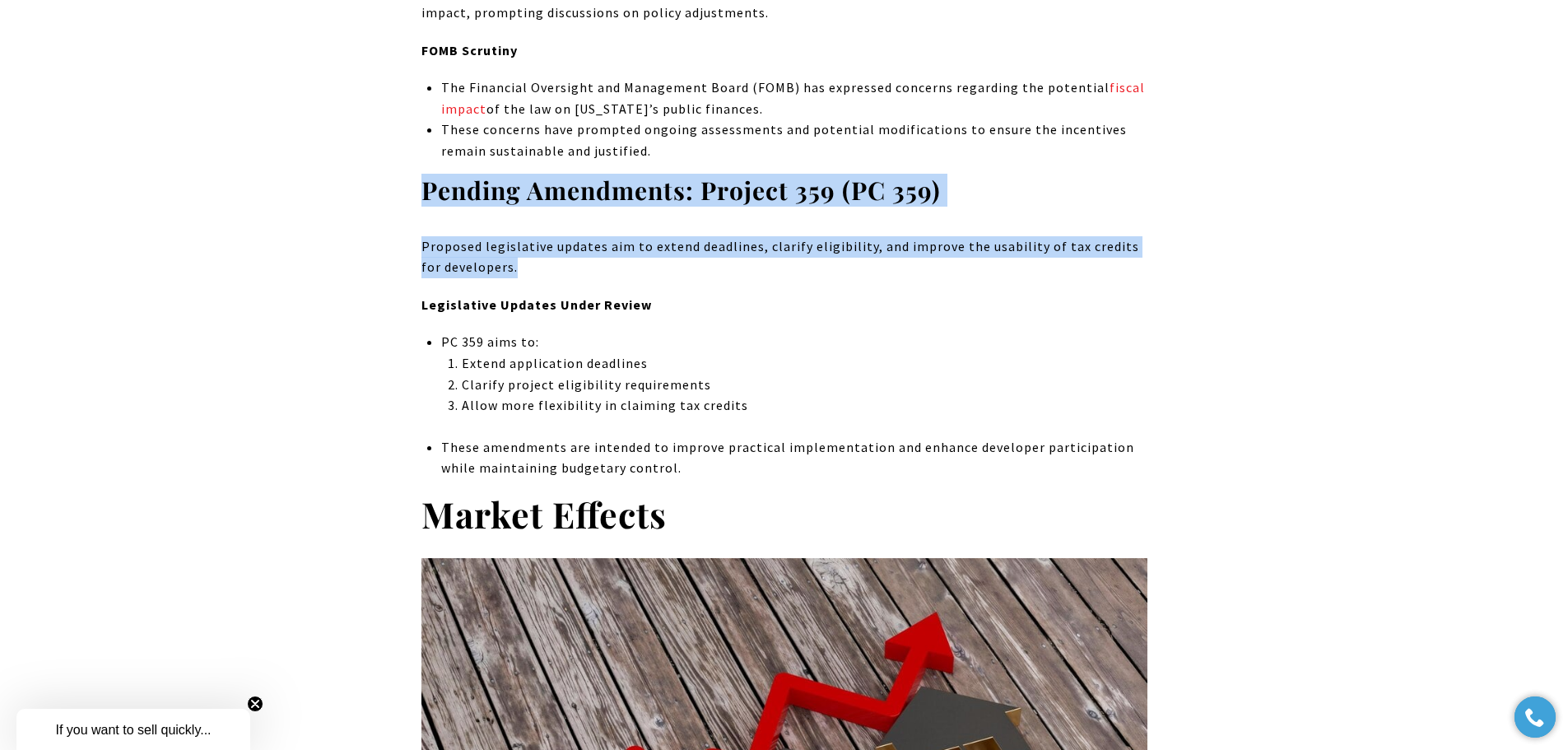
scroll to position [7033, 0]
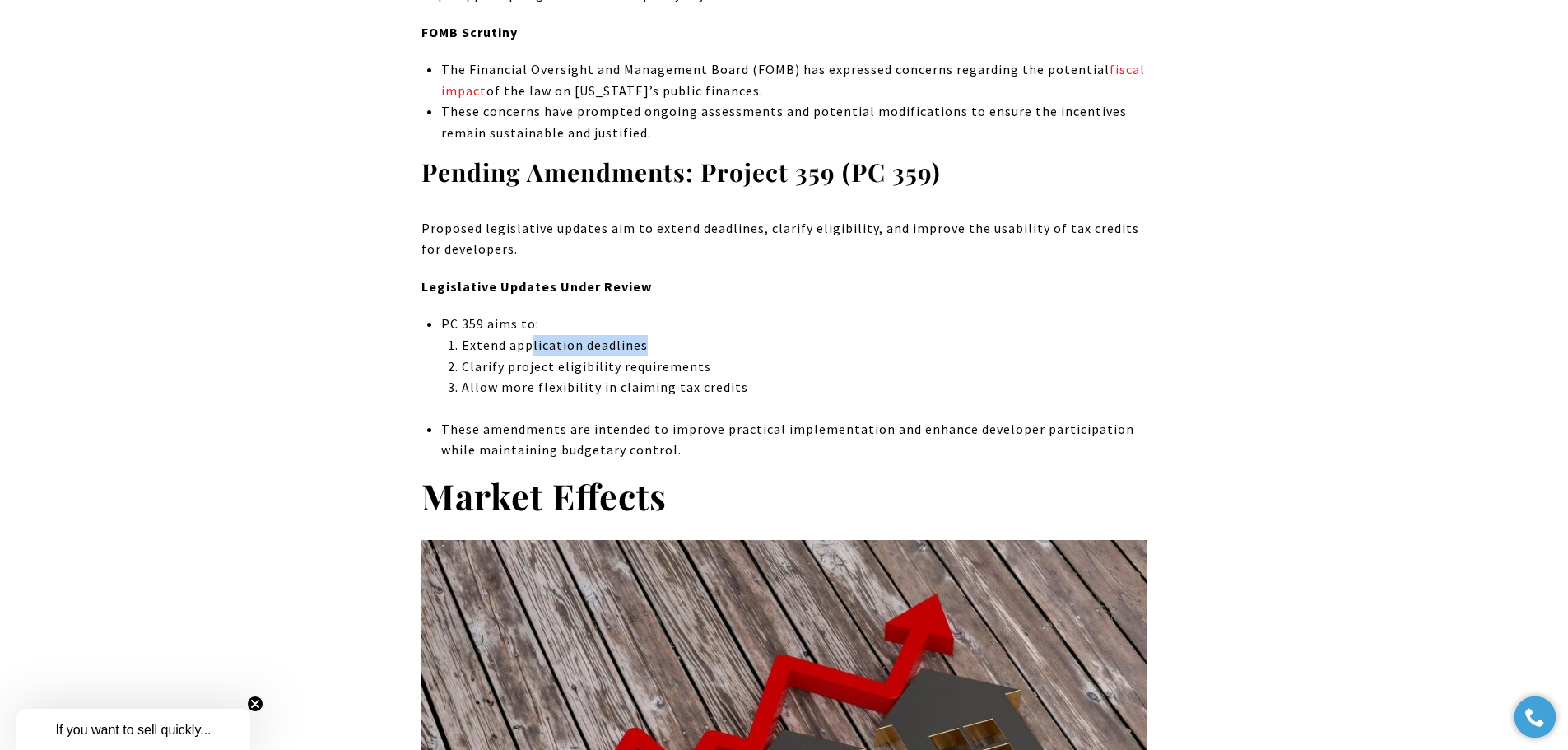
drag, startPoint x: 532, startPoint y: 349, endPoint x: 658, endPoint y: 354, distance: 126.1
click at [658, 353] on p "Extend application deadlines" at bounding box center [804, 346] width 685 height 21
drag, startPoint x: 483, startPoint y: 377, endPoint x: 576, endPoint y: 375, distance: 93.0
click at [576, 375] on ol "Extend application deadlines Clarify project eligibility requirements Allow mor…" at bounding box center [804, 367] width 685 height 64
drag, startPoint x: 524, startPoint y: 385, endPoint x: 660, endPoint y: 385, distance: 136.0
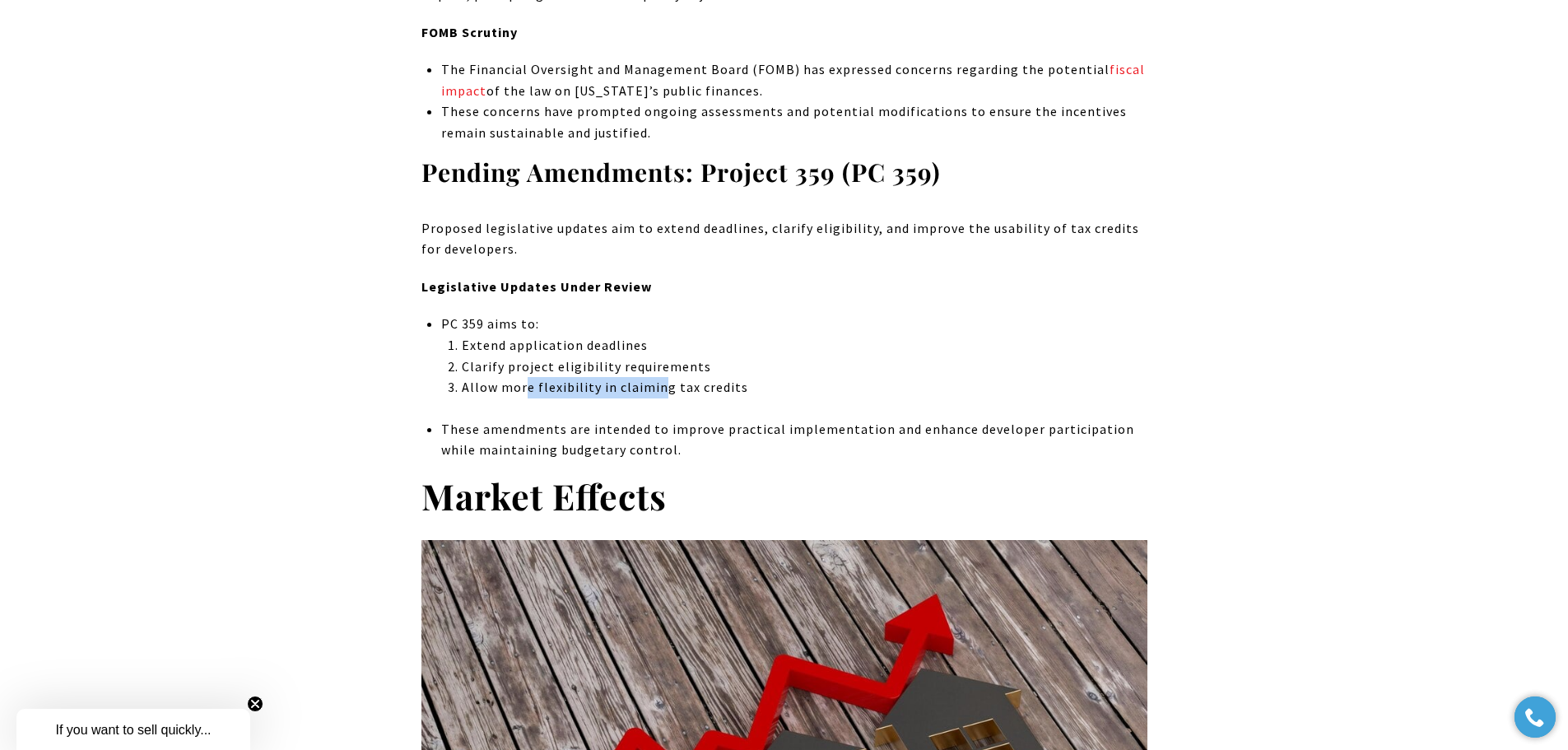
click at [660, 385] on p "Allow more flexibility in claiming tax credits" at bounding box center [804, 388] width 685 height 21
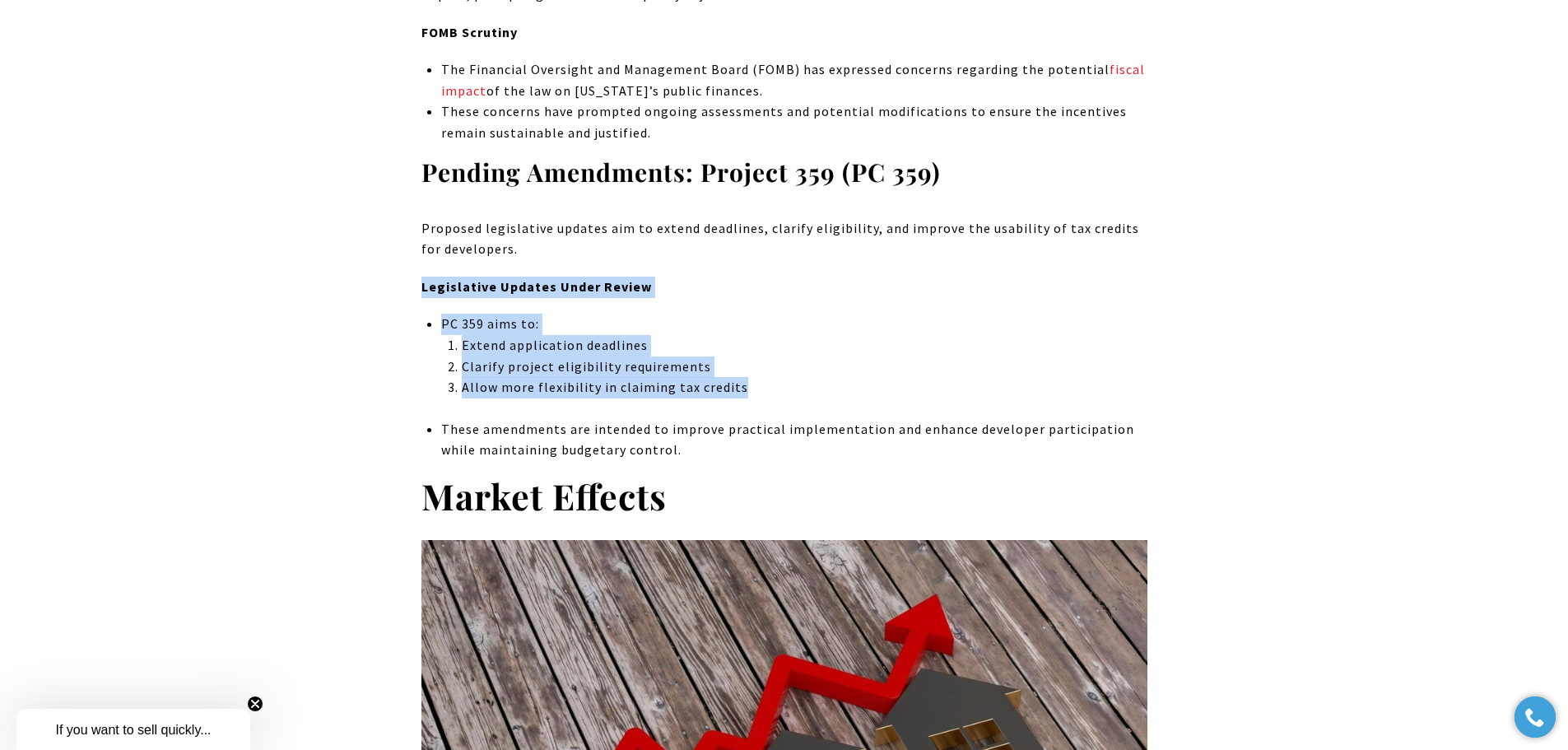
drag, startPoint x: 767, startPoint y: 389, endPoint x: 406, endPoint y: 289, distance: 374.6
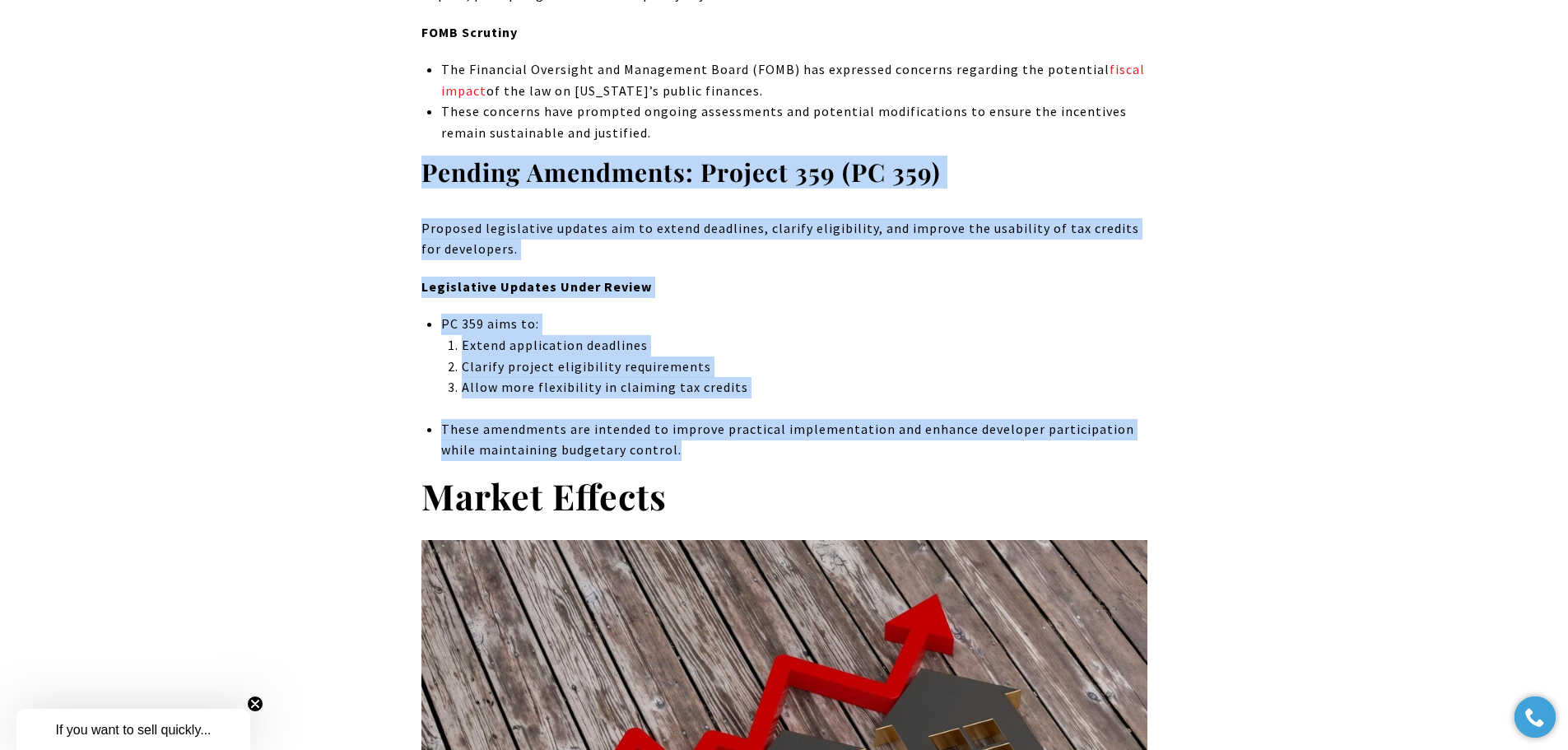
drag, startPoint x: 705, startPoint y: 447, endPoint x: 418, endPoint y: 177, distance: 394.0
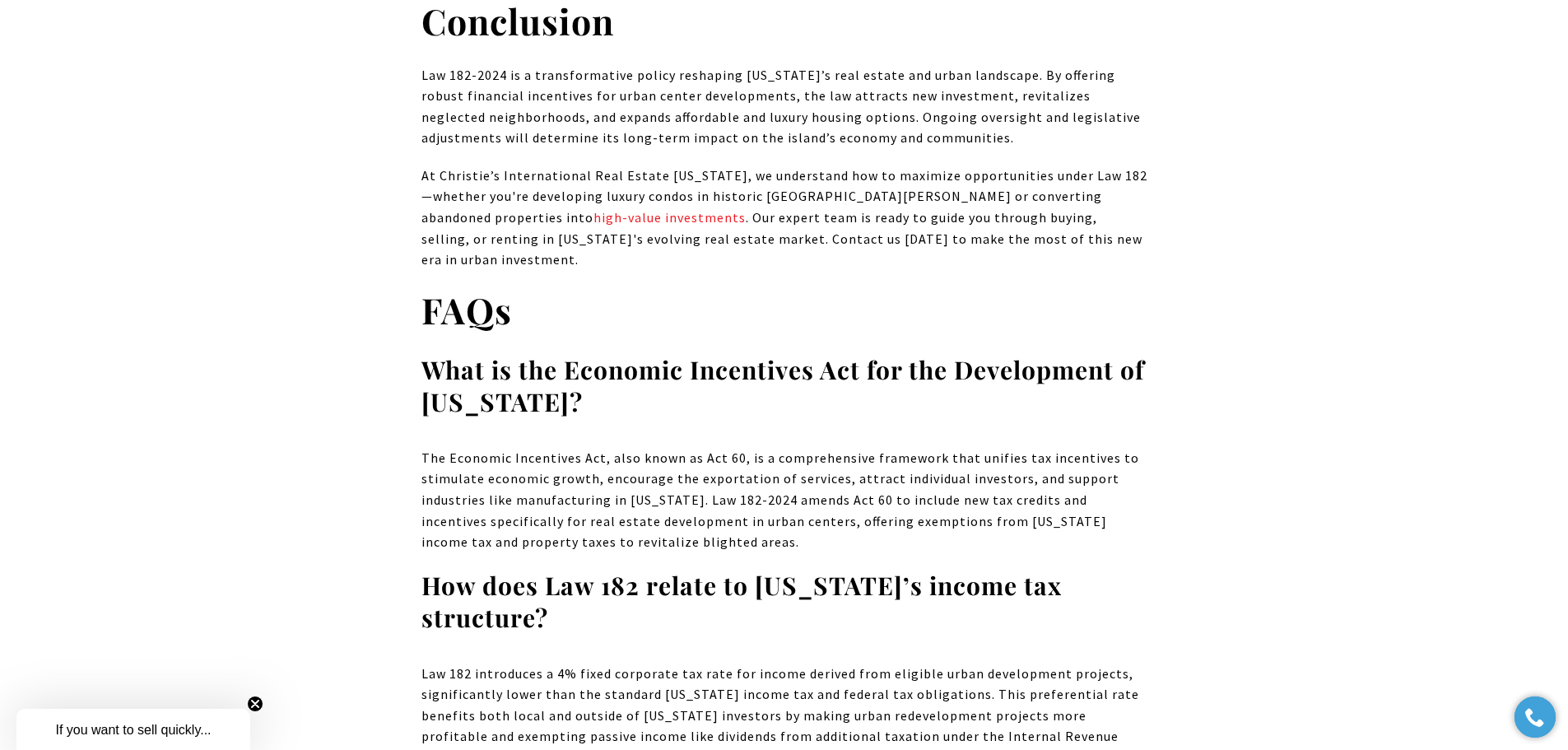
scroll to position [11314, 0]
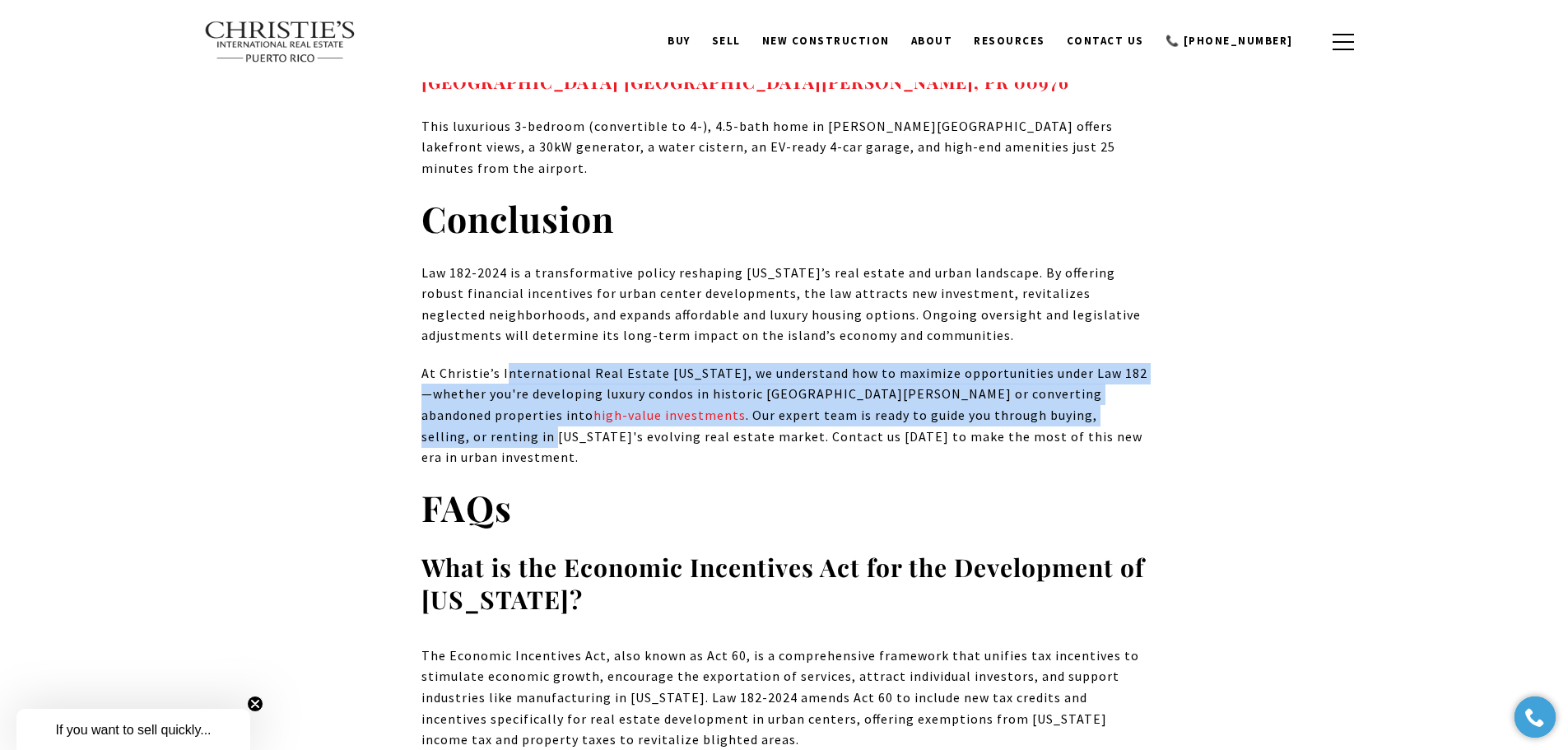
drag, startPoint x: 535, startPoint y: 355, endPoint x: 991, endPoint y: 404, distance: 458.6
click at [990, 403] on p "At Christie’s International Real Estate [US_STATE], we understand how to maximi…" at bounding box center [784, 416] width 726 height 106
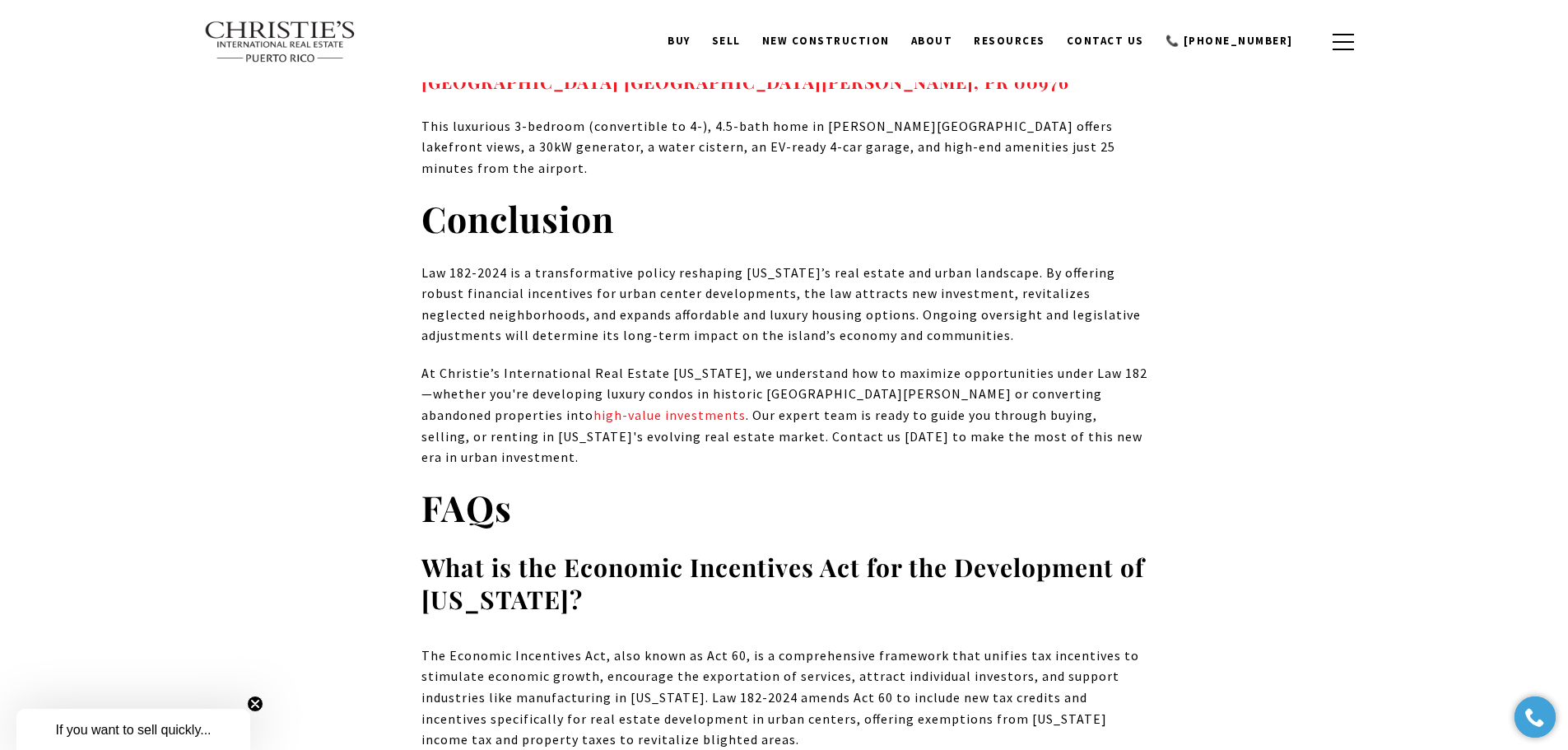
click at [977, 485] on h2 "FAQs" at bounding box center [784, 507] width 726 height 46
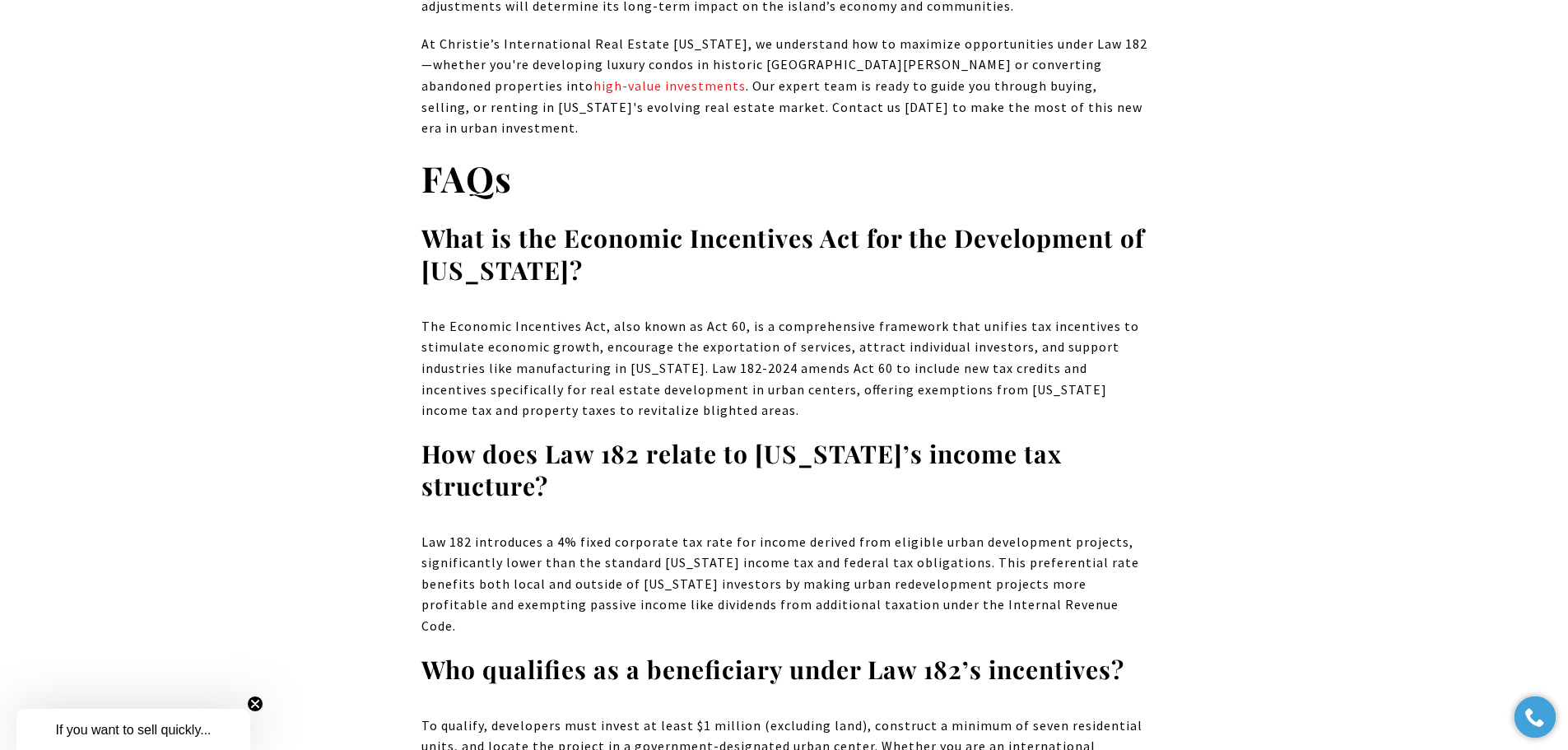
scroll to position [11149, 0]
